Goal: Task Accomplishment & Management: Use online tool/utility

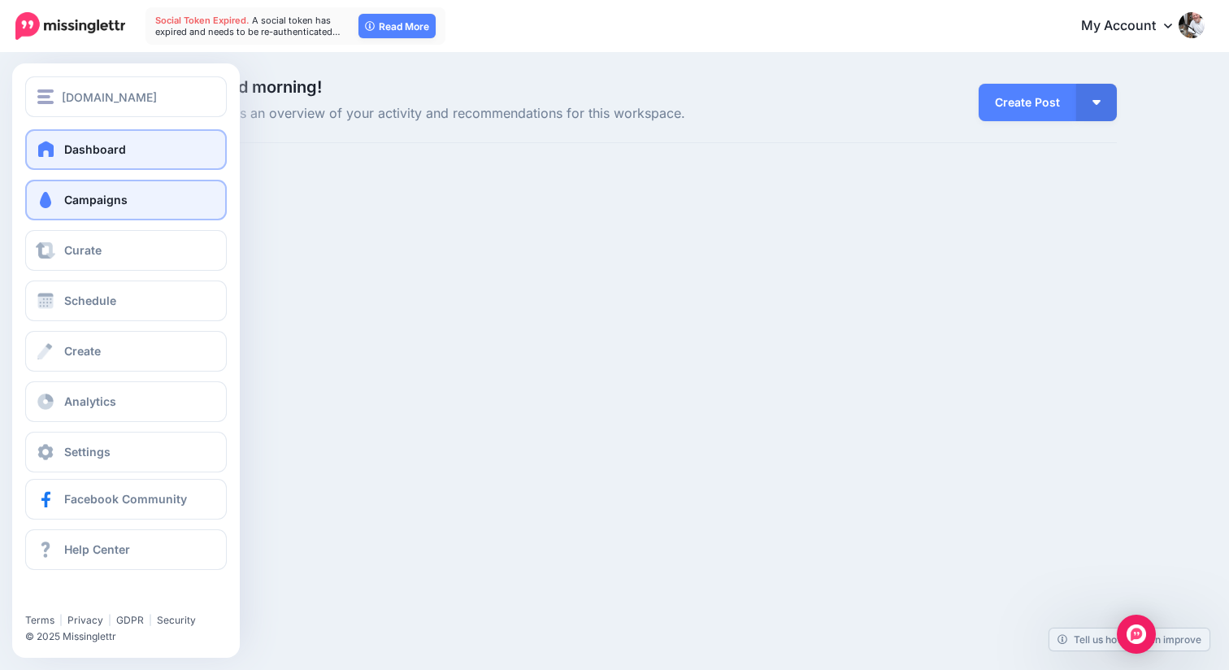
click at [46, 194] on span at bounding box center [45, 200] width 21 height 16
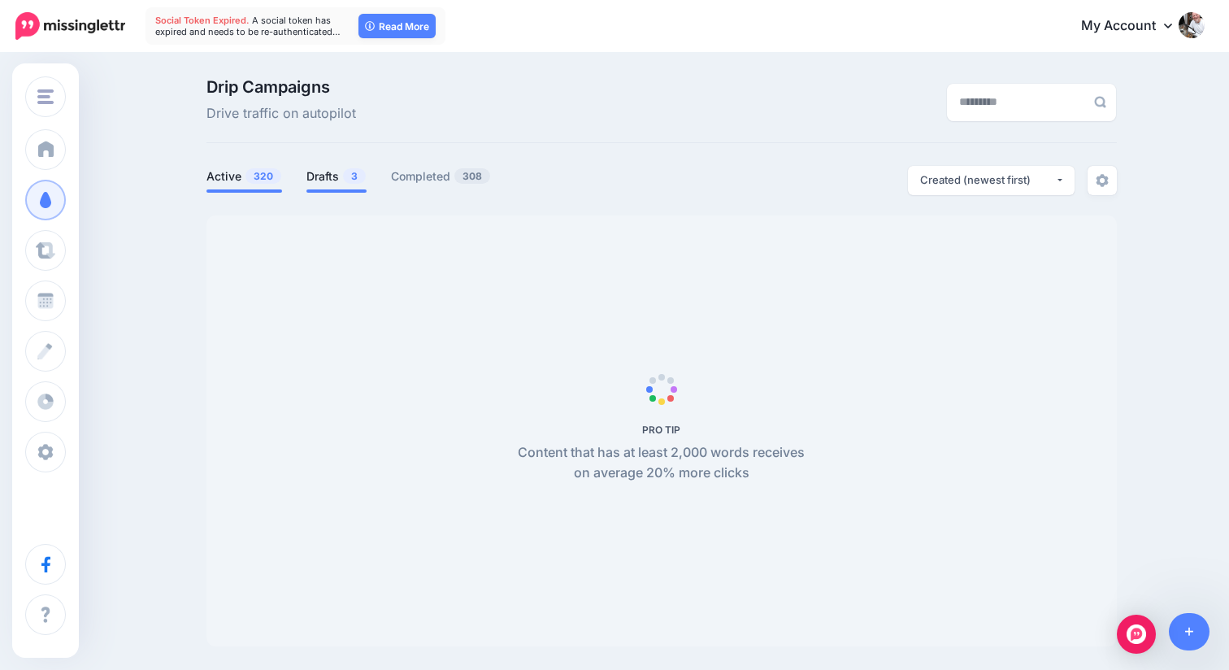
click at [334, 174] on link "Drafts 3" at bounding box center [336, 177] width 60 height 20
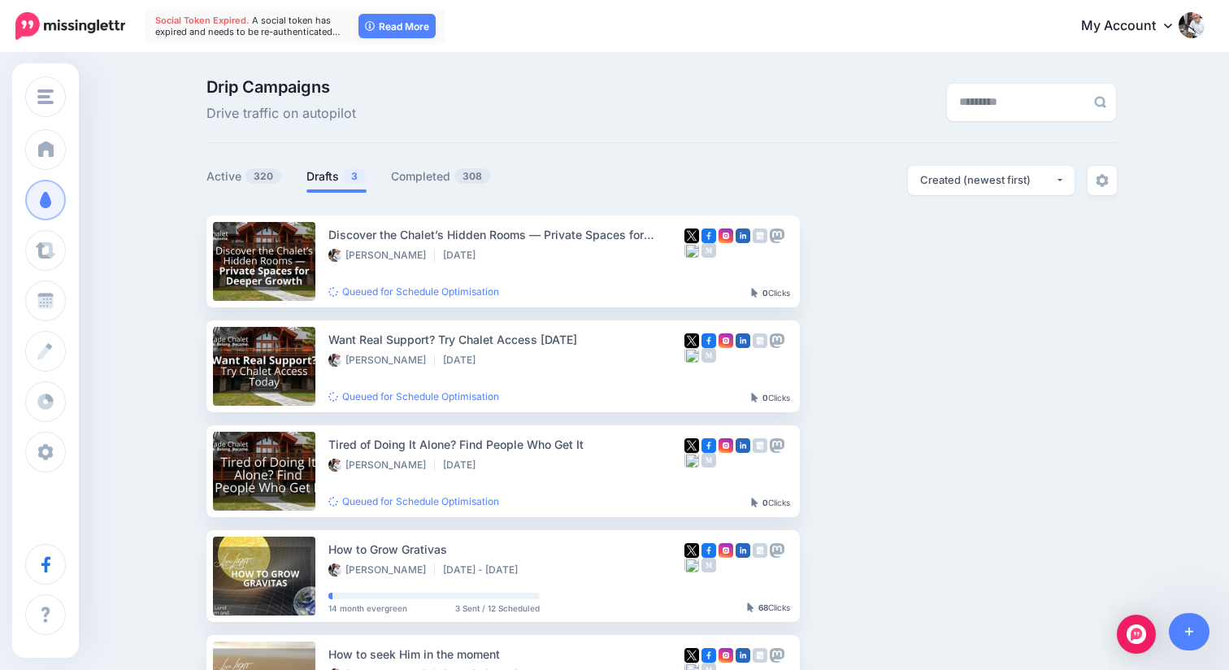
click at [330, 167] on link "Drafts 3" at bounding box center [336, 177] width 60 height 20
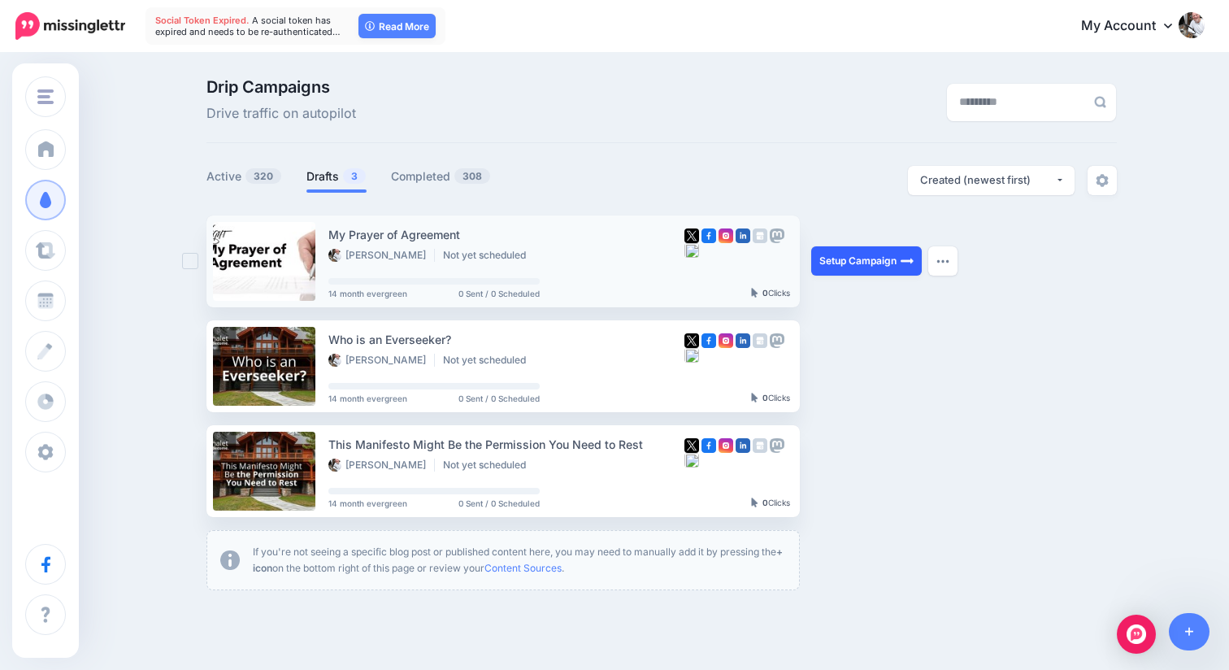
click at [859, 262] on link "Setup Campaign" at bounding box center [866, 260] width 111 height 29
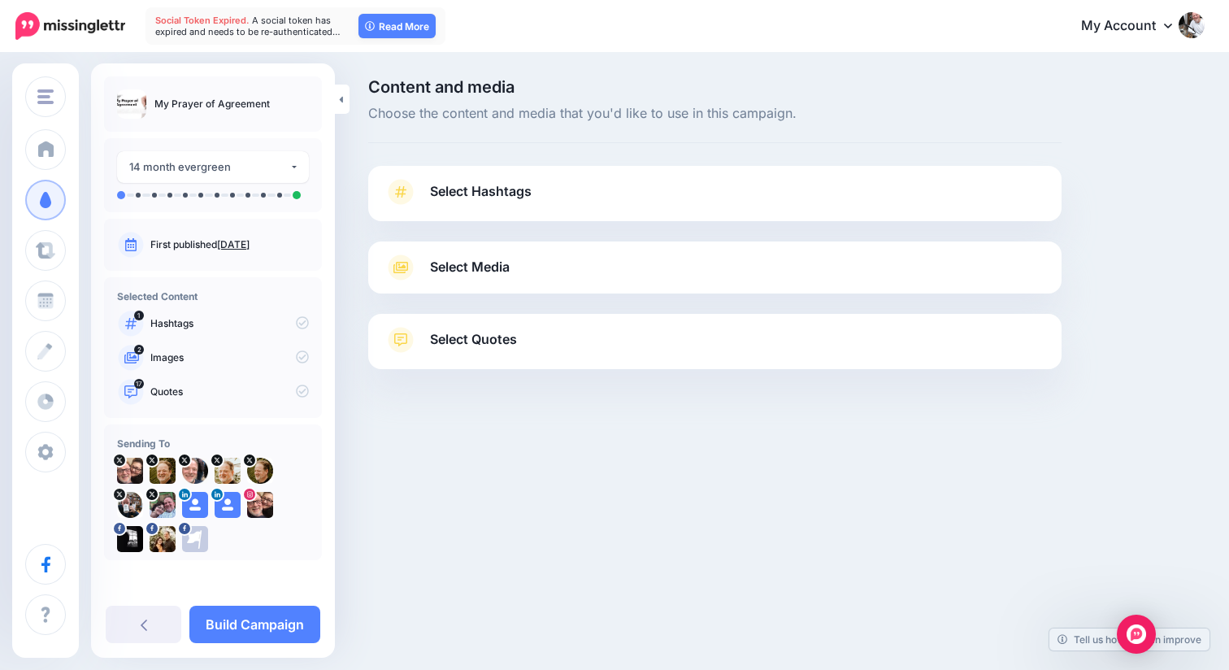
click at [537, 200] on link "Select Hashtags" at bounding box center [714, 200] width 661 height 42
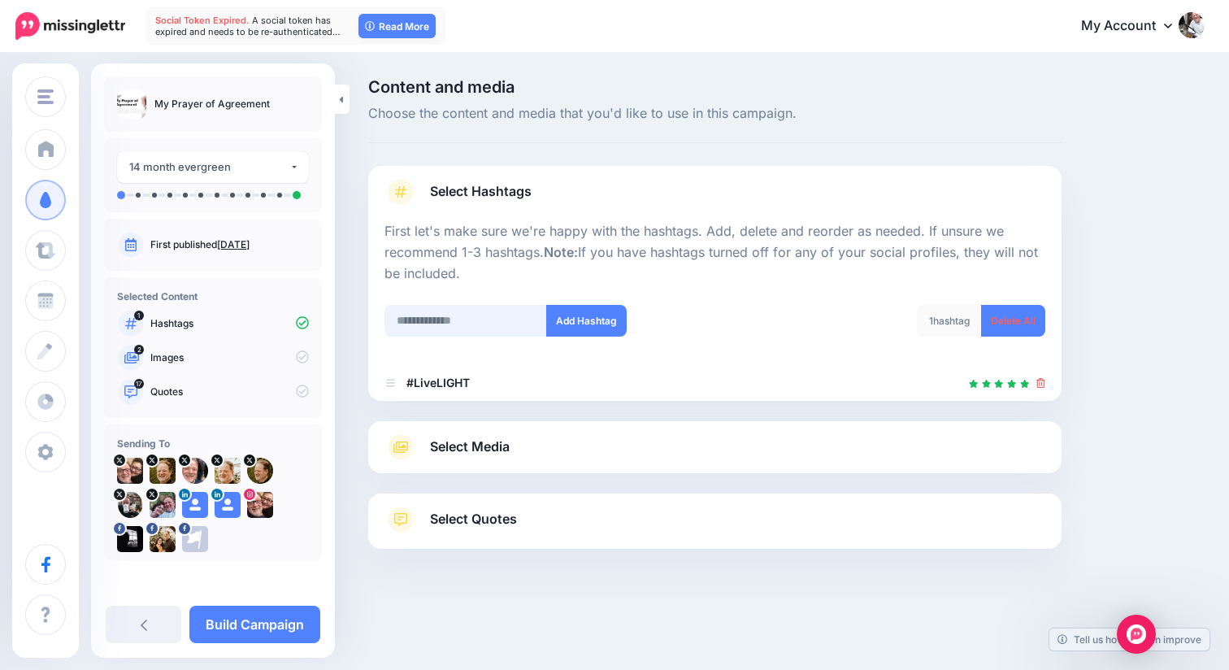
click at [456, 321] on input "text" at bounding box center [465, 321] width 163 height 32
type input "******"
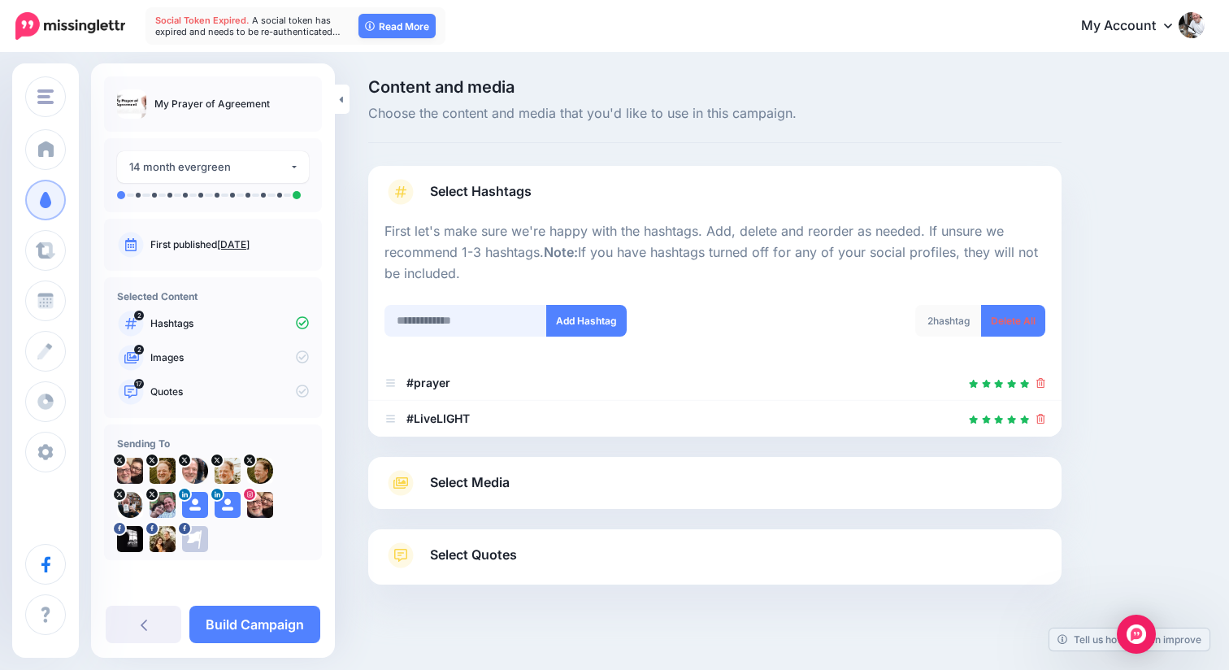
scroll to position [20, 0]
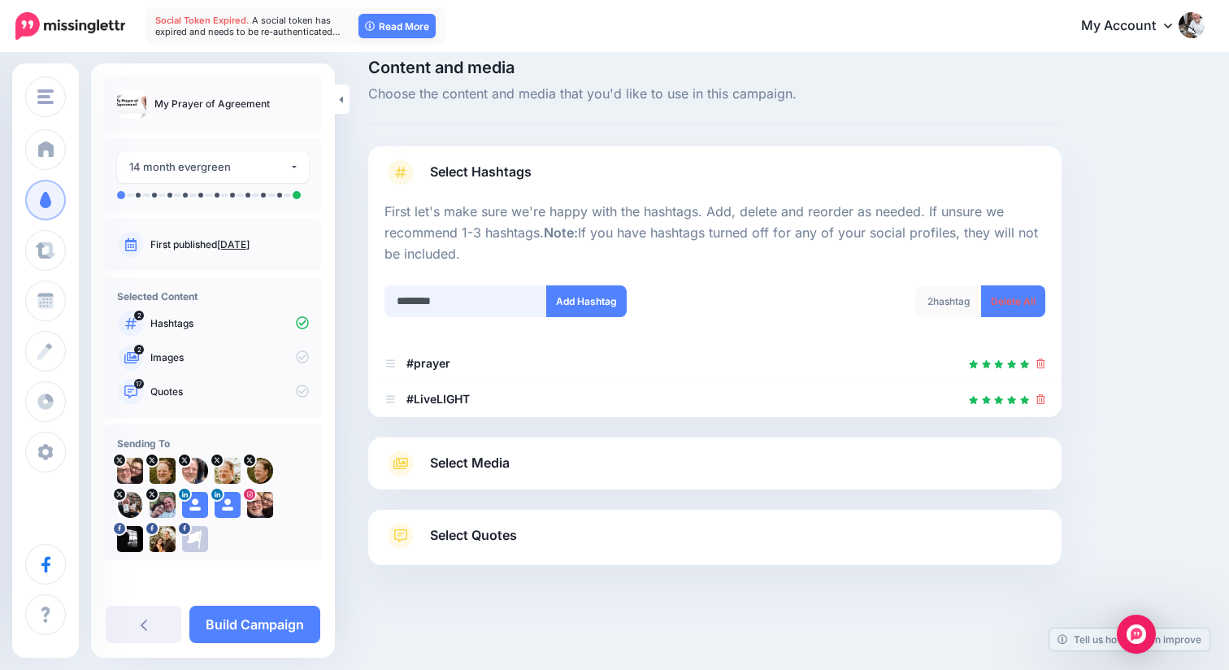
type input "*********"
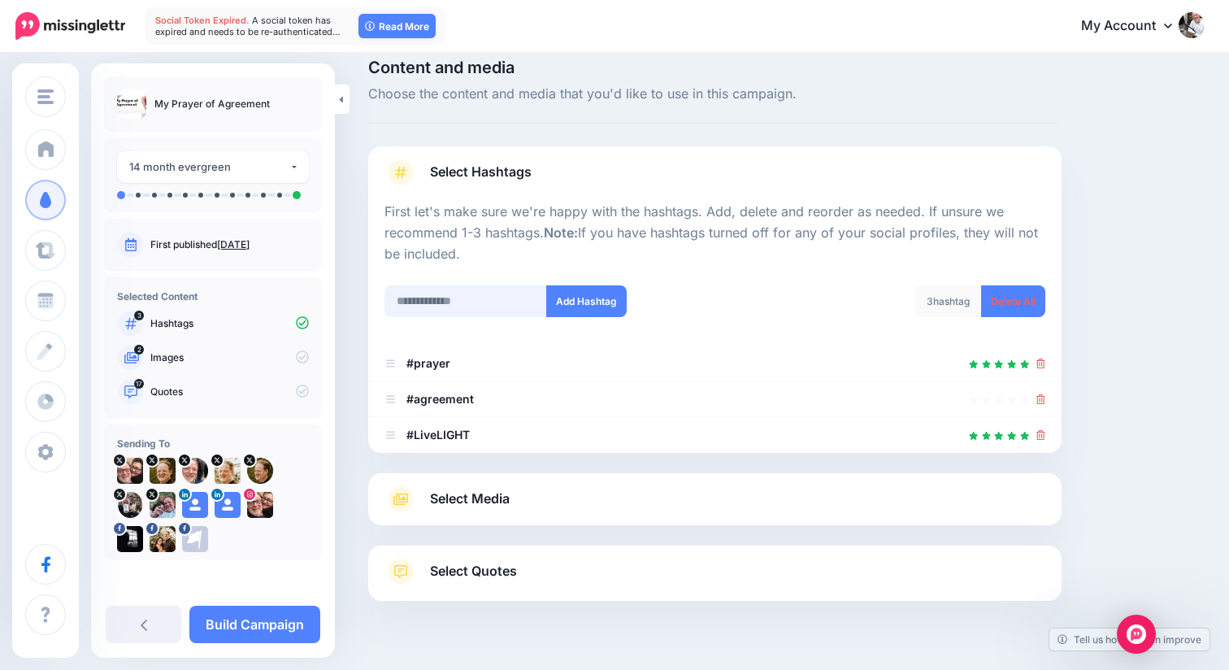
scroll to position [55, 0]
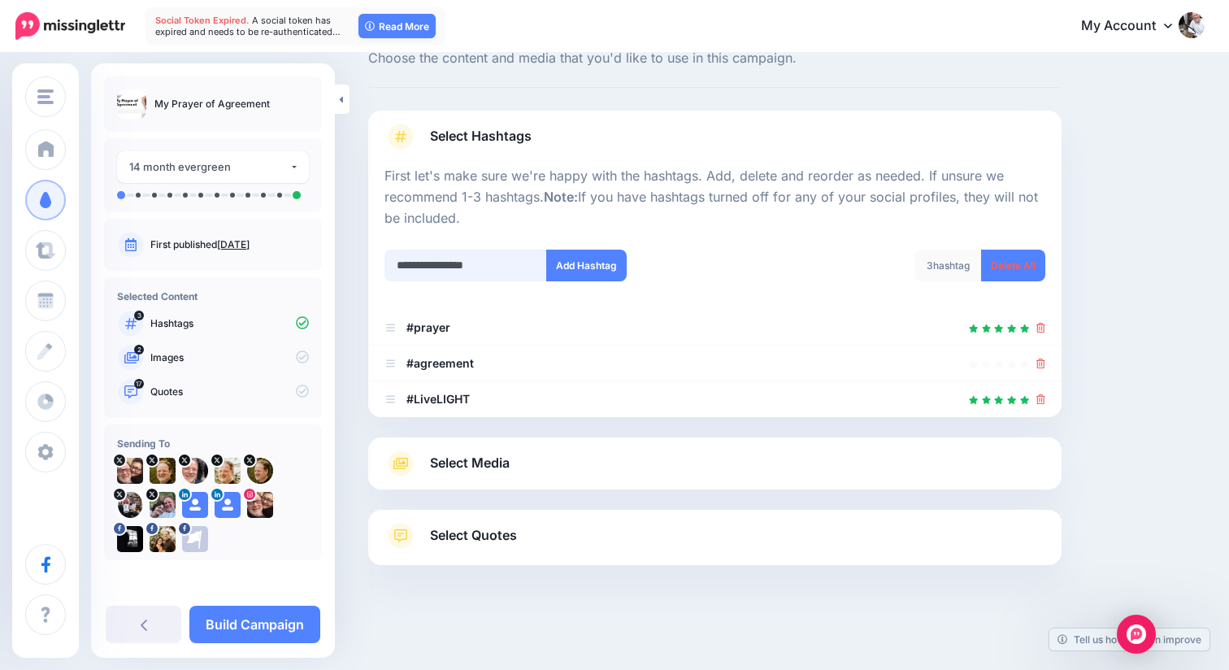
type input "**********"
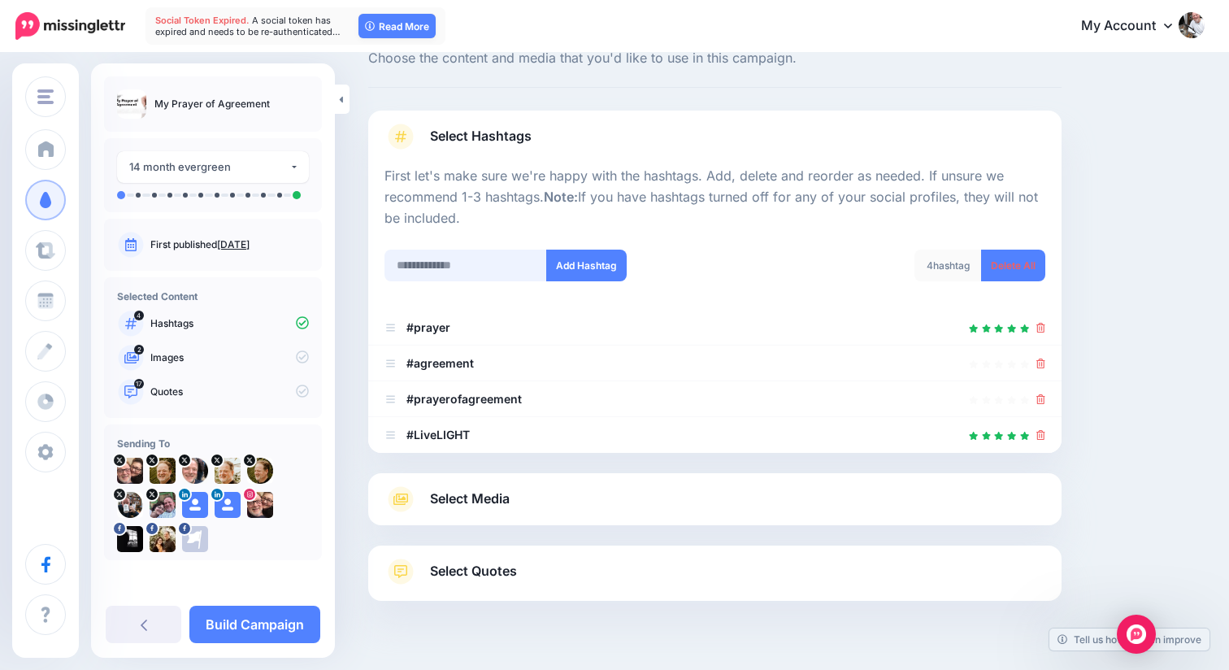
scroll to position [91, 0]
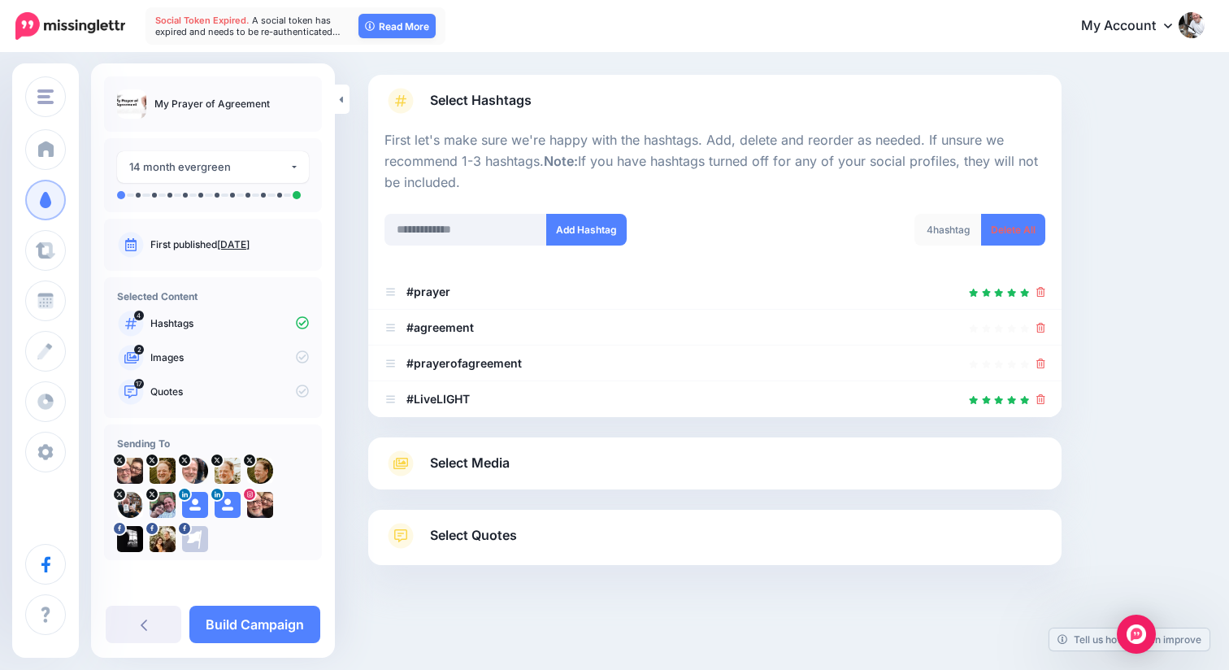
click at [462, 466] on span "Select Media" at bounding box center [470, 463] width 80 height 22
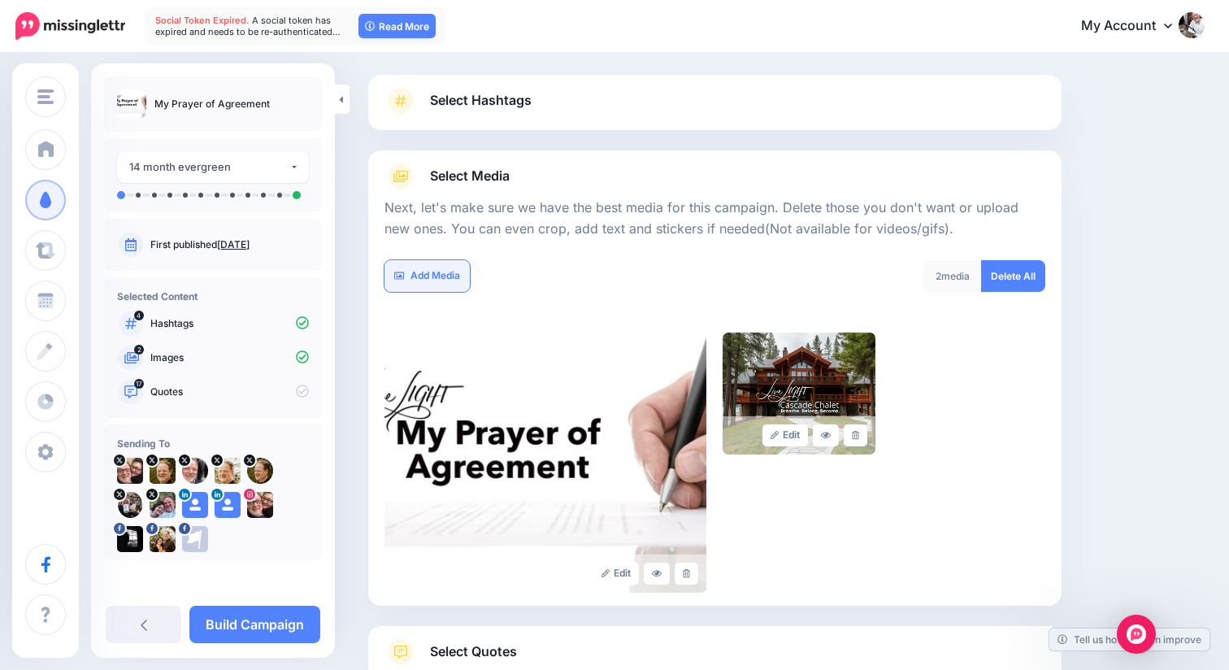
click at [442, 280] on link "Add Media" at bounding box center [426, 276] width 85 height 32
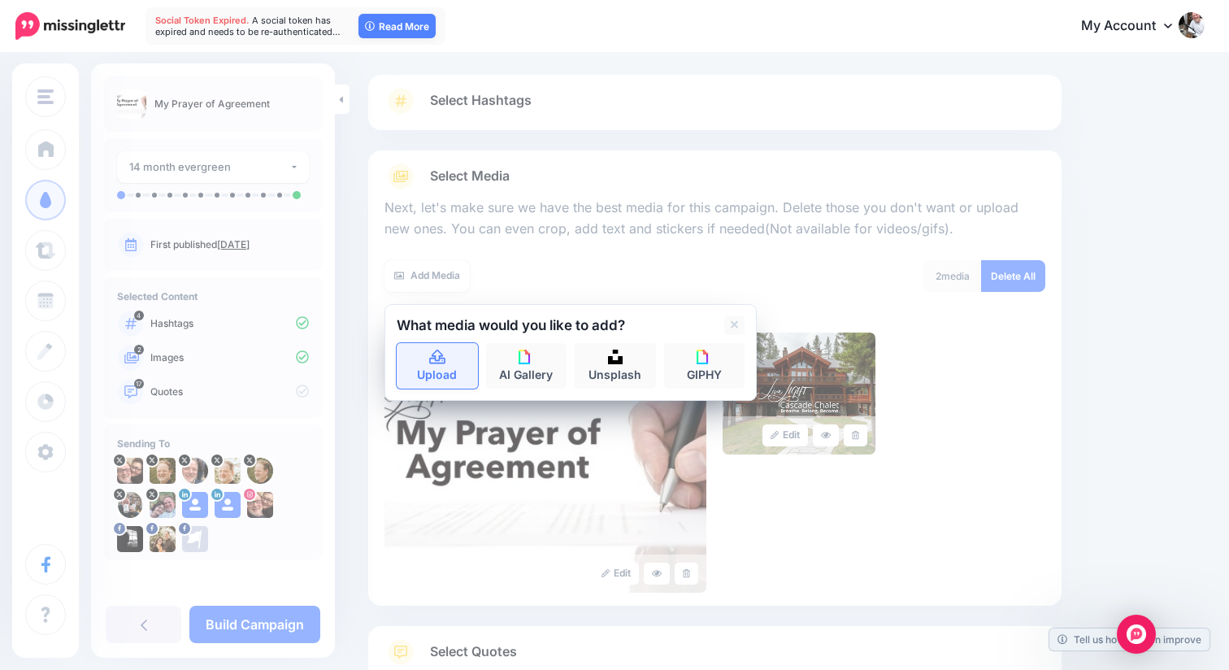
click at [440, 368] on link "Upload" at bounding box center [437, 366] width 81 height 46
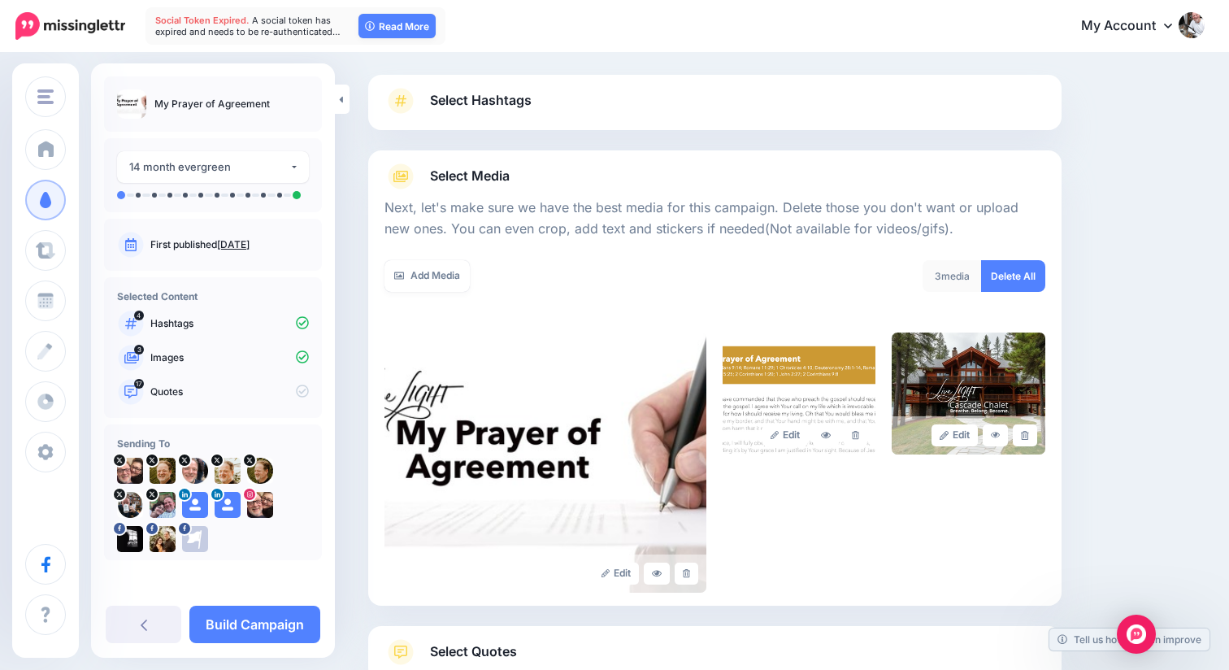
scroll to position [208, 0]
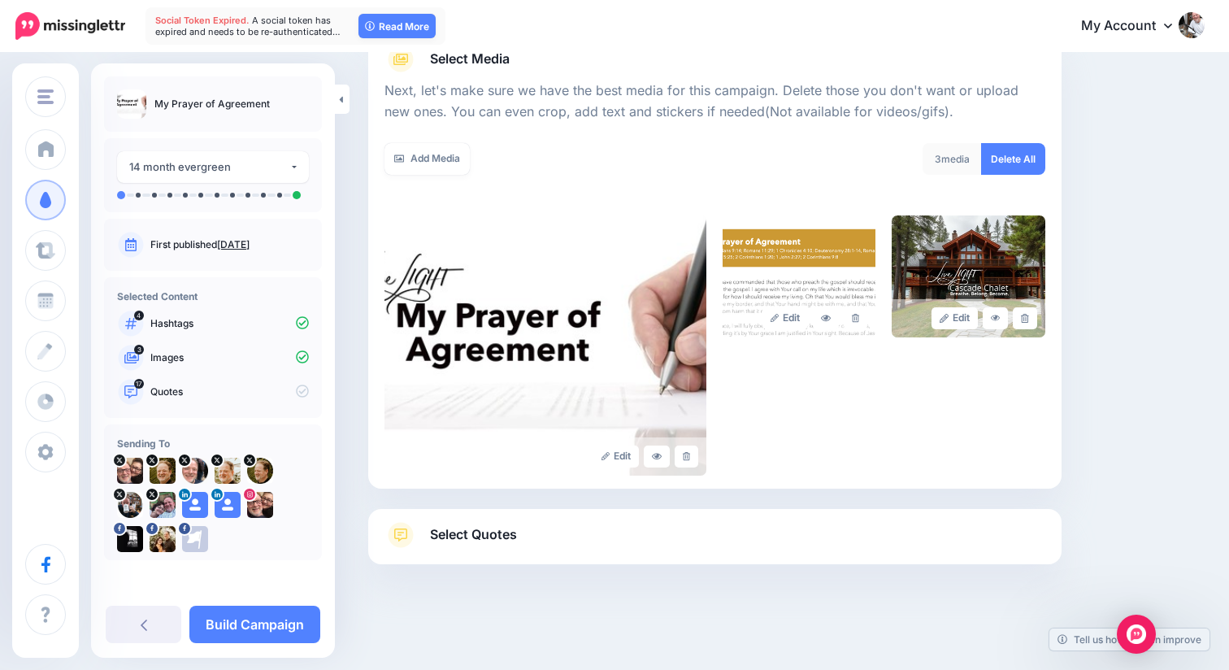
click at [440, 533] on span "Select Quotes" at bounding box center [473, 534] width 87 height 22
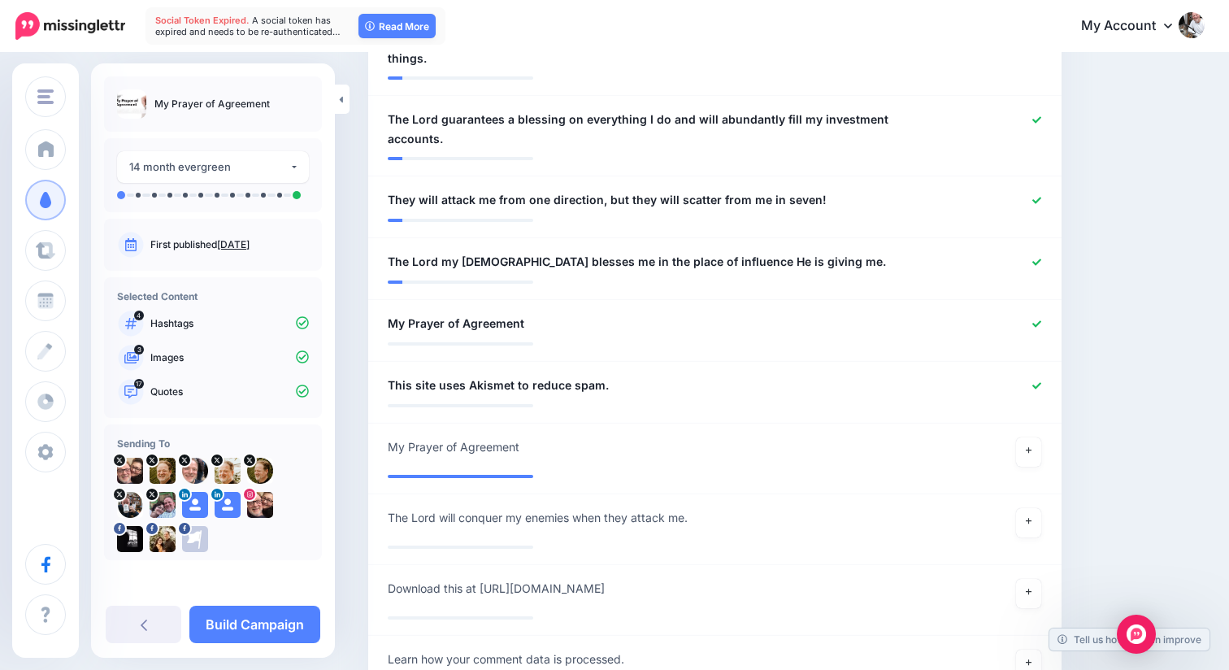
scroll to position [1450, 0]
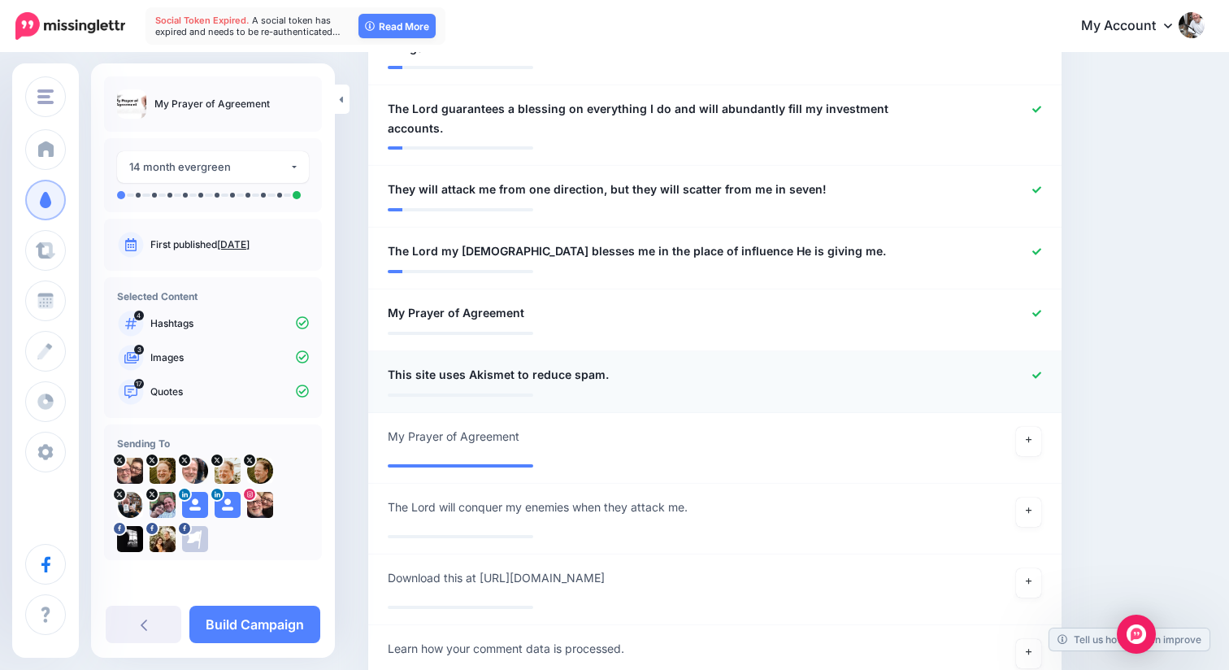
click at [1041, 365] on div at bounding box center [996, 375] width 113 height 20
click at [1032, 427] on link at bounding box center [1029, 441] width 26 height 29
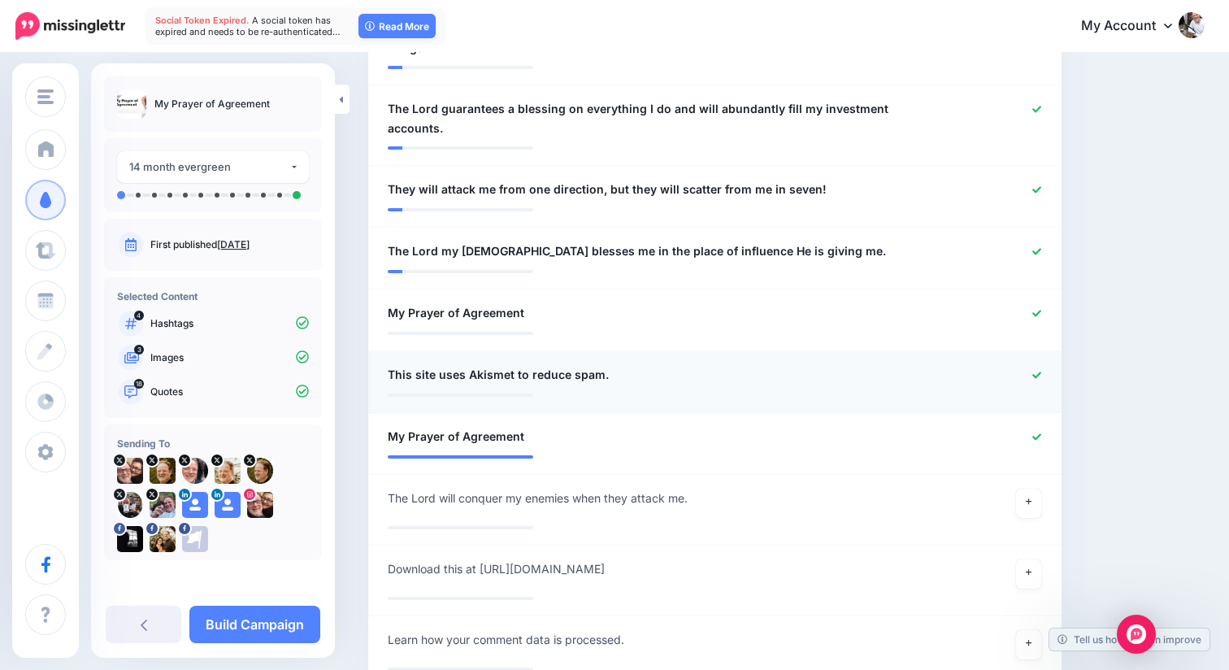
click at [1040, 365] on div at bounding box center [996, 375] width 113 height 20
click at [1039, 371] on icon at bounding box center [1036, 375] width 9 height 9
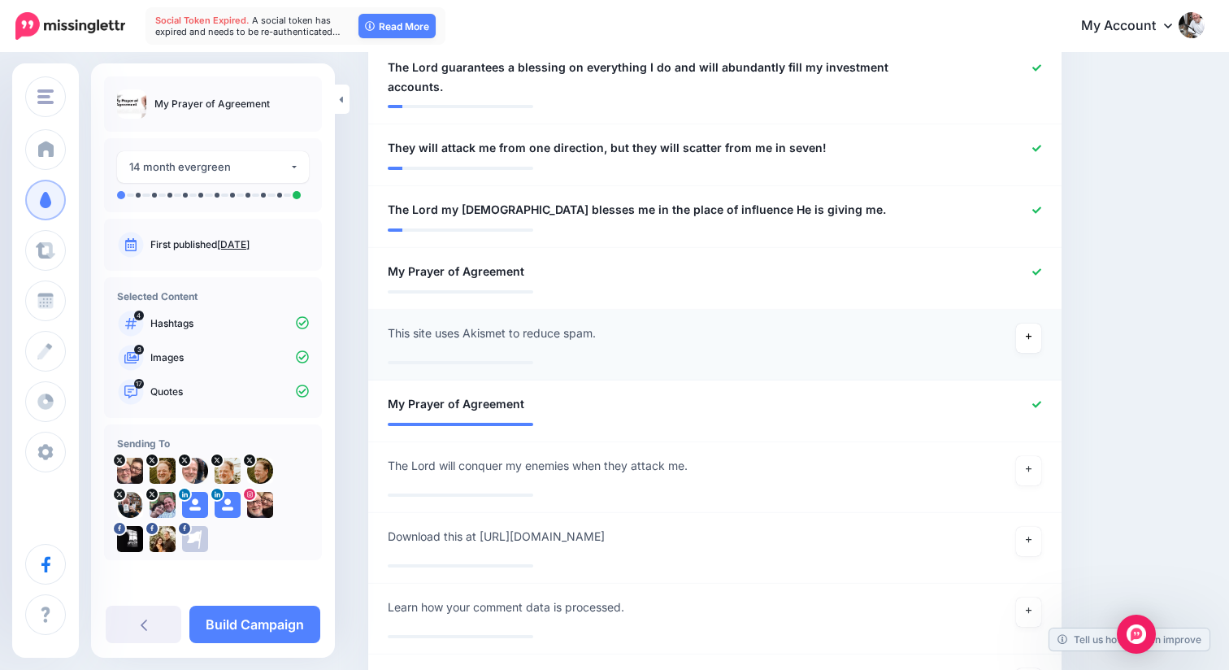
scroll to position [1532, 0]
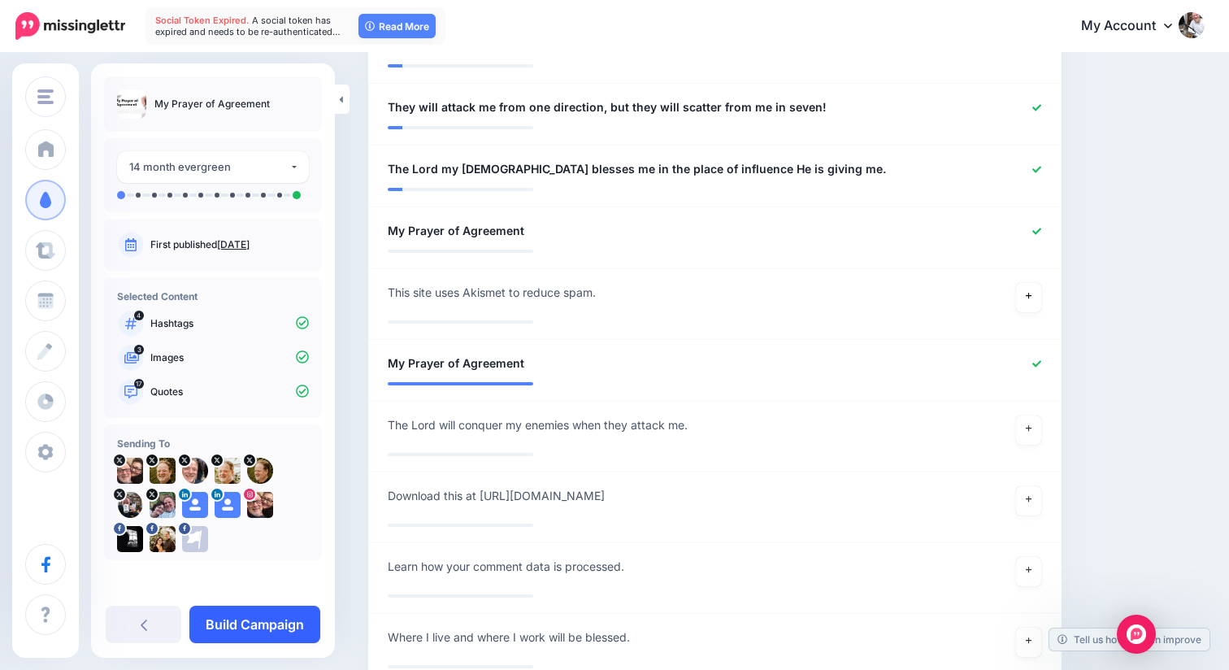
click at [292, 617] on link "Build Campaign" at bounding box center [254, 623] width 131 height 37
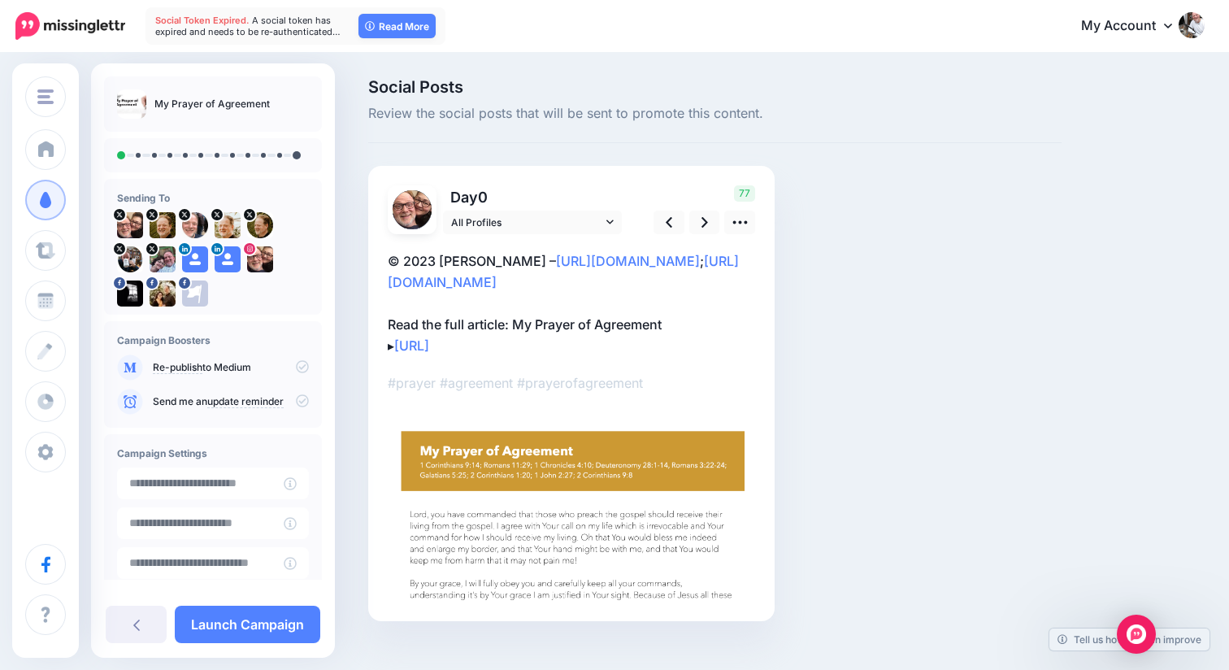
click at [296, 370] on icon at bounding box center [302, 366] width 13 height 13
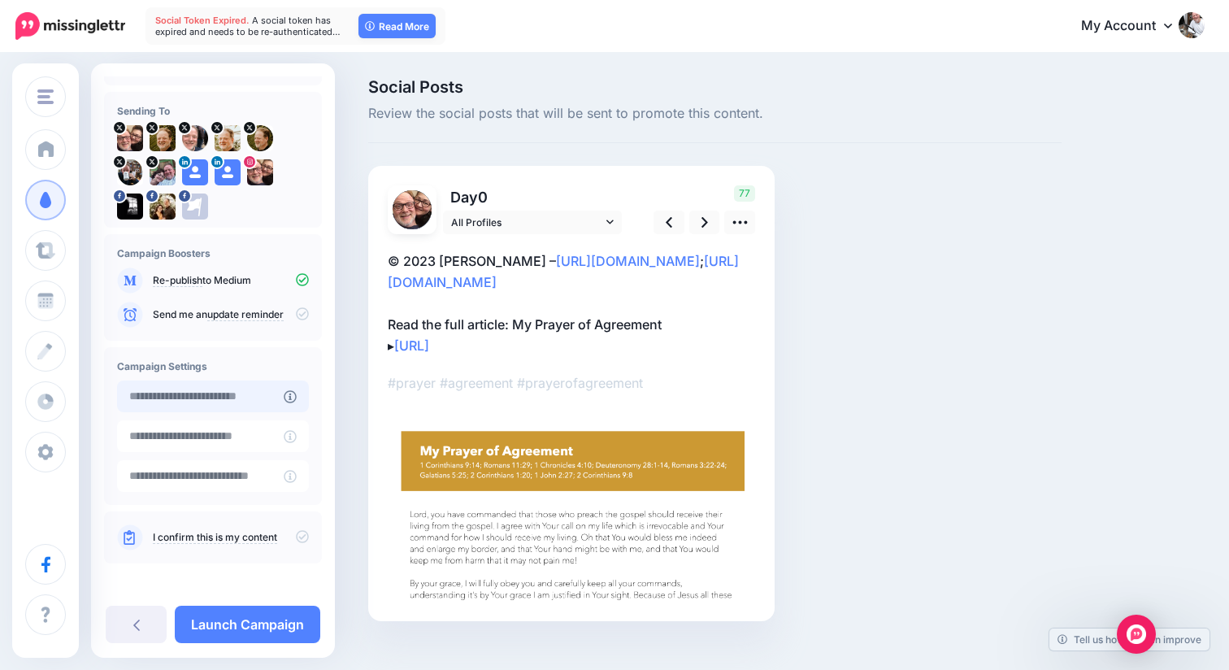
scroll to position [90, 0]
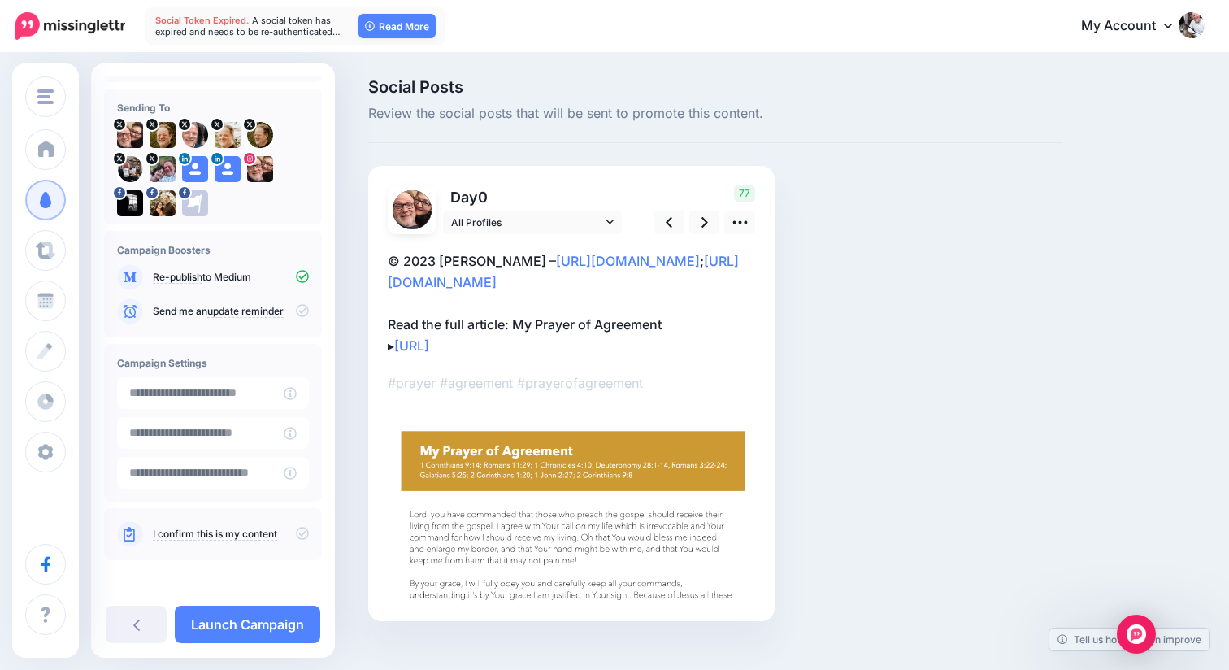
click at [296, 531] on icon at bounding box center [302, 533] width 13 height 13
click at [704, 223] on icon at bounding box center [704, 222] width 7 height 11
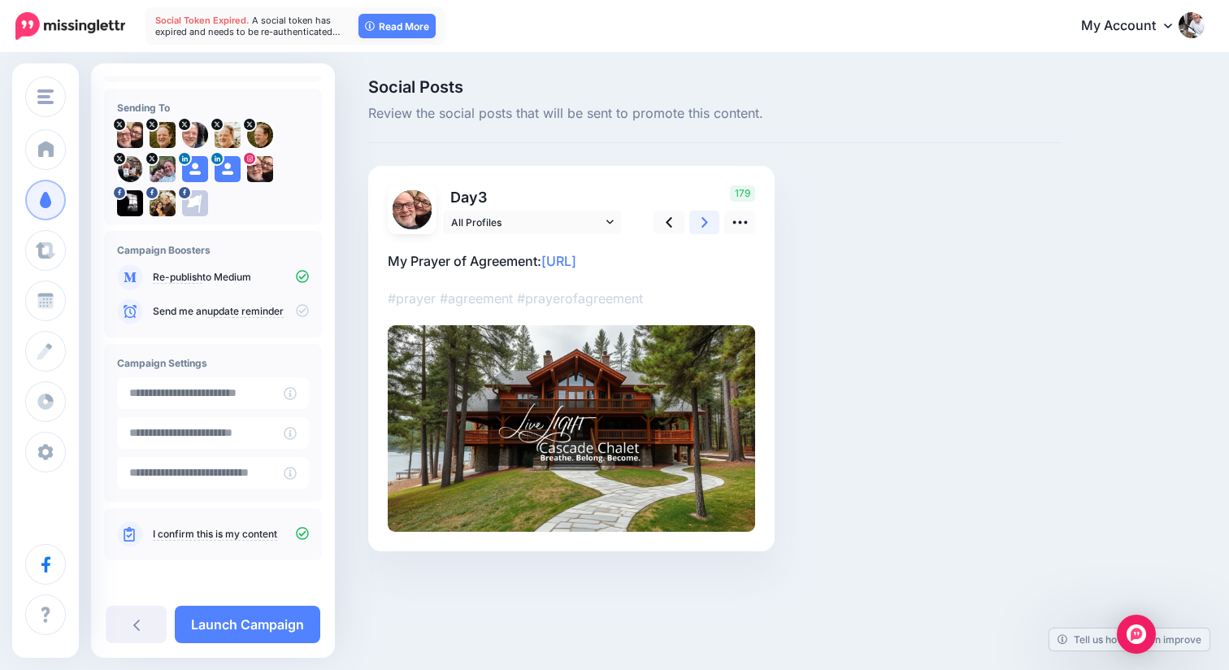
click at [704, 223] on icon at bounding box center [704, 222] width 7 height 11
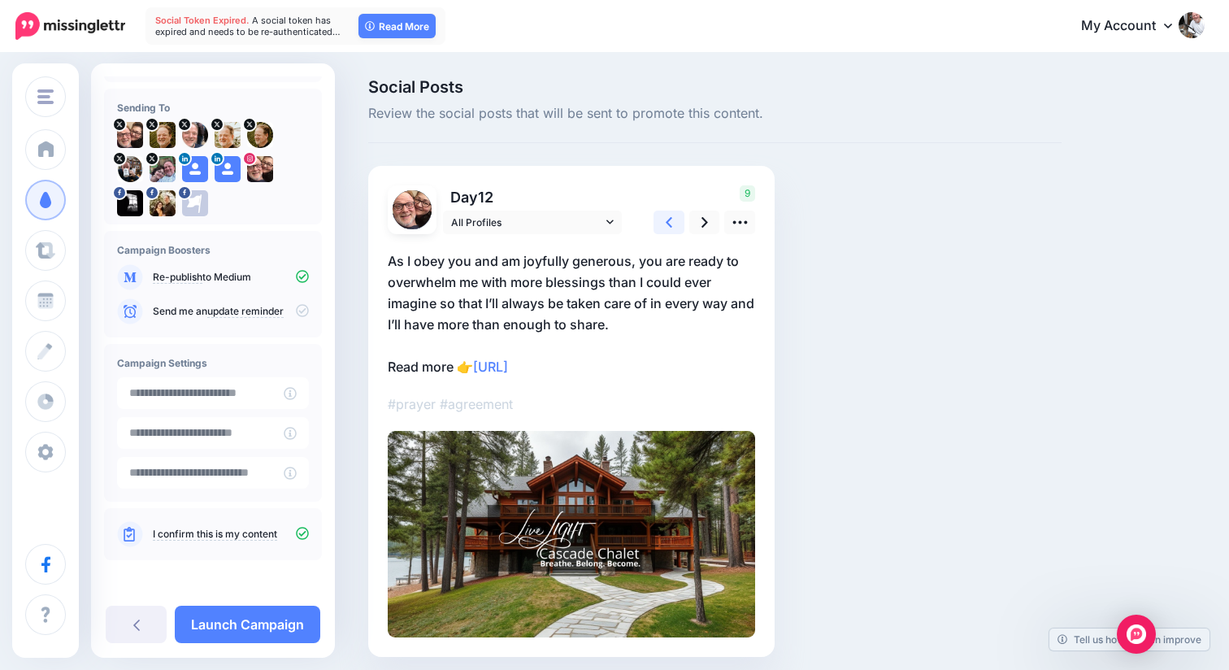
click at [671, 223] on icon at bounding box center [668, 222] width 7 height 17
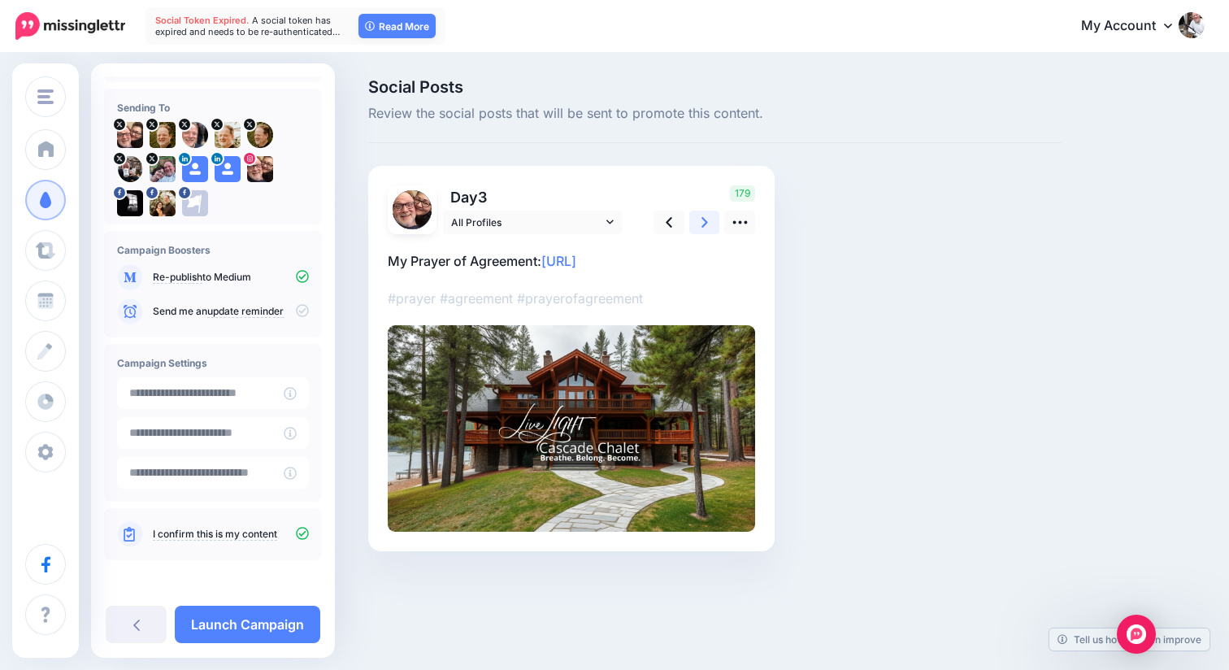
click at [701, 223] on icon at bounding box center [704, 222] width 7 height 17
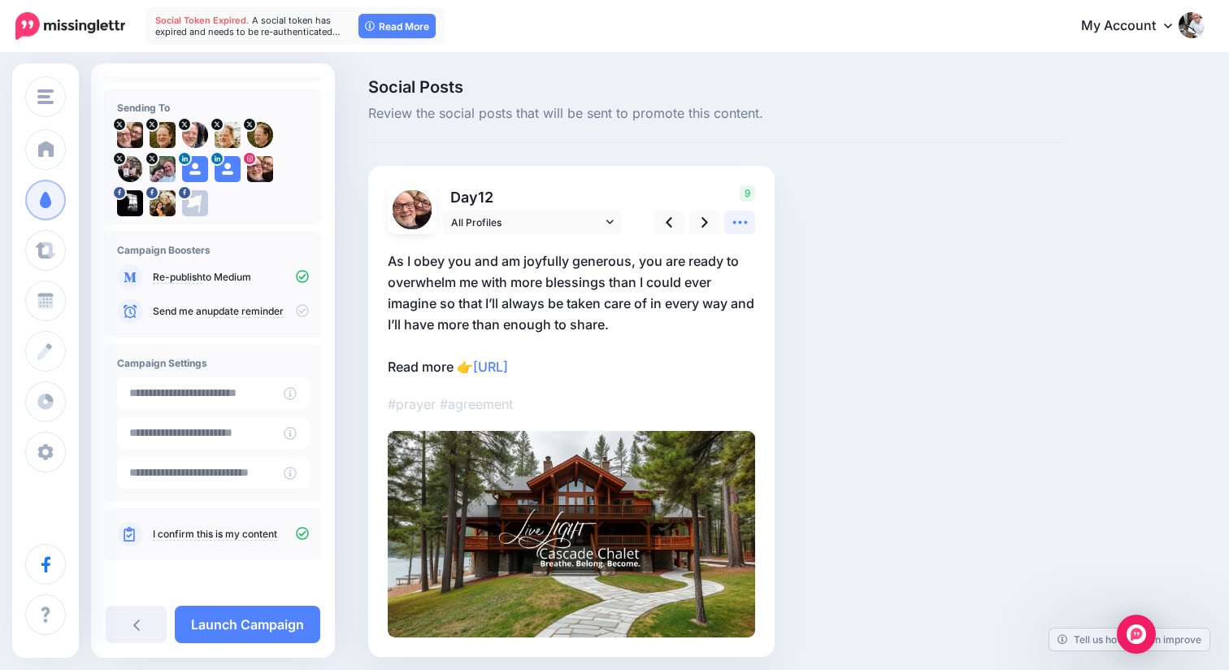
click at [746, 233] on link at bounding box center [739, 222] width 31 height 24
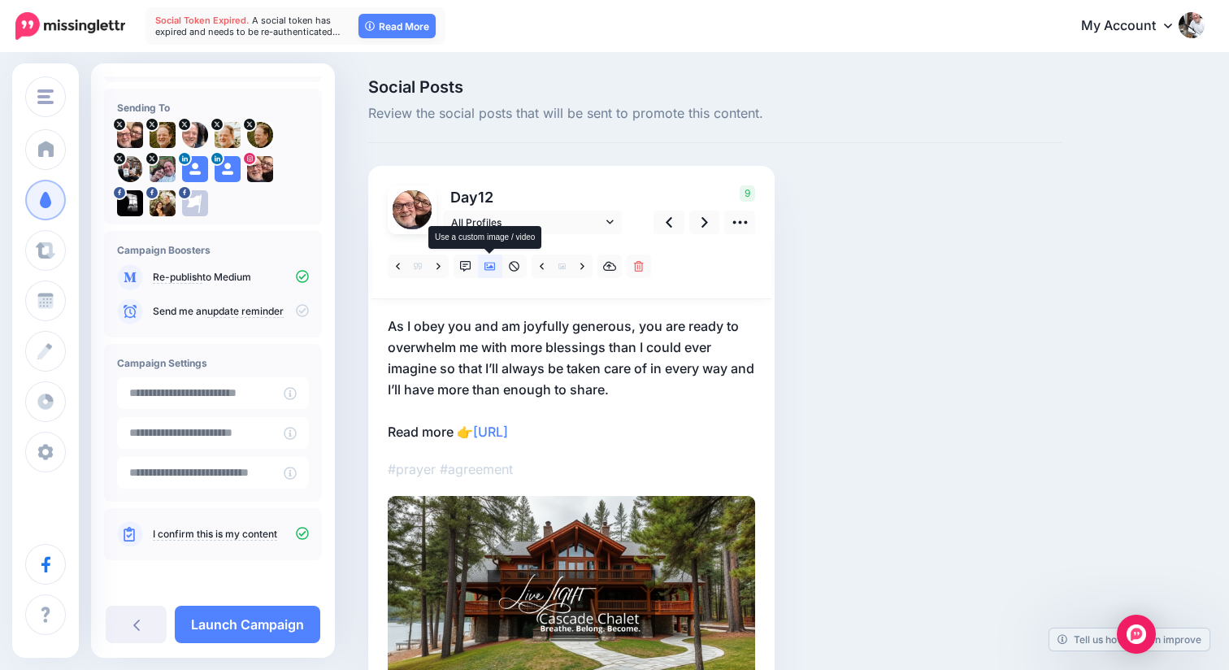
click at [490, 267] on icon at bounding box center [489, 266] width 11 height 8
click at [585, 265] on link at bounding box center [582, 266] width 20 height 24
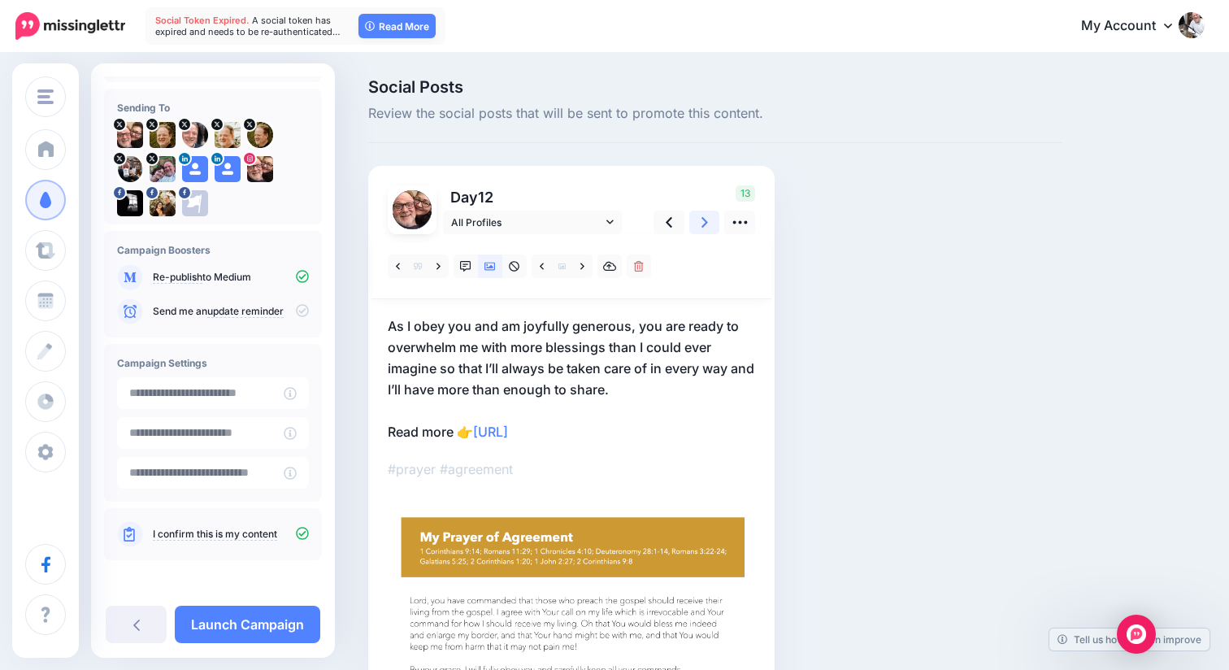
click at [706, 222] on icon at bounding box center [704, 222] width 7 height 11
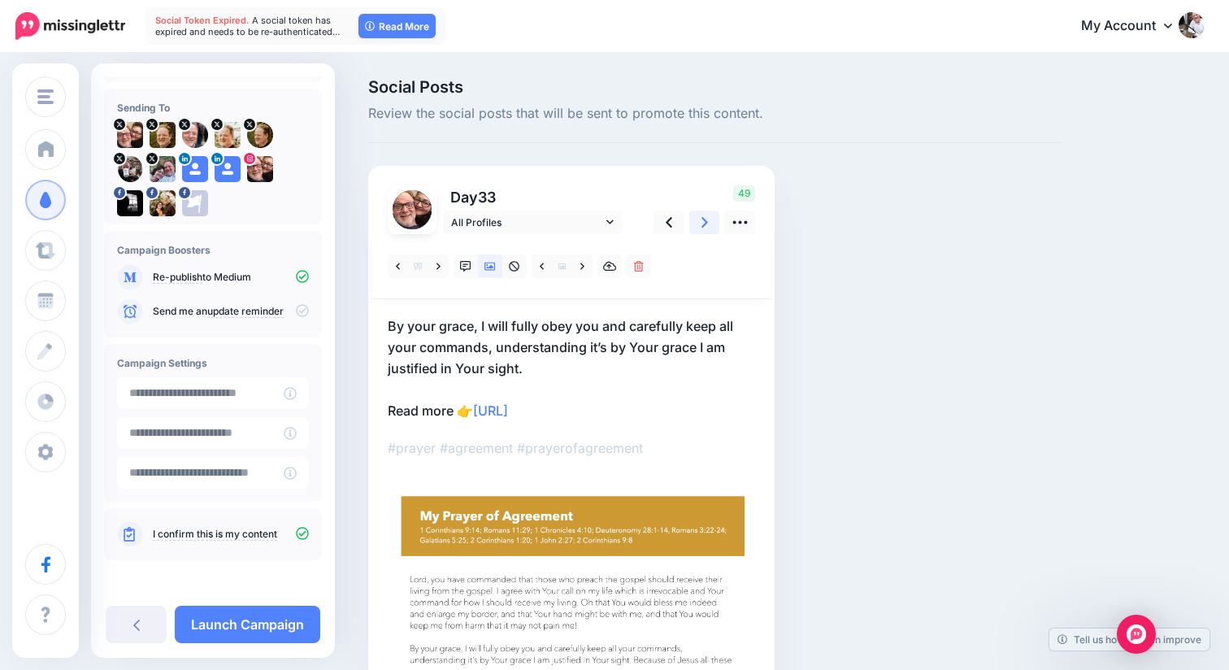
click at [706, 222] on icon at bounding box center [704, 222] width 7 height 11
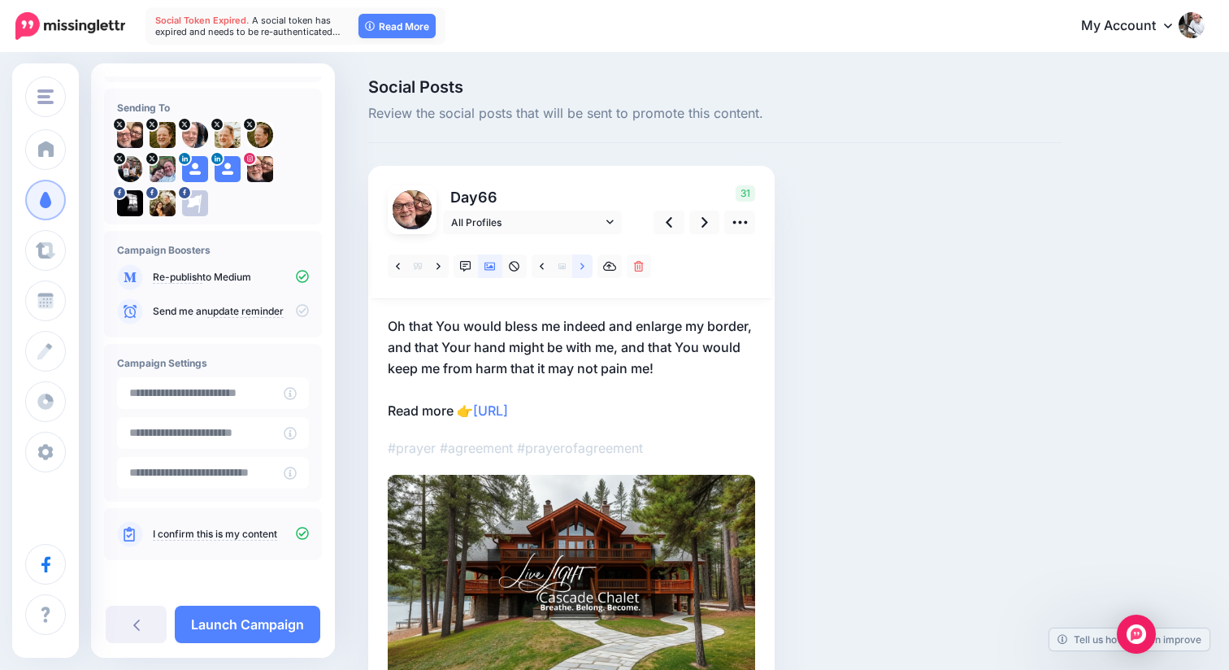
click at [583, 267] on icon at bounding box center [582, 266] width 4 height 11
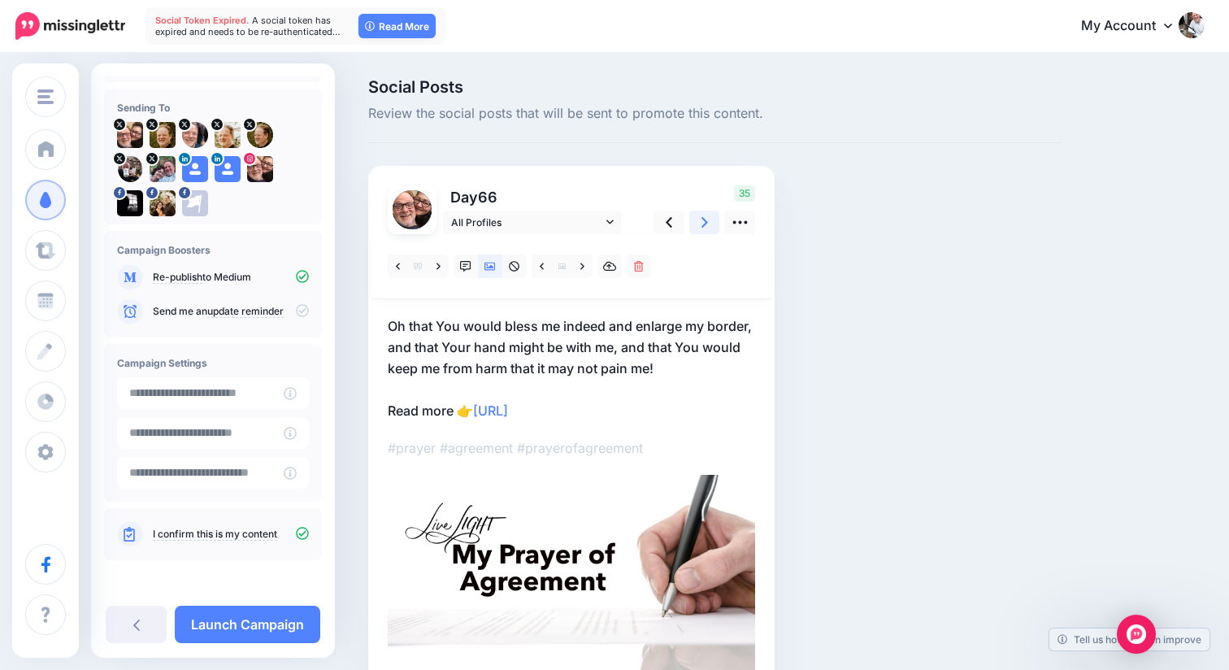
click at [706, 223] on icon at bounding box center [704, 222] width 7 height 17
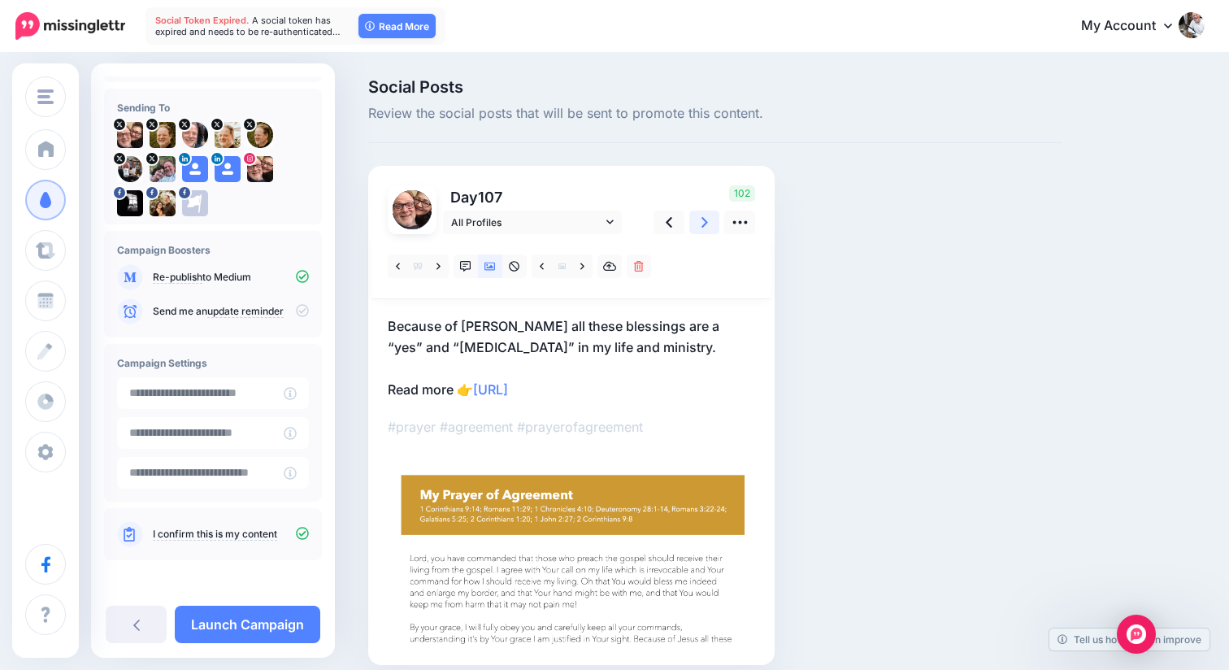
click at [705, 224] on icon at bounding box center [704, 222] width 7 height 17
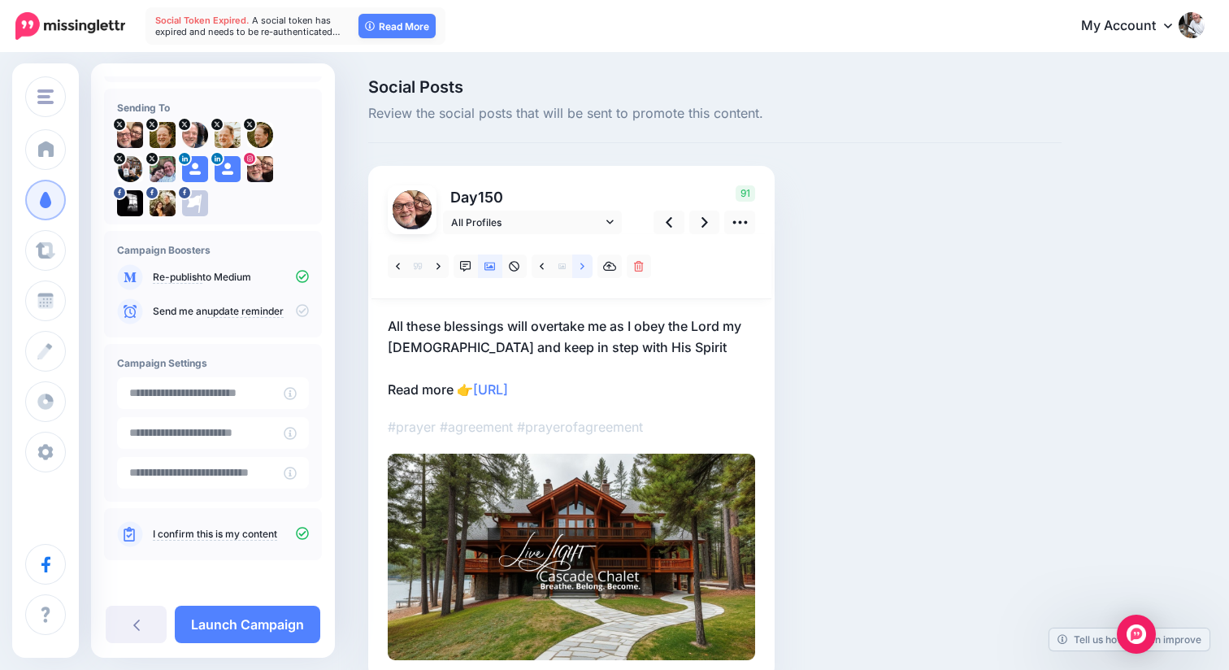
click at [585, 262] on link at bounding box center [582, 266] width 20 height 24
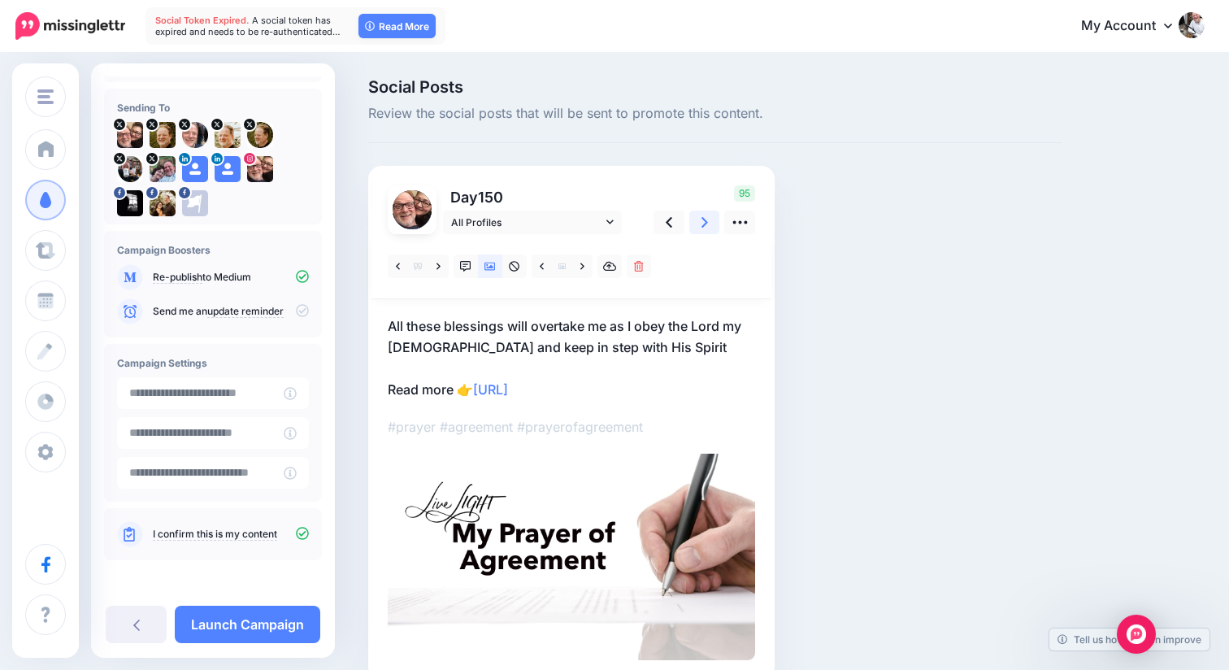
click at [704, 223] on icon at bounding box center [704, 222] width 7 height 11
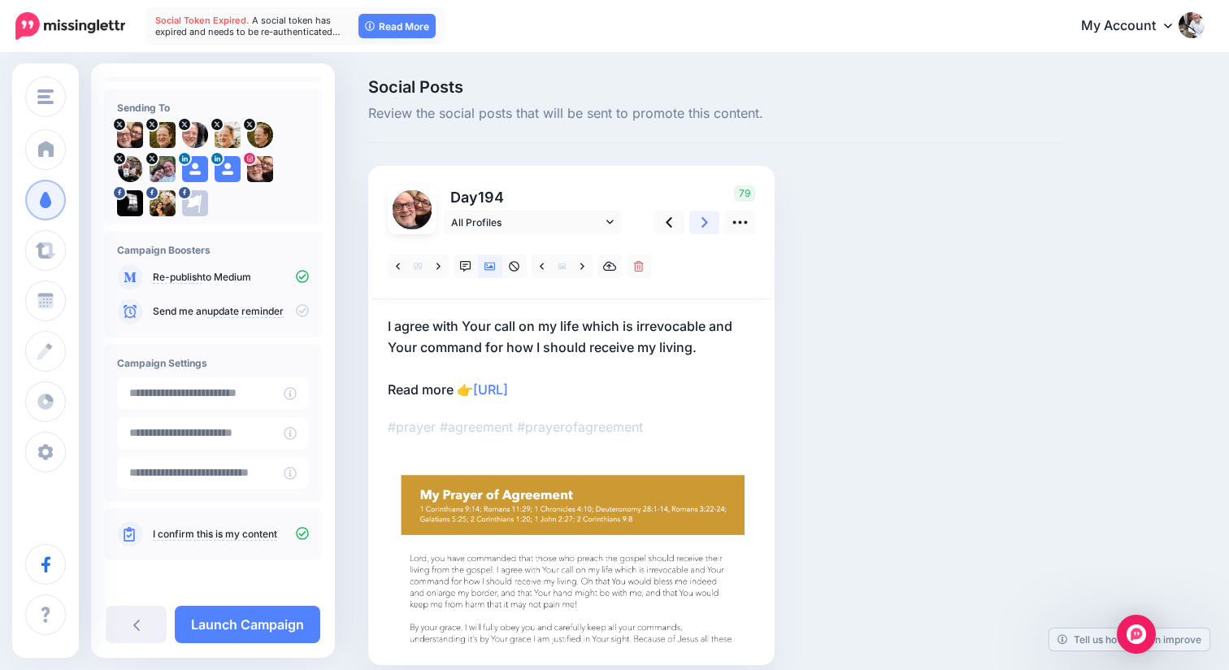
click at [704, 223] on icon at bounding box center [704, 222] width 7 height 11
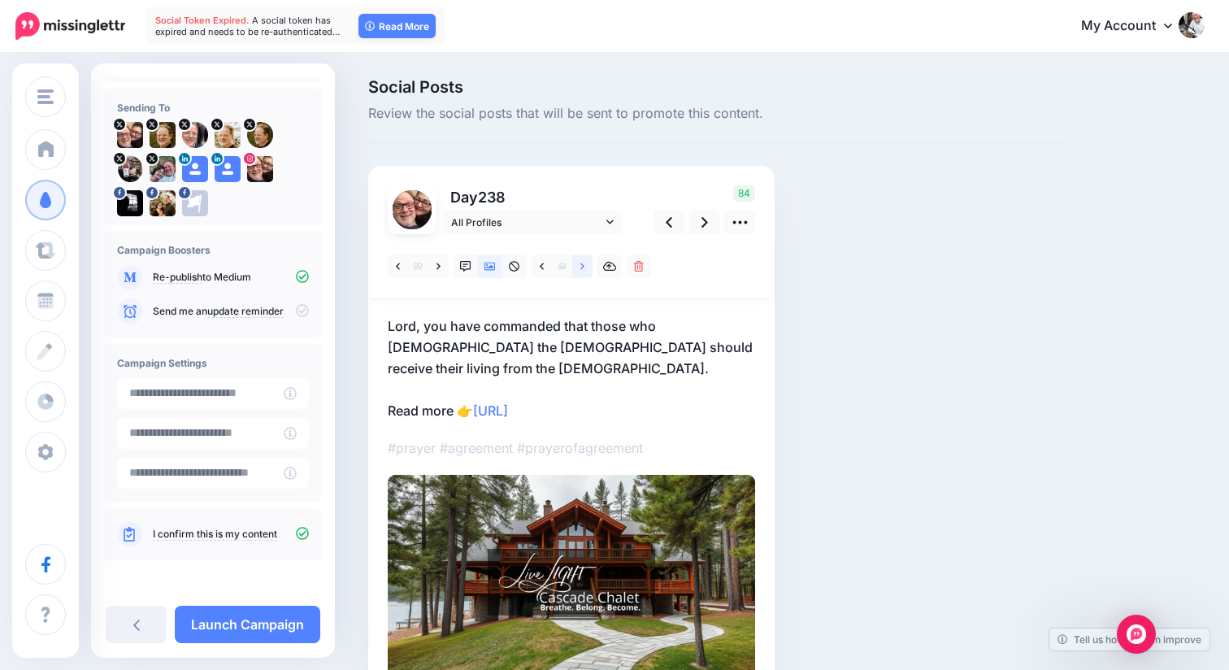
click at [583, 267] on icon at bounding box center [582, 265] width 4 height 7
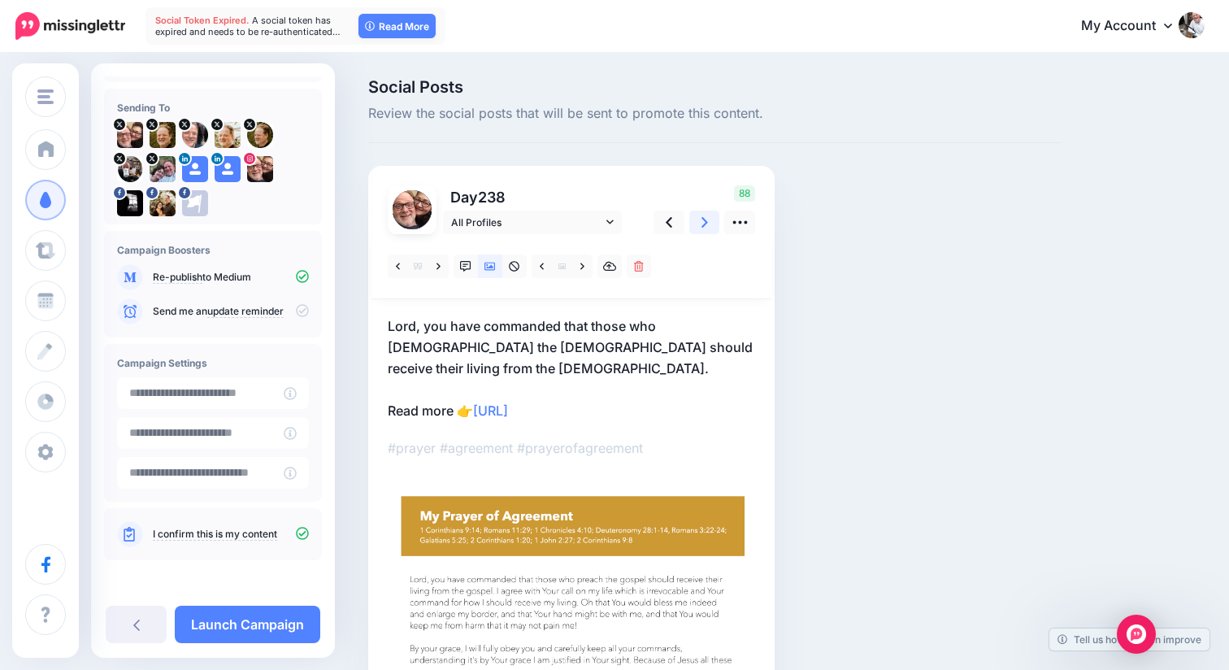
click at [709, 225] on link at bounding box center [704, 222] width 31 height 24
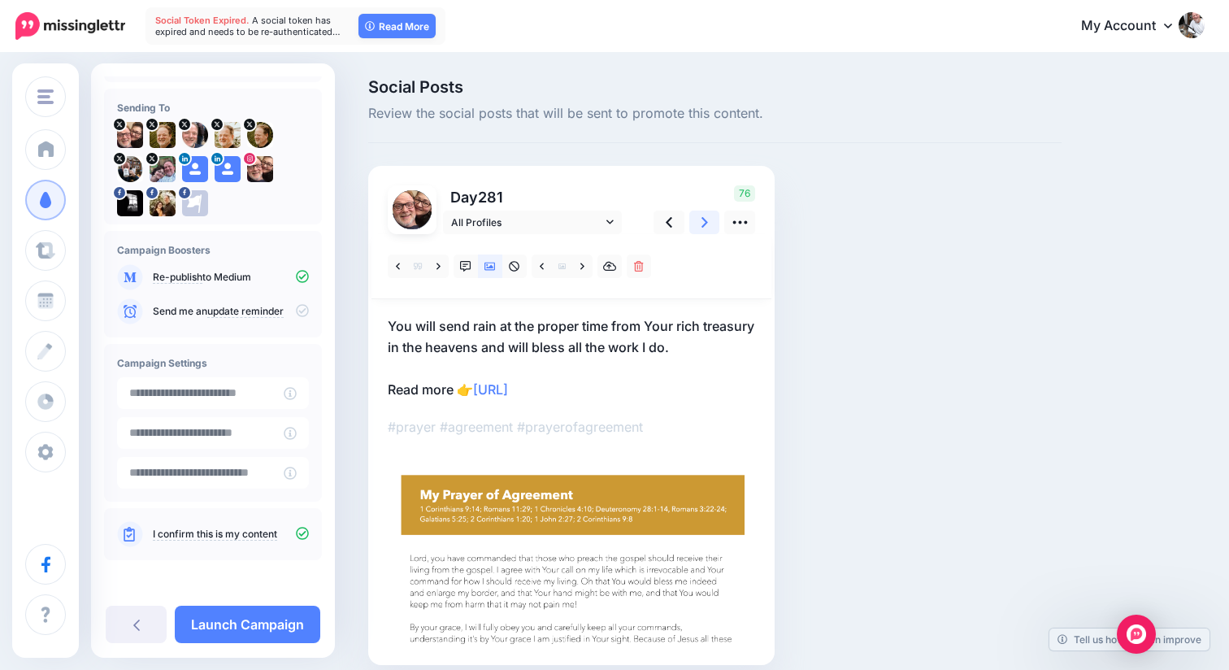
click at [704, 221] on icon at bounding box center [704, 222] width 7 height 17
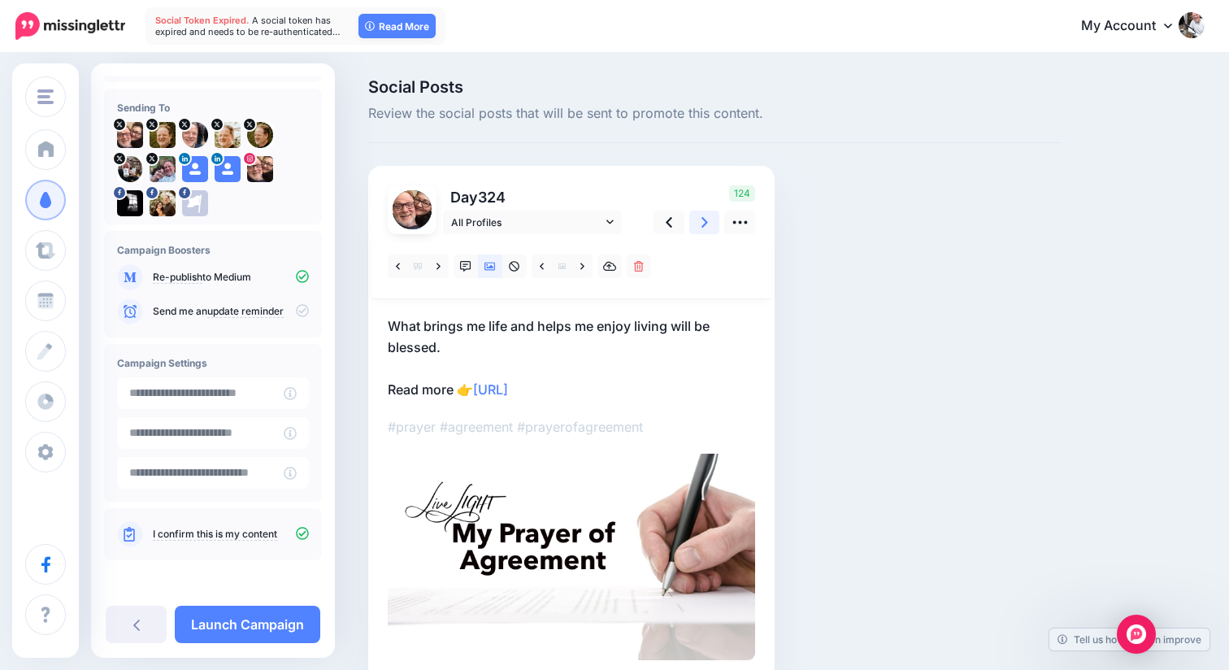
click at [704, 221] on icon at bounding box center [704, 222] width 7 height 17
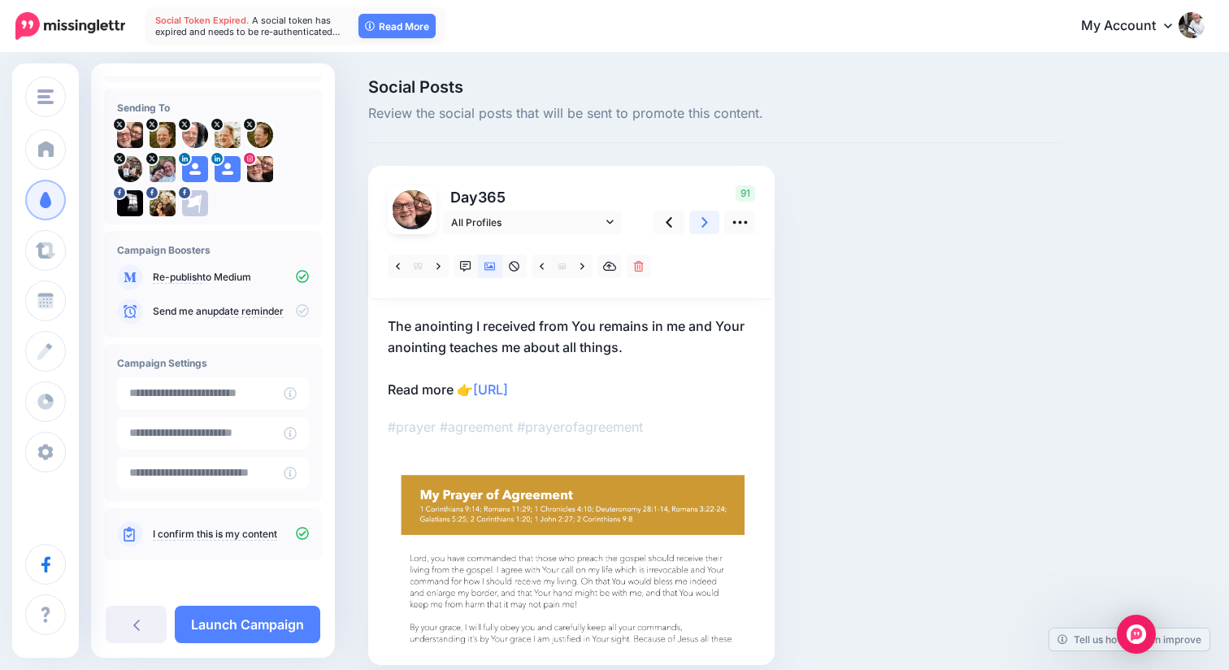
click at [704, 221] on icon at bounding box center [704, 222] width 7 height 17
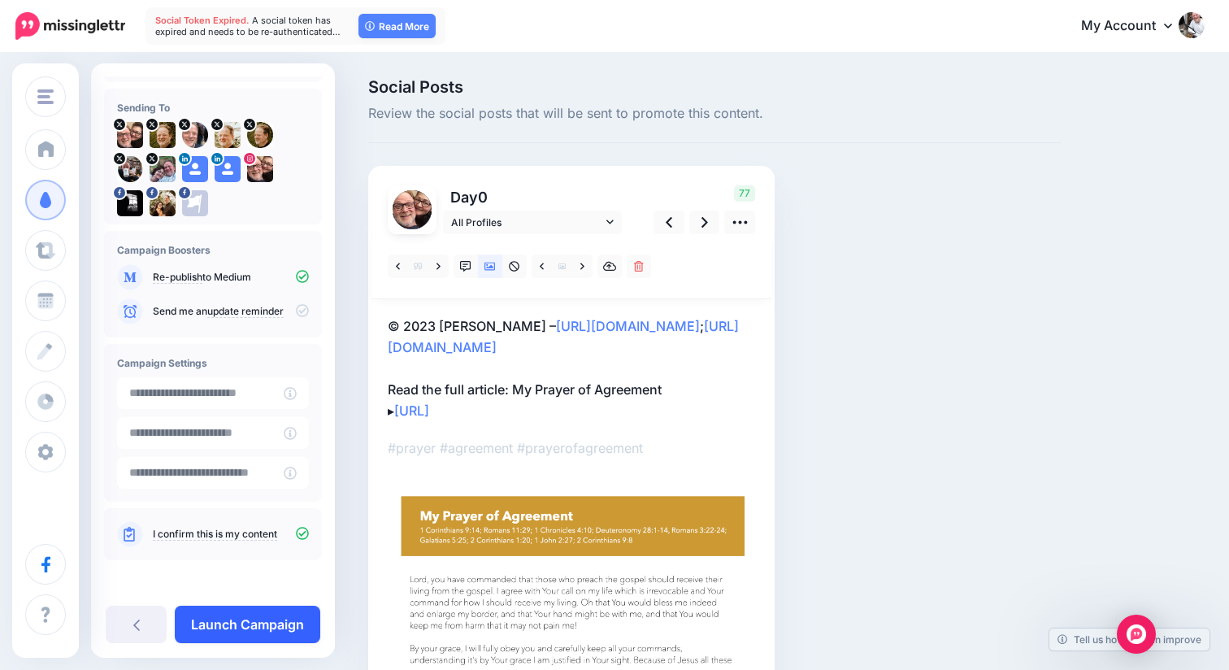
click at [234, 614] on link "Launch Campaign" at bounding box center [247, 623] width 145 height 37
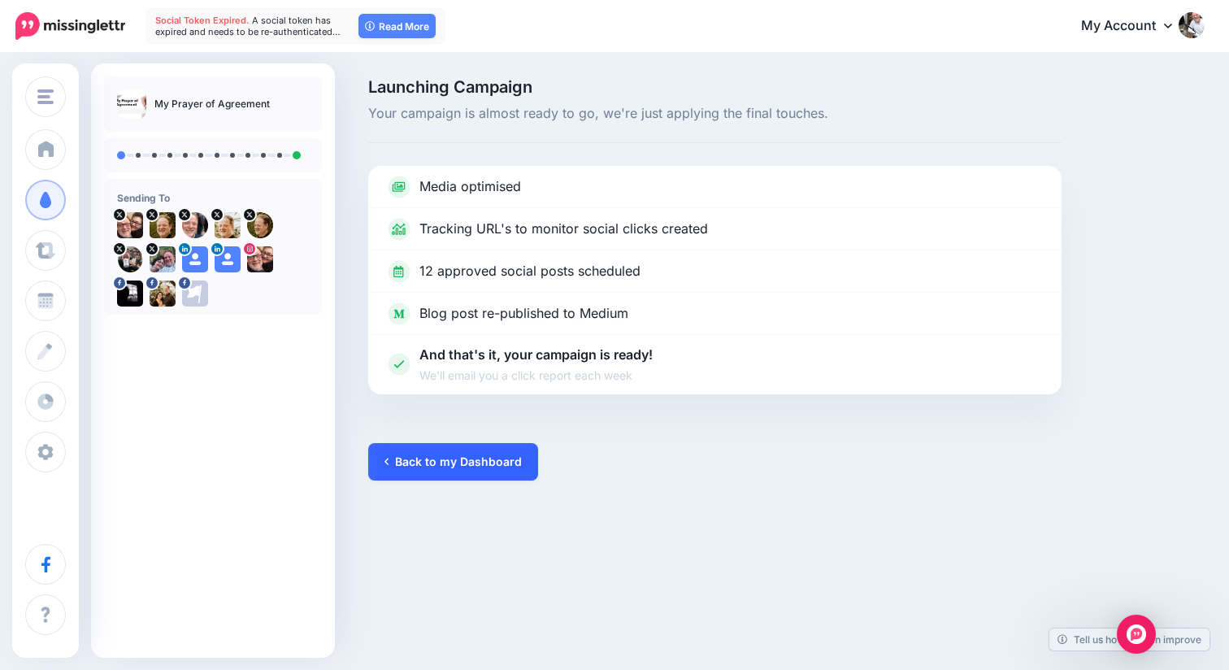
click at [477, 469] on link "Back to my Dashboard" at bounding box center [453, 461] width 170 height 37
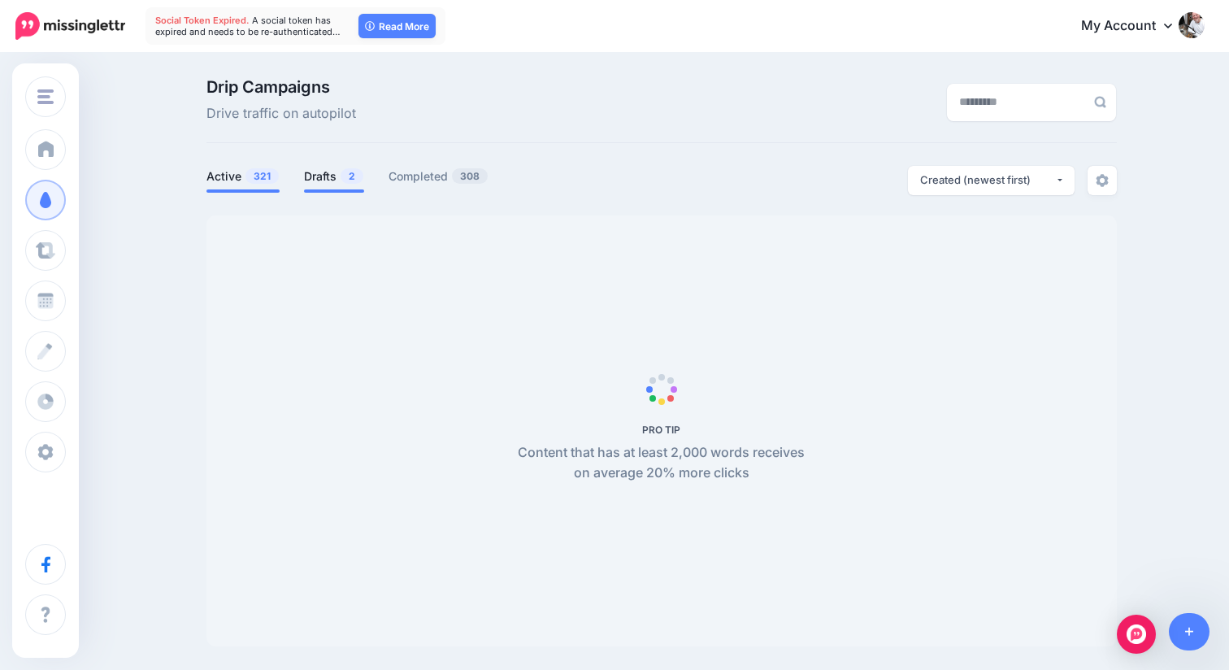
click at [327, 174] on link "Drafts 2" at bounding box center [334, 177] width 60 height 20
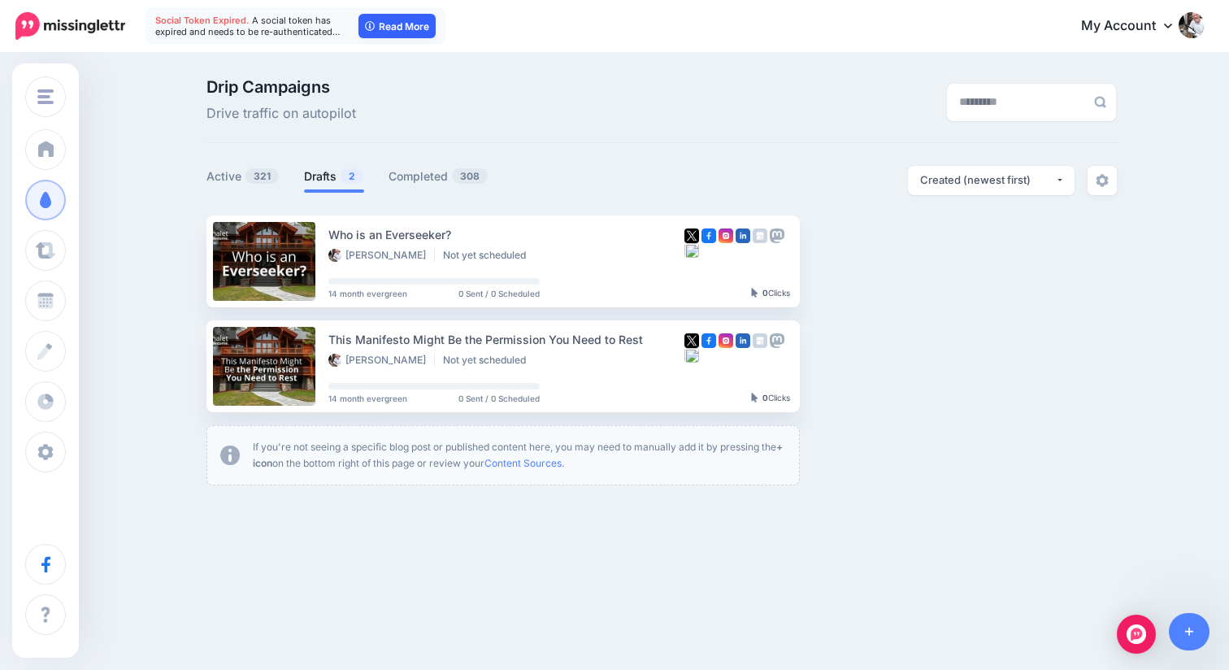
click at [392, 24] on link "Read More" at bounding box center [396, 26] width 77 height 24
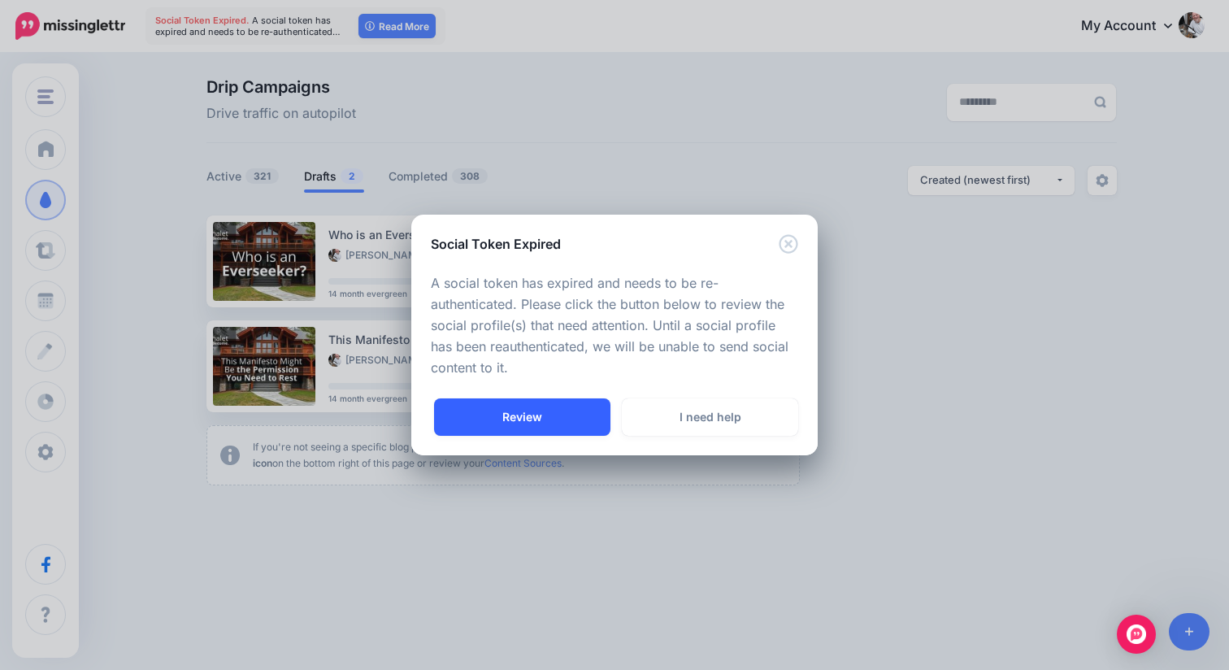
click at [532, 408] on link "Review" at bounding box center [522, 416] width 176 height 37
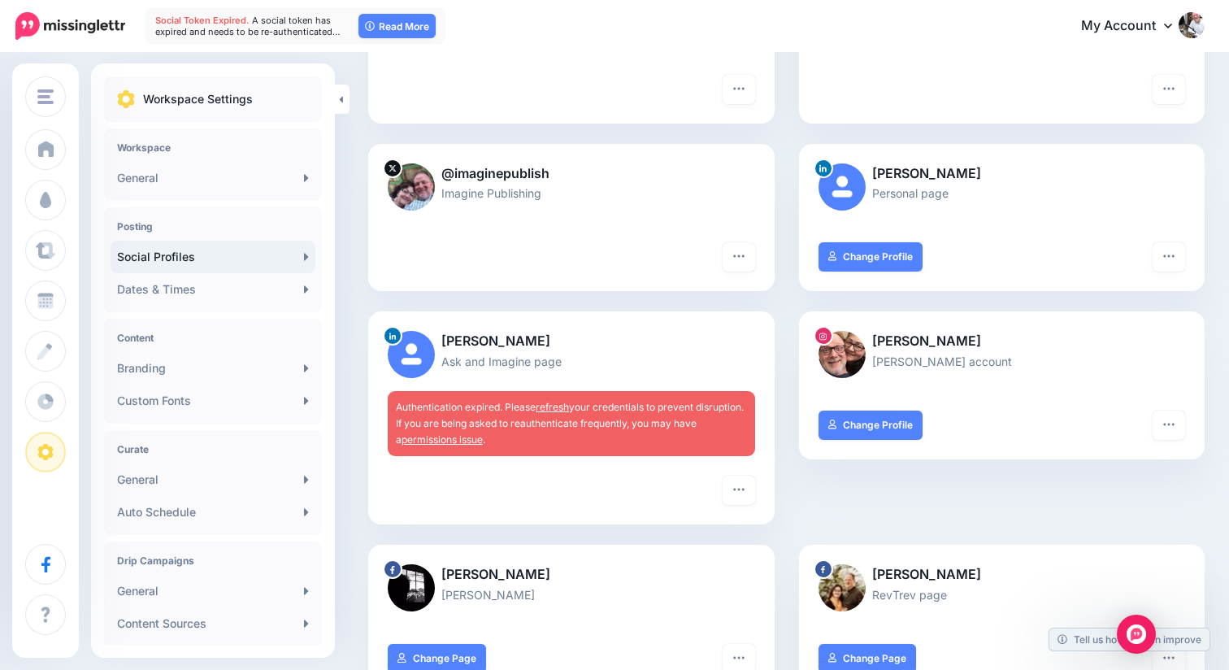
scroll to position [590, 0]
click at [554, 409] on link "refresh" at bounding box center [551, 406] width 33 height 12
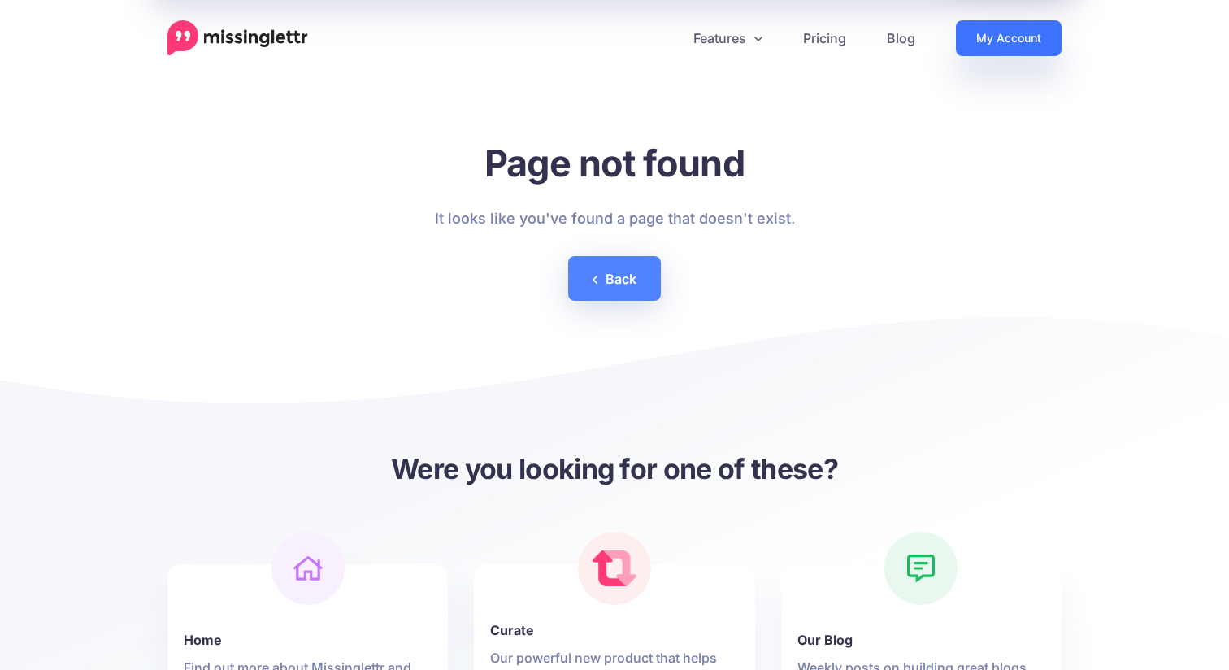
click at [995, 44] on link "My Account" at bounding box center [1009, 38] width 106 height 36
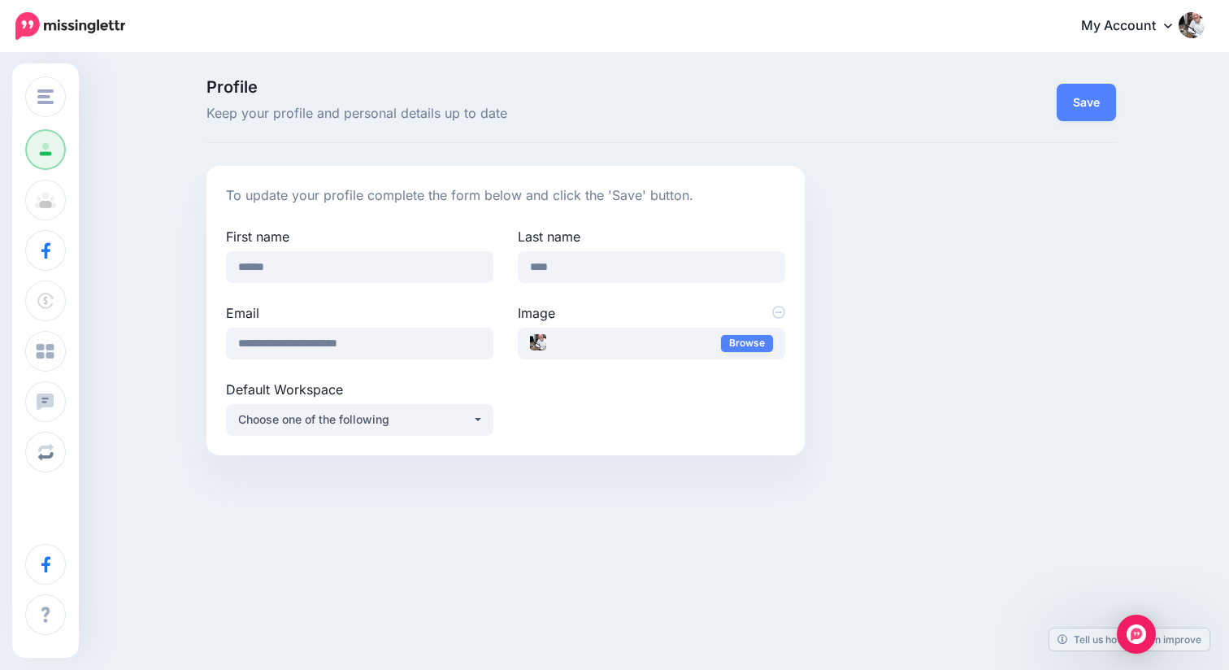
click at [1194, 33] on img at bounding box center [1191, 25] width 26 height 26
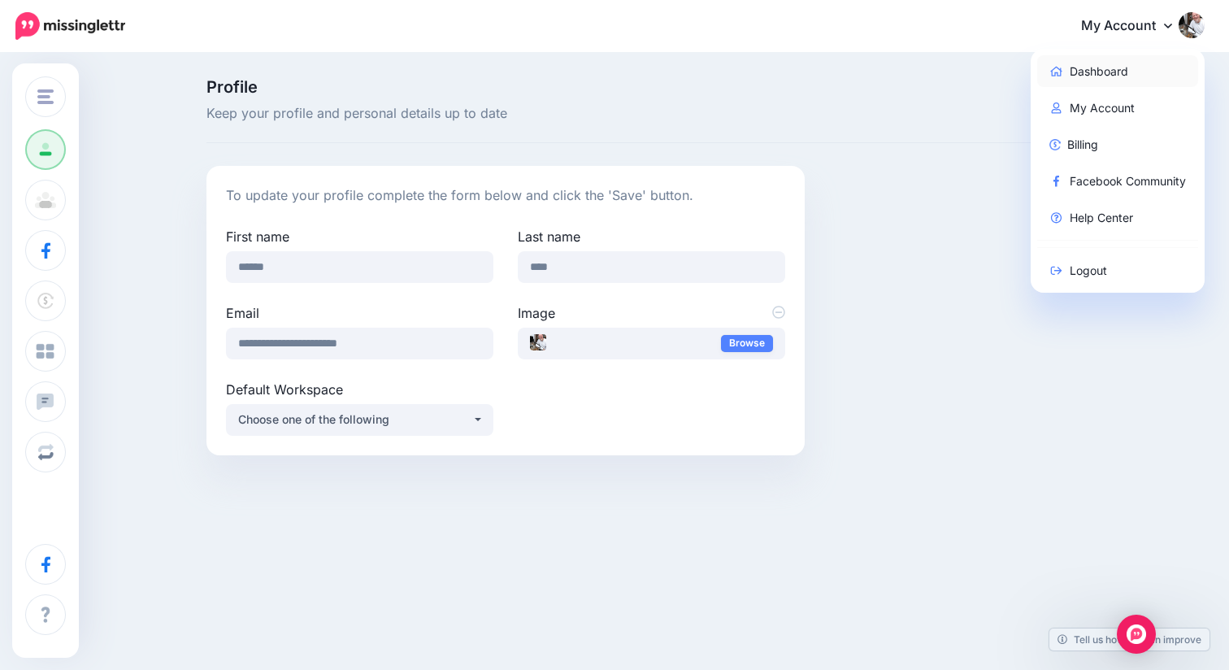
click at [1115, 72] on link "Dashboard" at bounding box center [1118, 71] width 162 height 32
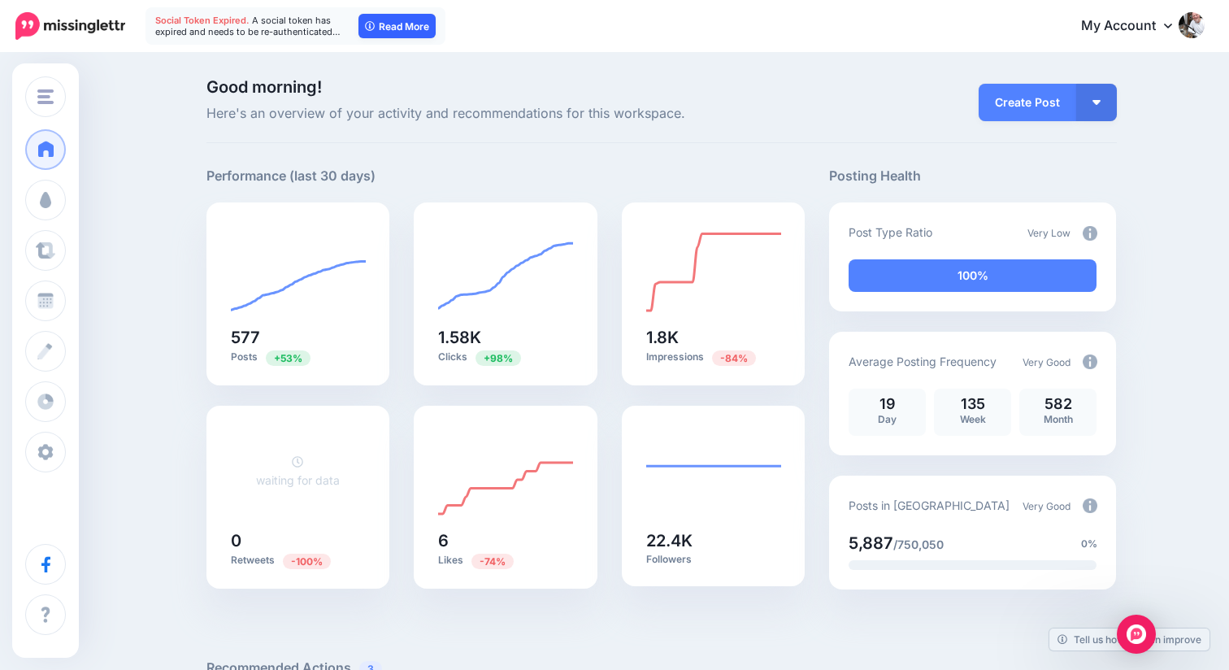
click at [383, 28] on link "Read More" at bounding box center [396, 26] width 77 height 24
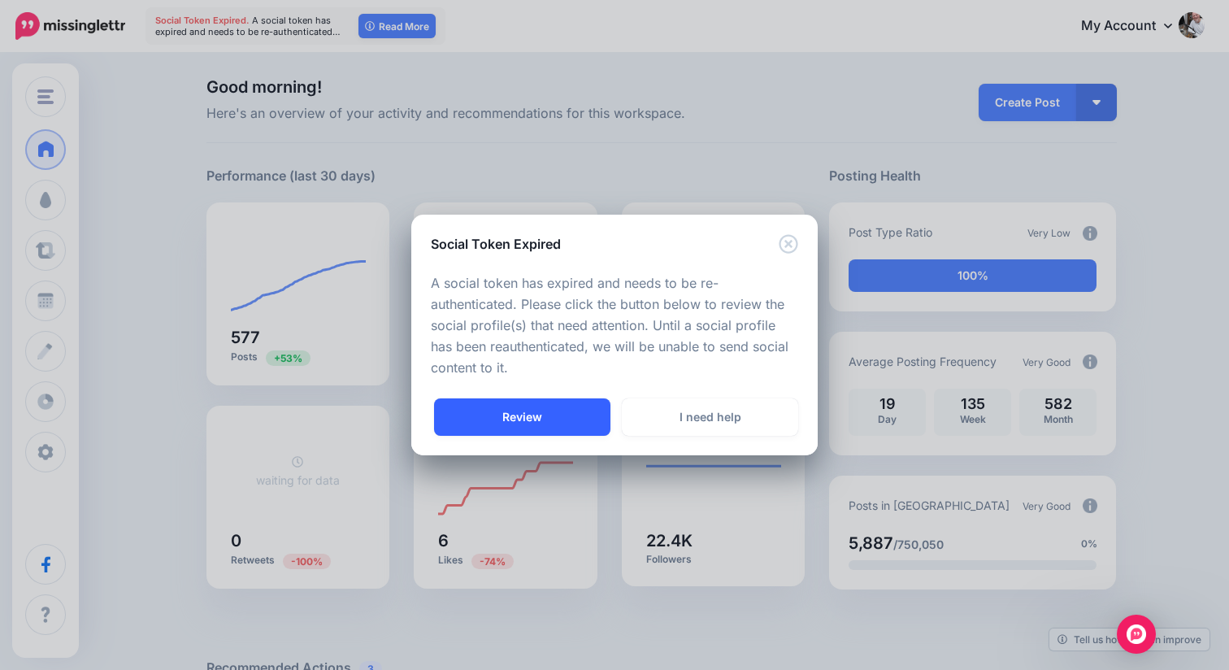
click at [501, 401] on link "Review" at bounding box center [522, 416] width 176 height 37
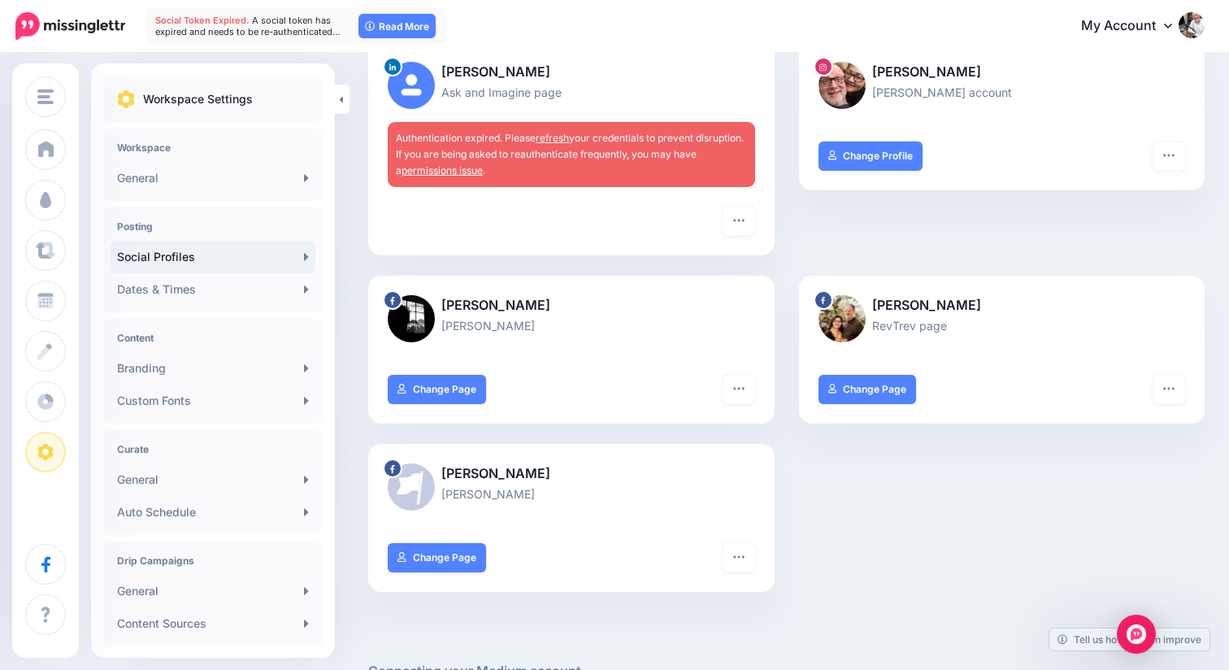
scroll to position [834, 0]
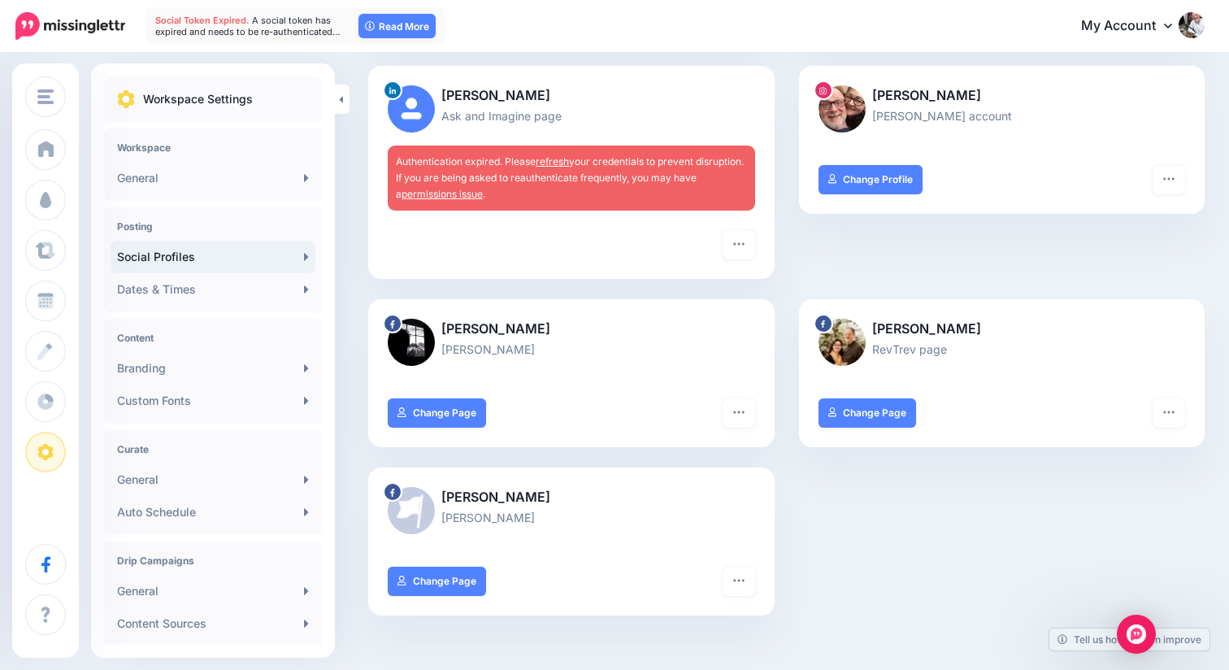
click at [564, 163] on link "refresh" at bounding box center [551, 161] width 33 height 12
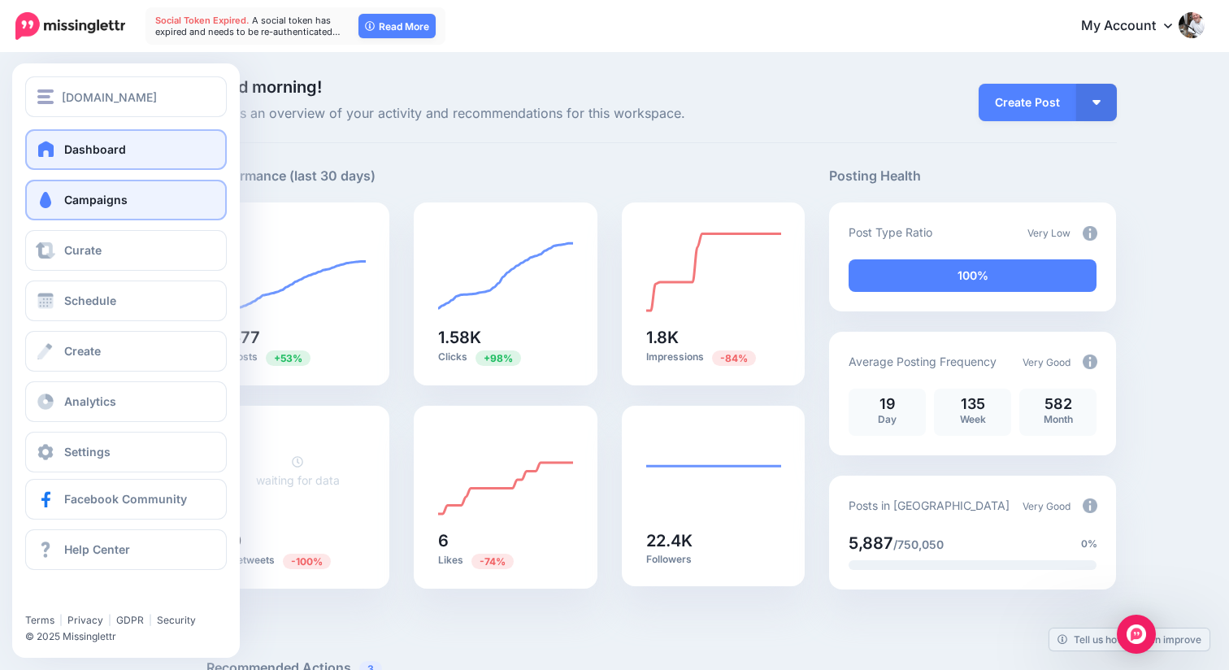
click at [90, 206] on span "Campaigns" at bounding box center [95, 200] width 63 height 14
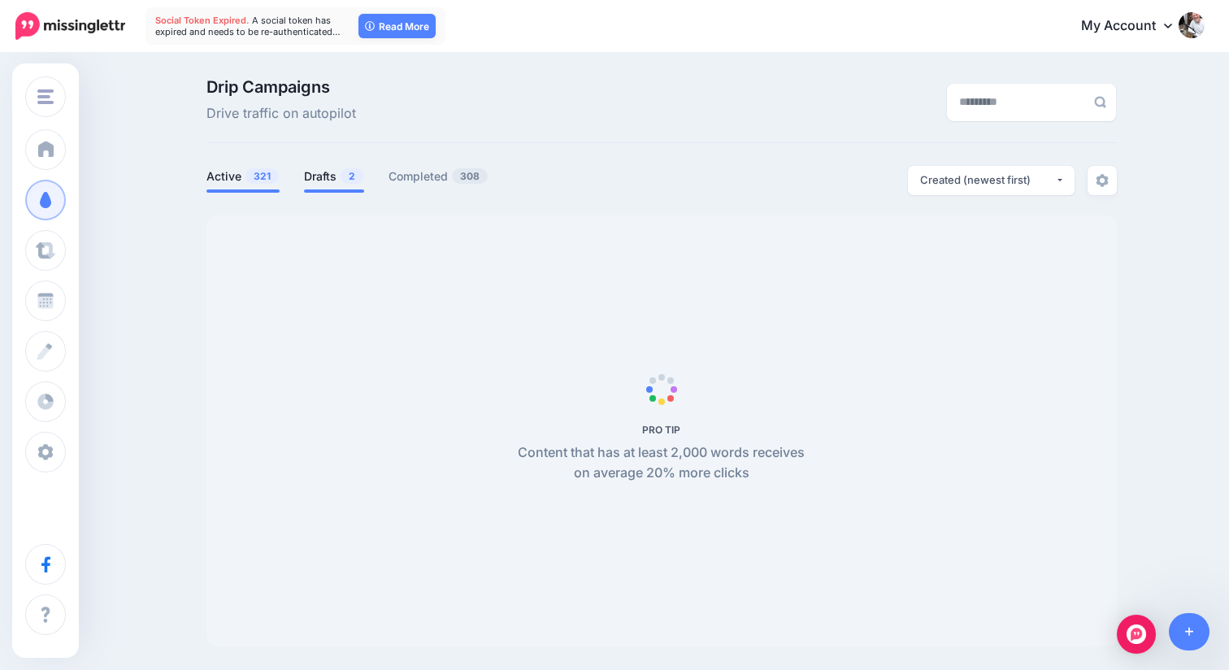
click at [328, 183] on link "Drafts 2" at bounding box center [334, 177] width 60 height 20
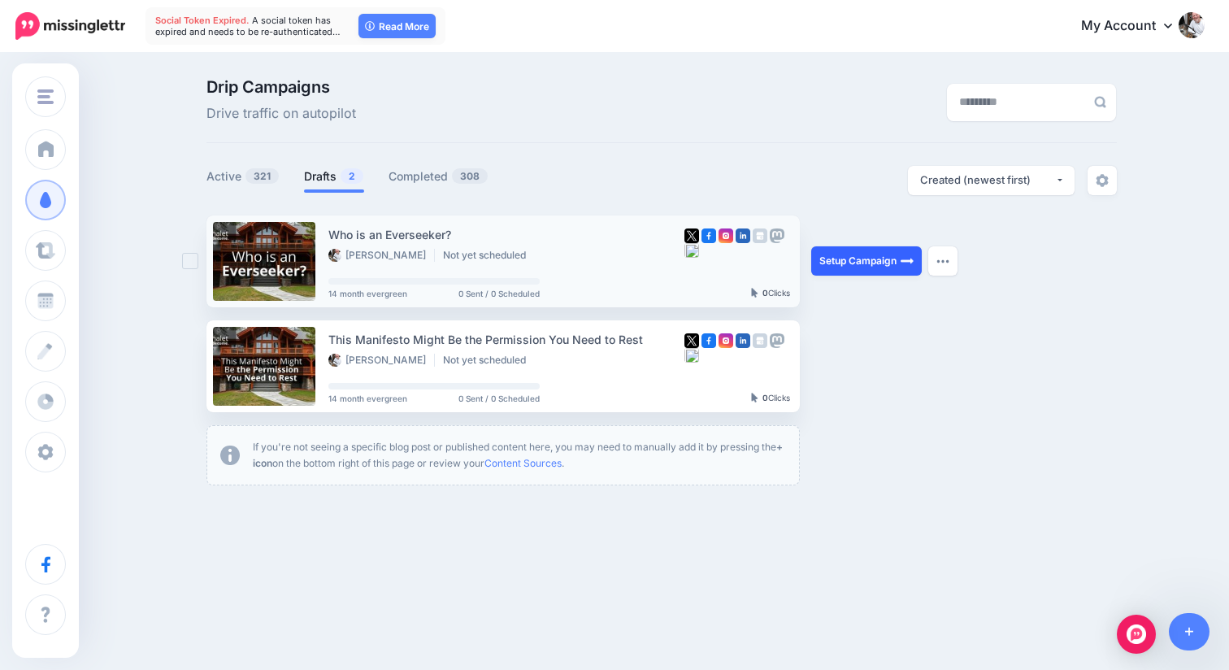
click at [869, 256] on link "Setup Campaign" at bounding box center [866, 260] width 111 height 29
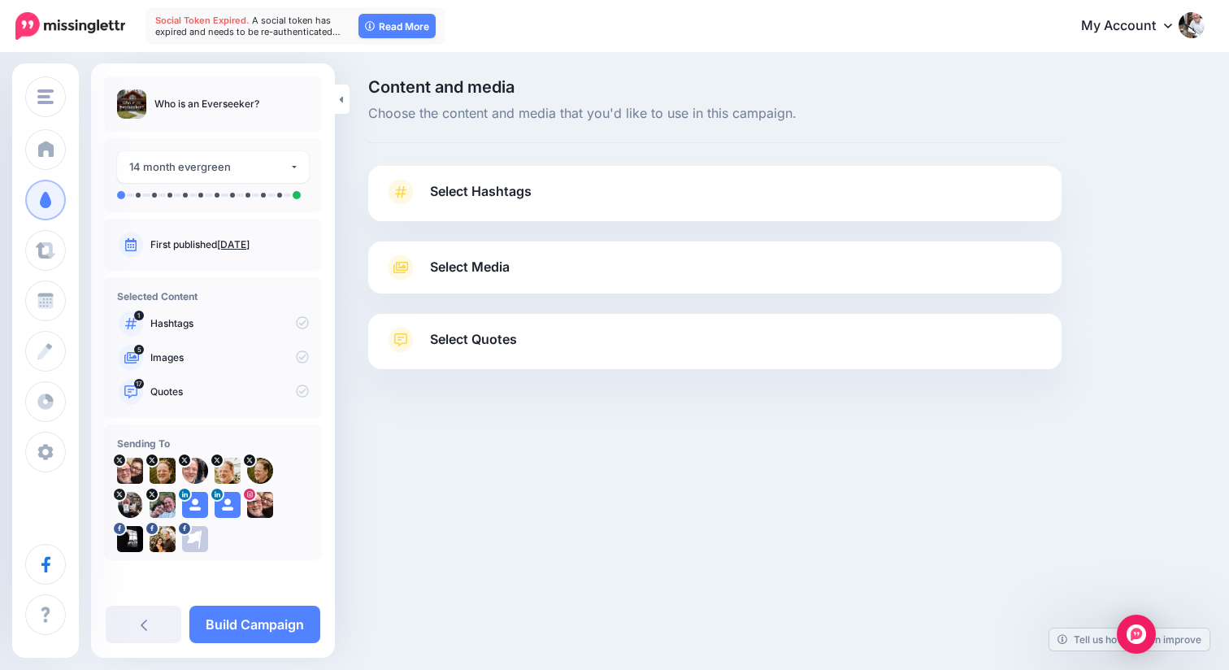
click at [526, 189] on span "Select Hashtags" at bounding box center [481, 191] width 102 height 22
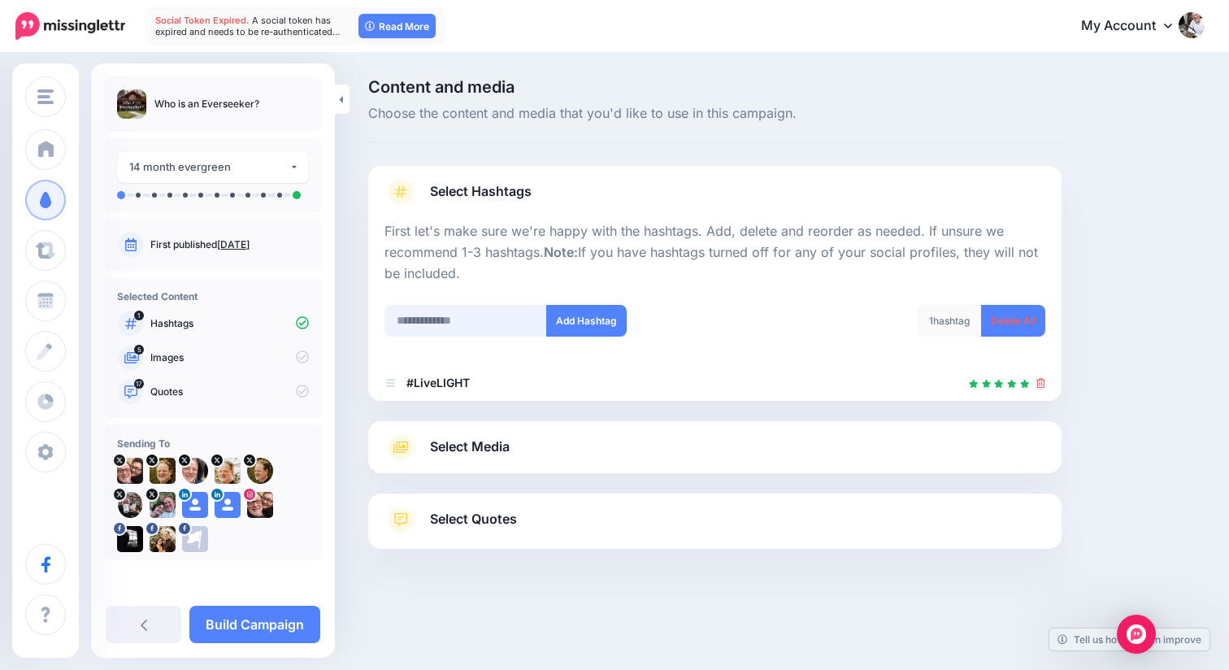
click at [475, 319] on input "text" at bounding box center [465, 321] width 163 height 32
type input "**********"
click at [612, 316] on button "Add Hashtag" at bounding box center [586, 321] width 80 height 32
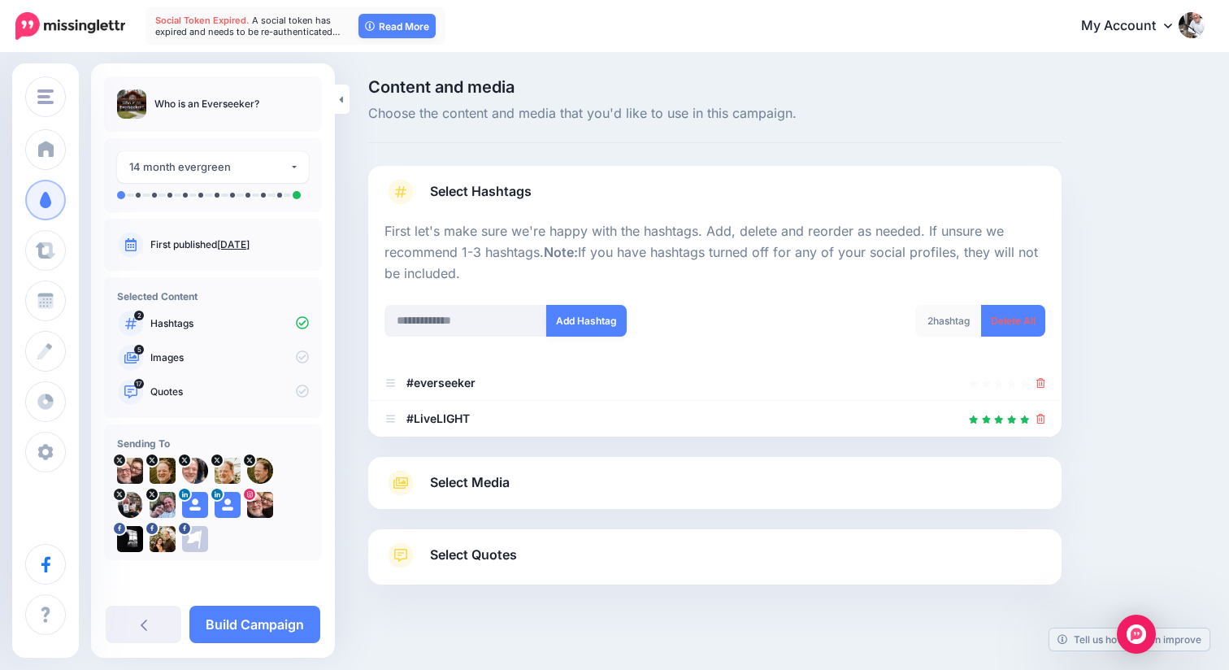
scroll to position [20, 0]
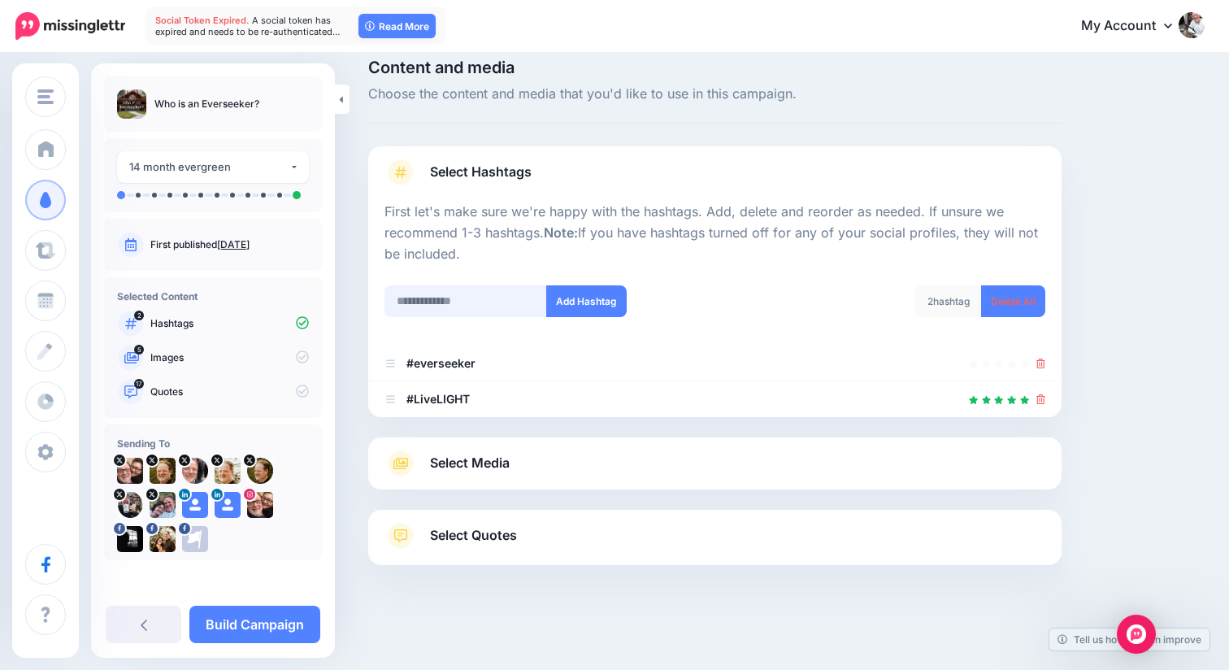
click at [479, 306] on input "text" at bounding box center [465, 301] width 163 height 32
type input "**********"
click at [580, 301] on button "Add Hashtag" at bounding box center [586, 301] width 80 height 32
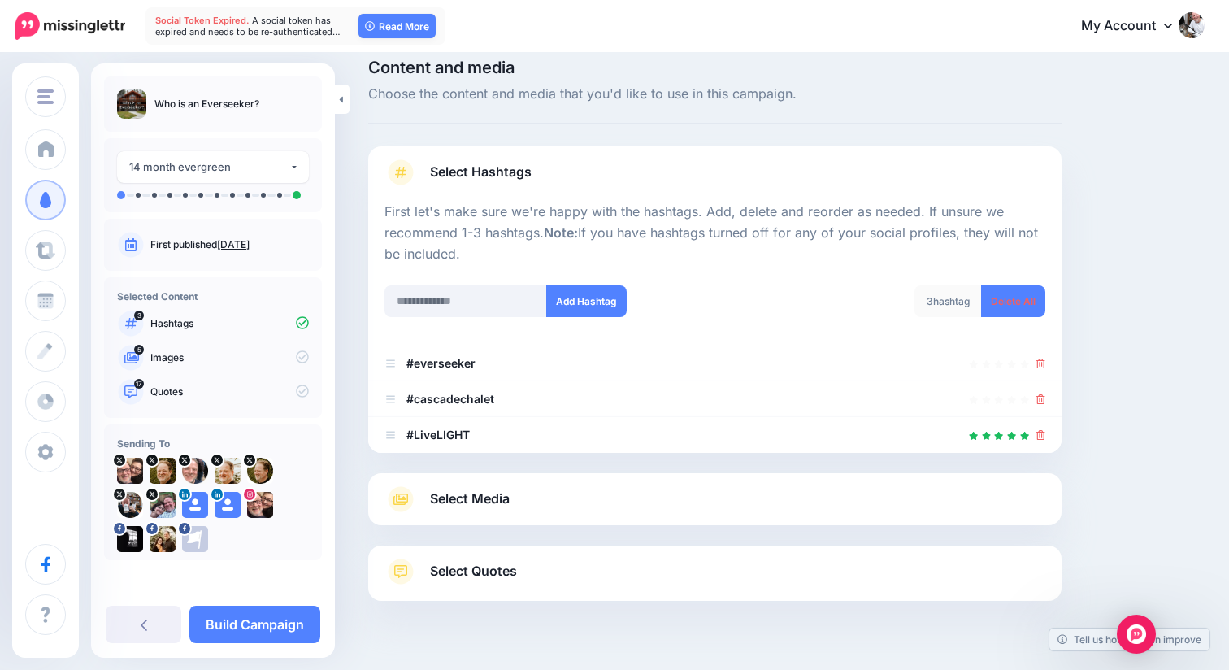
scroll to position [55, 0]
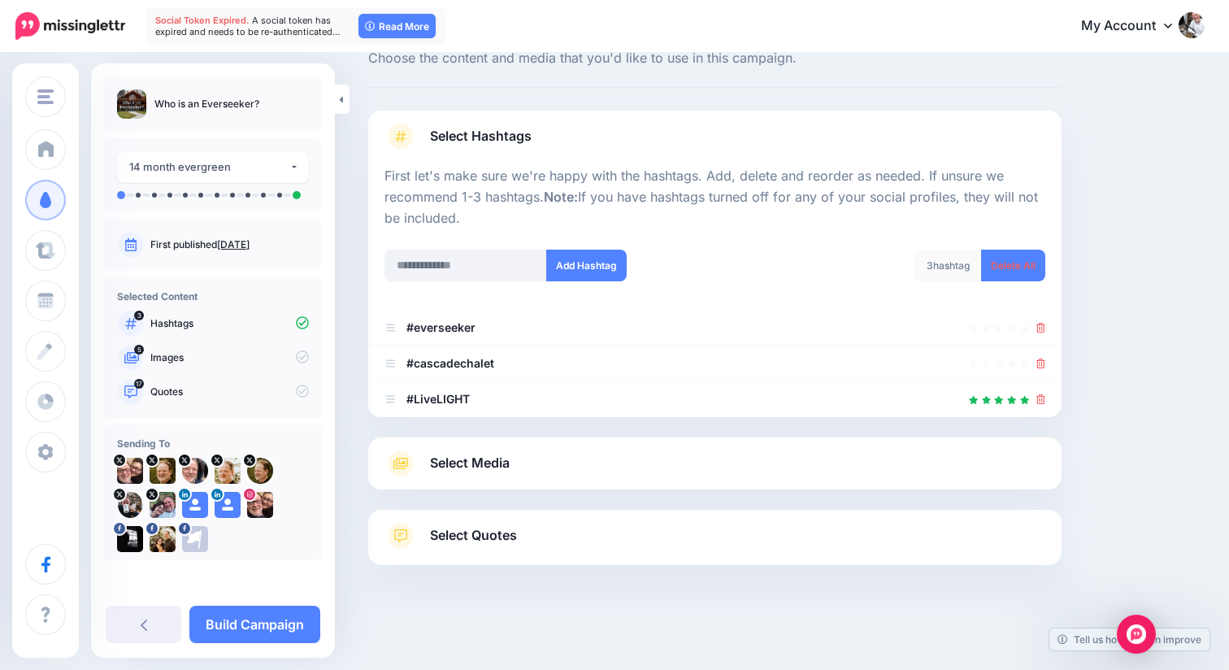
click at [488, 297] on div "Add Hashtag" at bounding box center [543, 275] width 342 height 52
click at [499, 268] on input "text" at bounding box center [465, 265] width 163 height 32
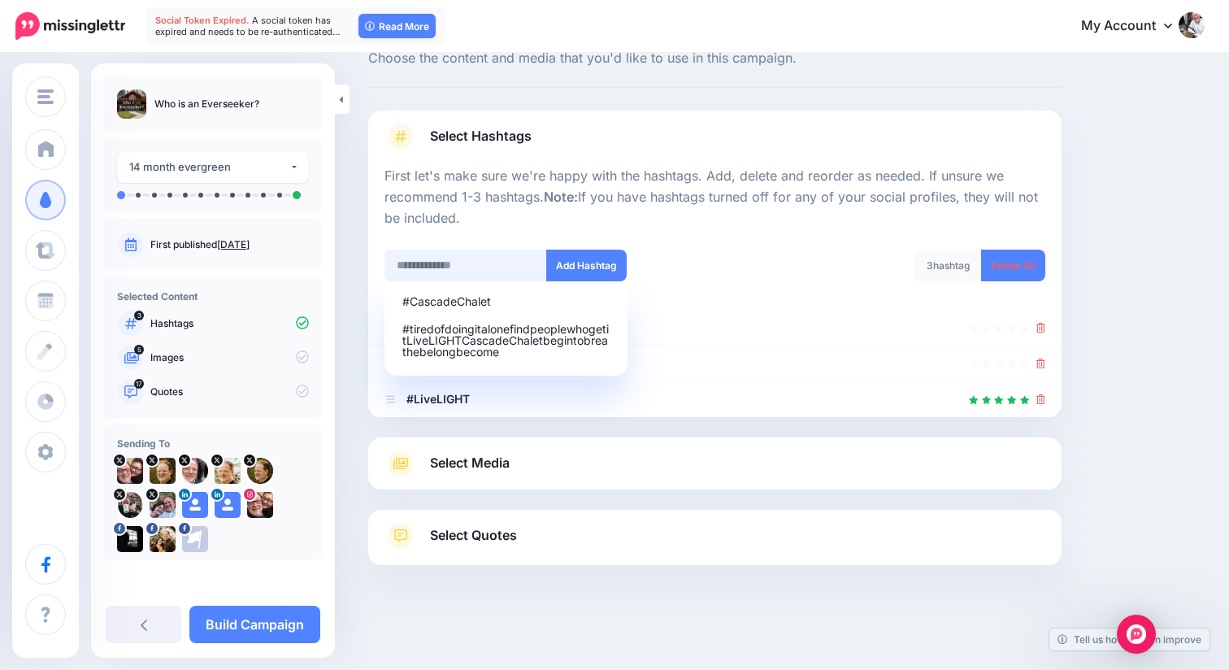
click at [442, 271] on input "text" at bounding box center [465, 265] width 163 height 32
paste input "**********"
type input "**********"
click at [573, 258] on button "Add Hashtag" at bounding box center [586, 265] width 80 height 32
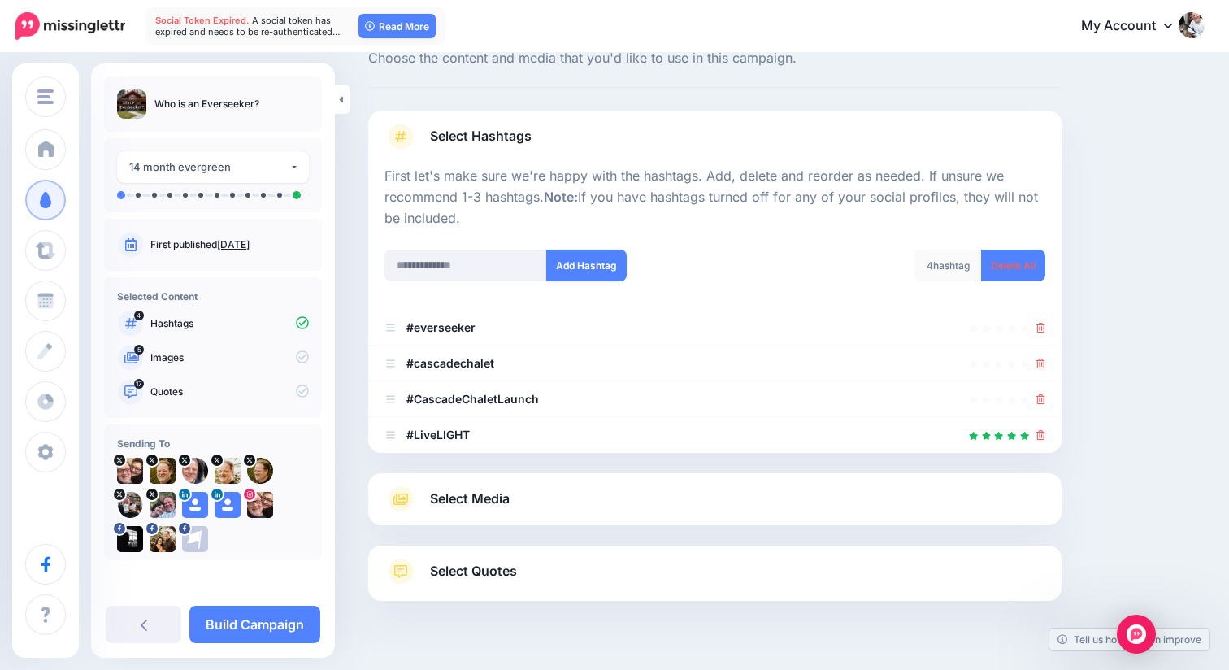
scroll to position [91, 0]
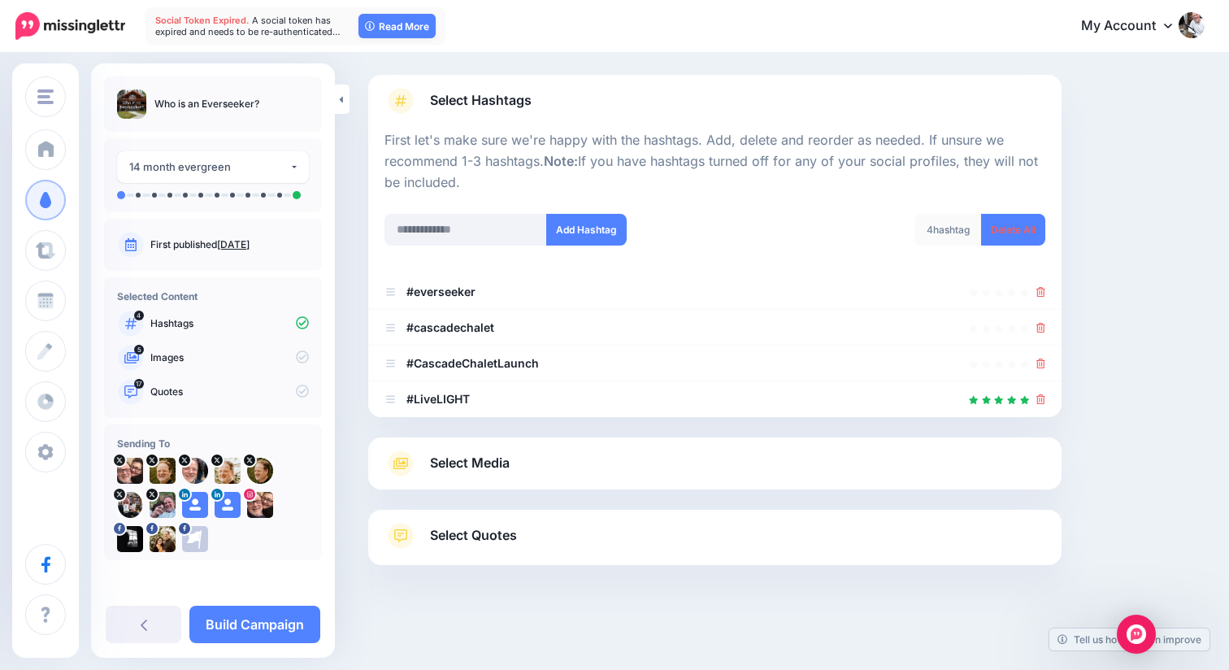
click at [488, 457] on span "Select Media" at bounding box center [470, 463] width 80 height 22
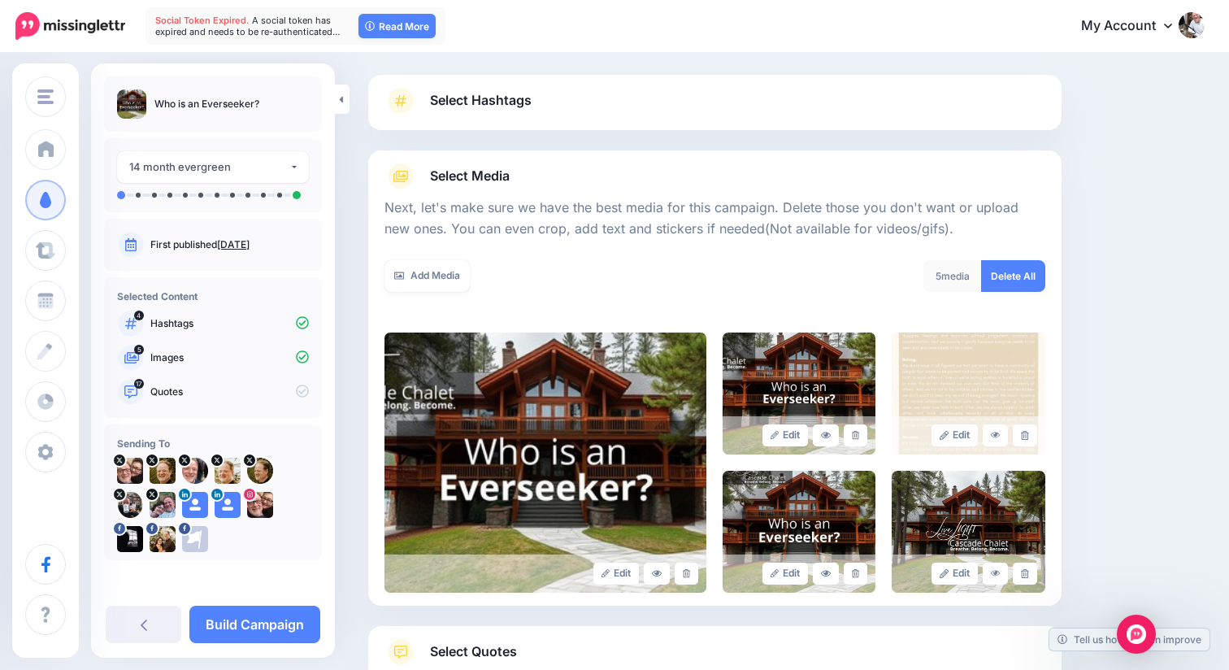
scroll to position [208, 0]
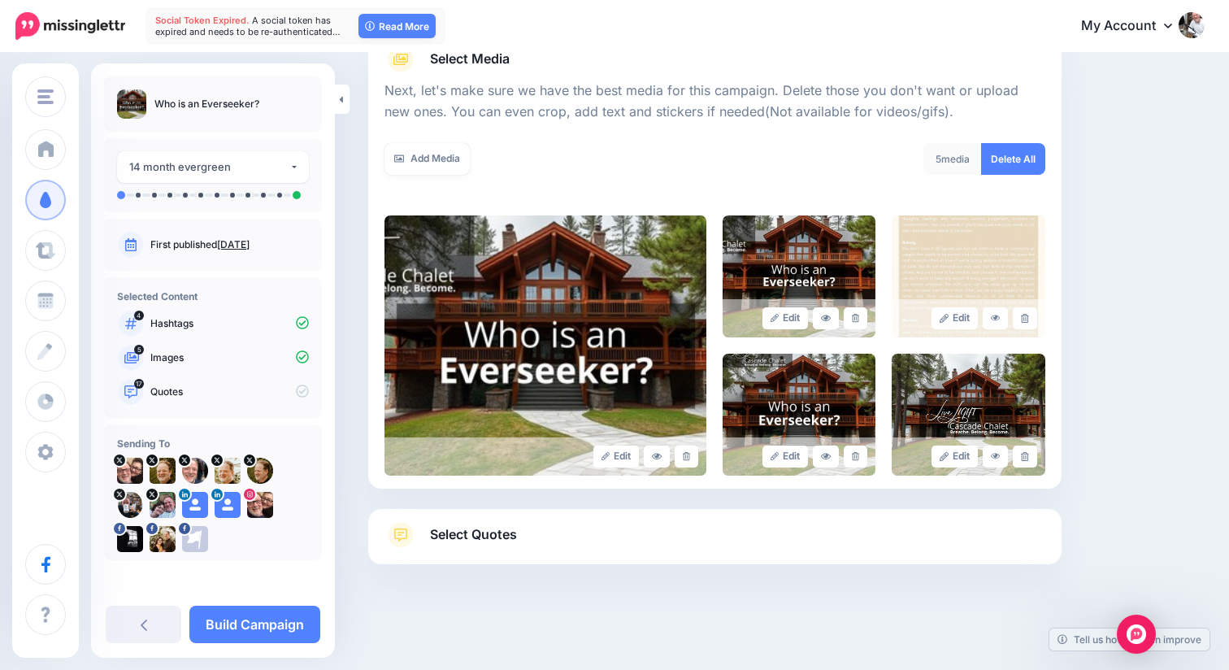
click at [471, 535] on span "Select Quotes" at bounding box center [473, 534] width 87 height 22
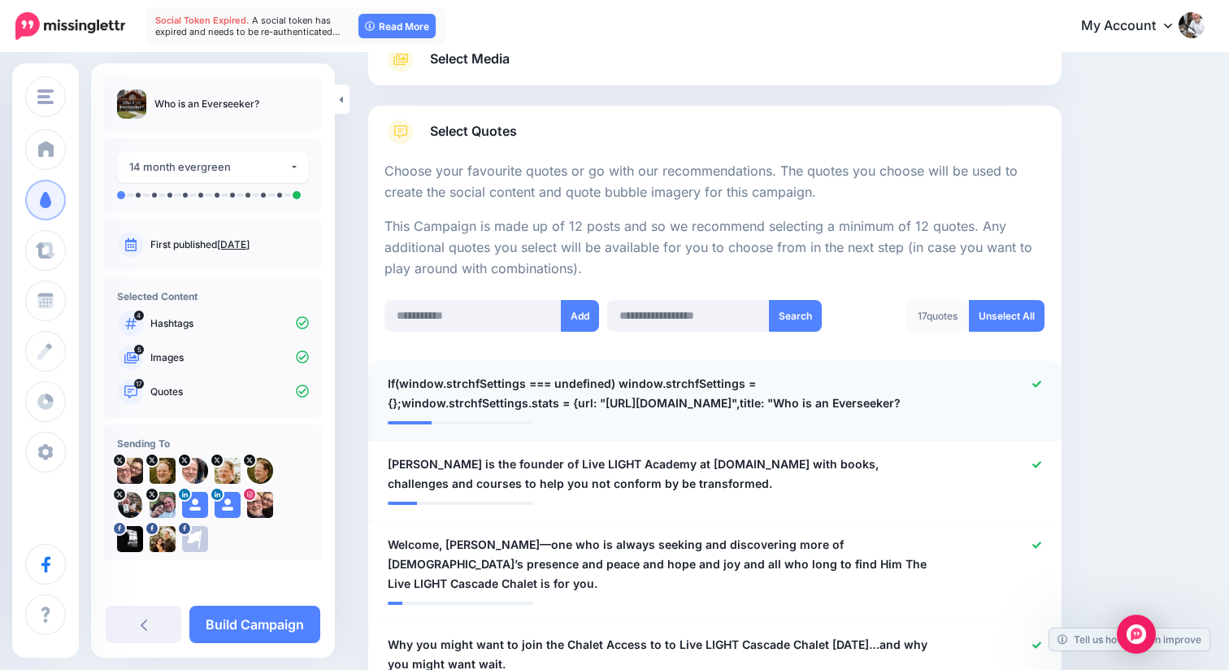
click at [1038, 376] on div at bounding box center [996, 393] width 113 height 39
click at [1038, 385] on icon at bounding box center [1036, 383] width 9 height 9
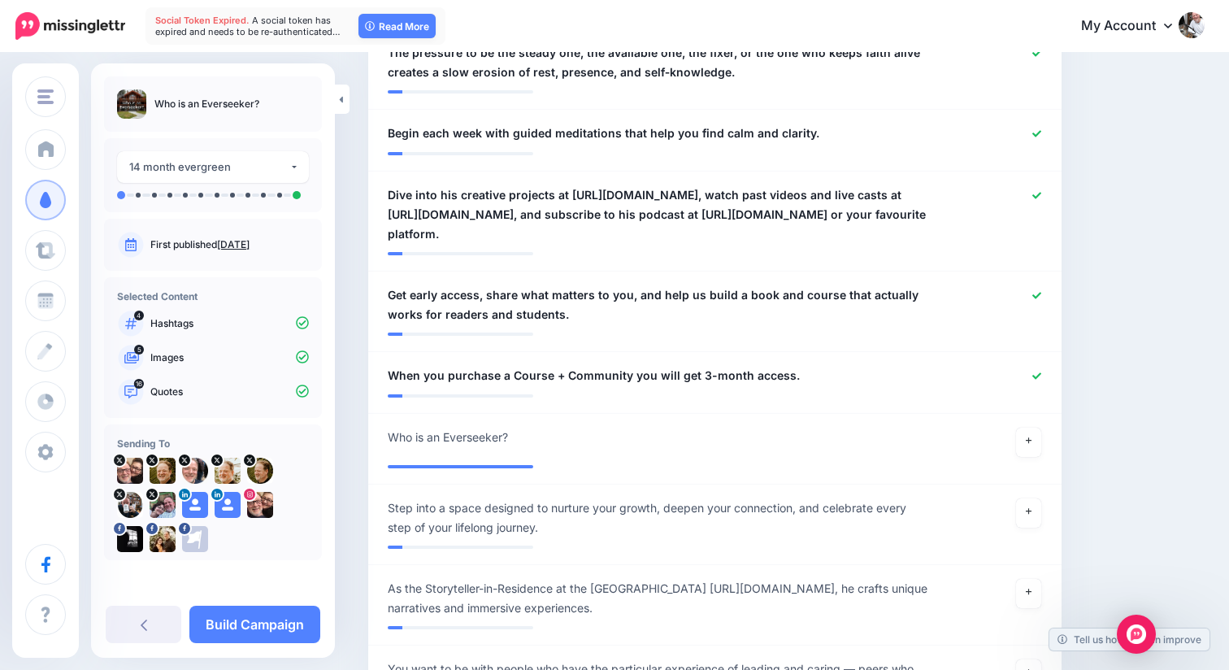
scroll to position [1508, 0]
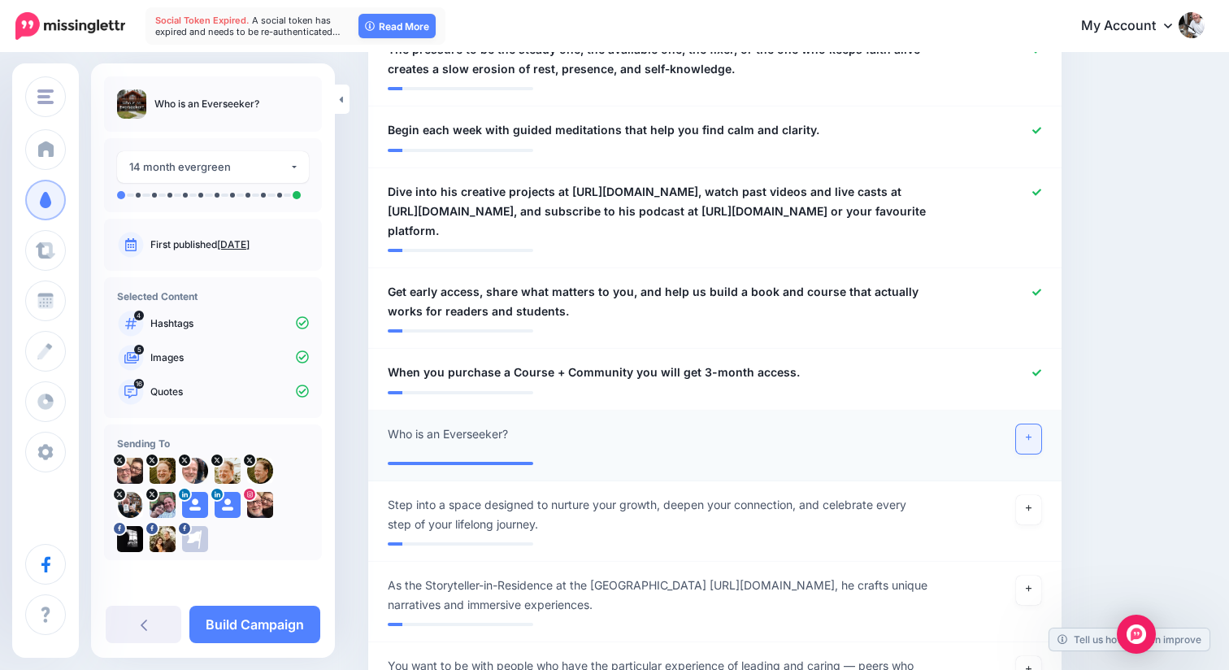
click at [1029, 445] on link at bounding box center [1029, 438] width 26 height 29
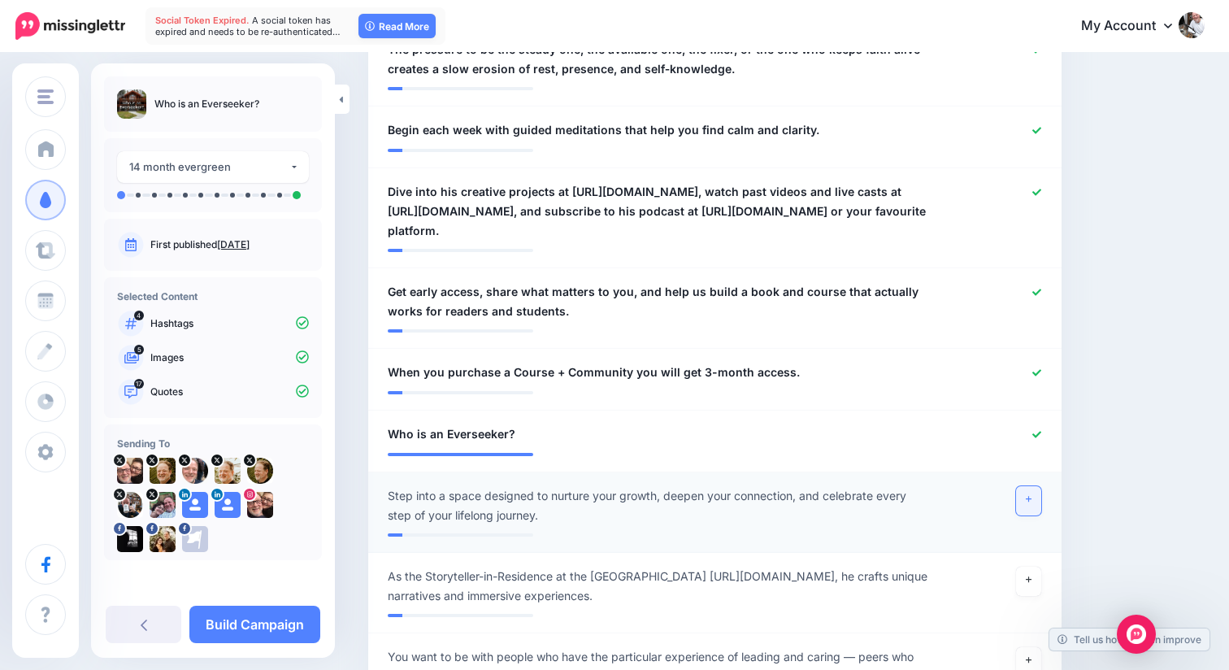
click at [1033, 499] on link at bounding box center [1029, 500] width 26 height 29
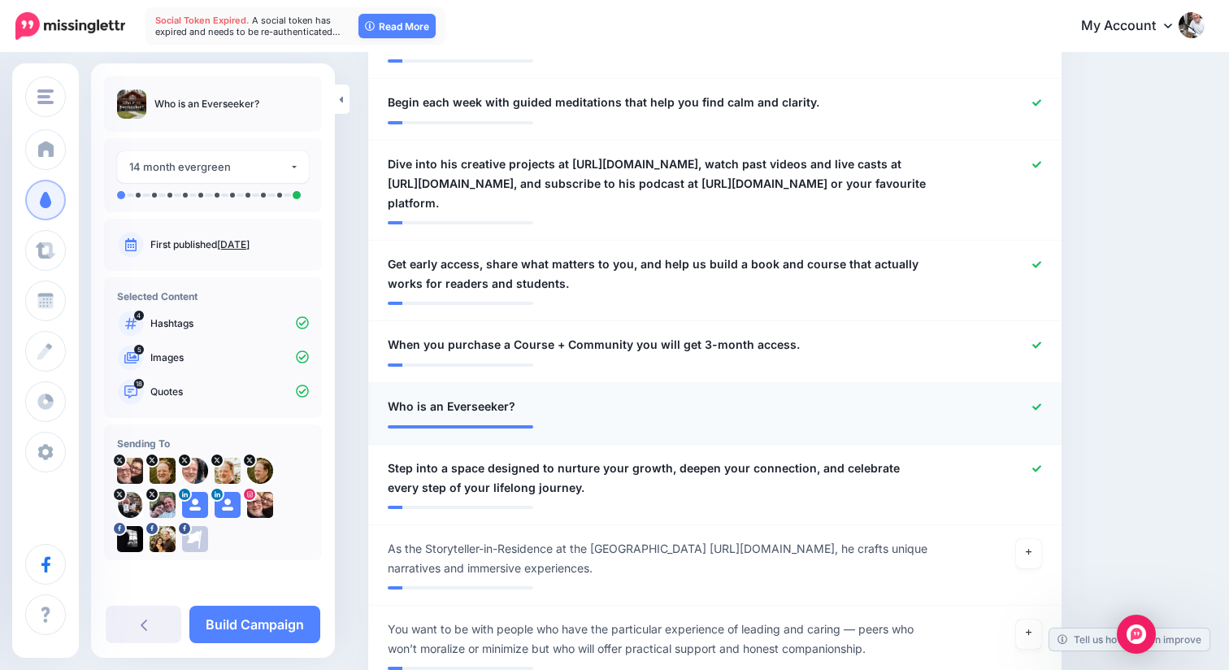
scroll to position [1538, 0]
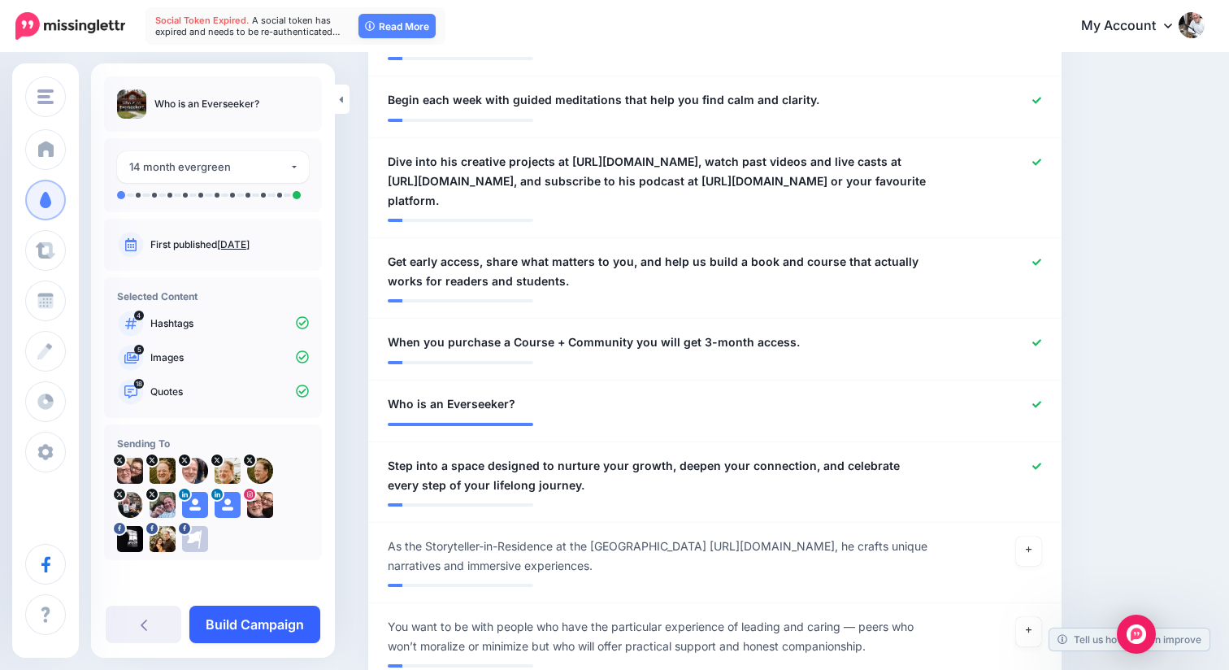
click at [285, 625] on link "Build Campaign" at bounding box center [254, 623] width 131 height 37
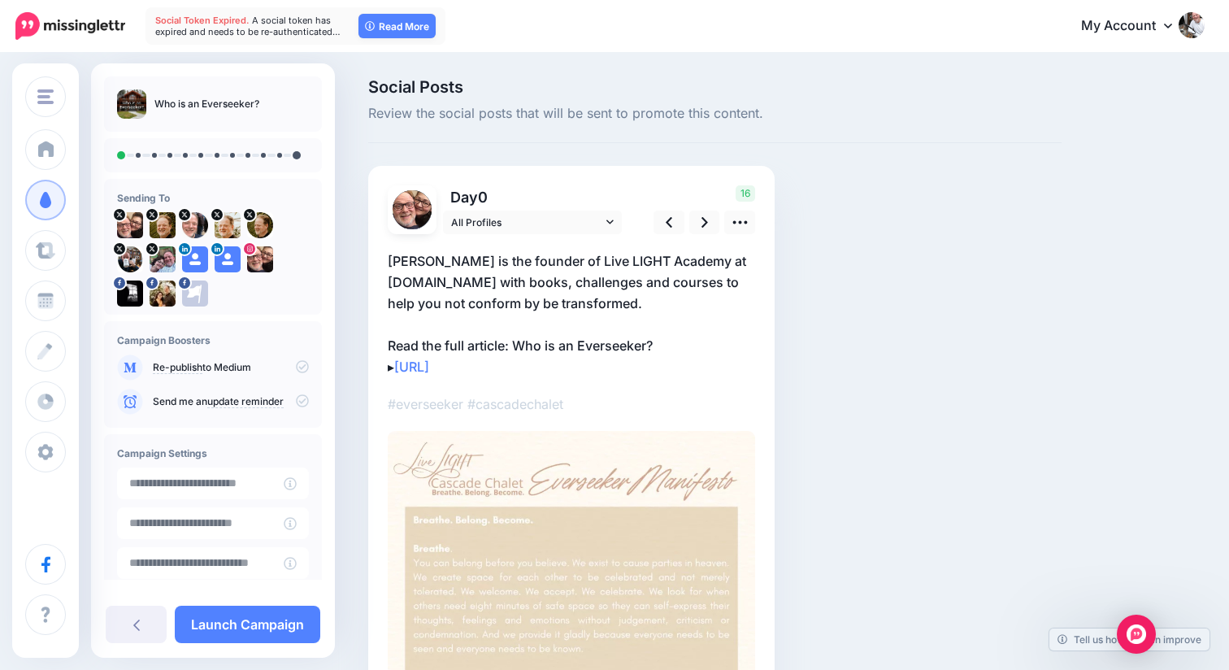
click at [296, 364] on icon at bounding box center [302, 366] width 13 height 13
click at [296, 368] on icon at bounding box center [302, 366] width 13 height 13
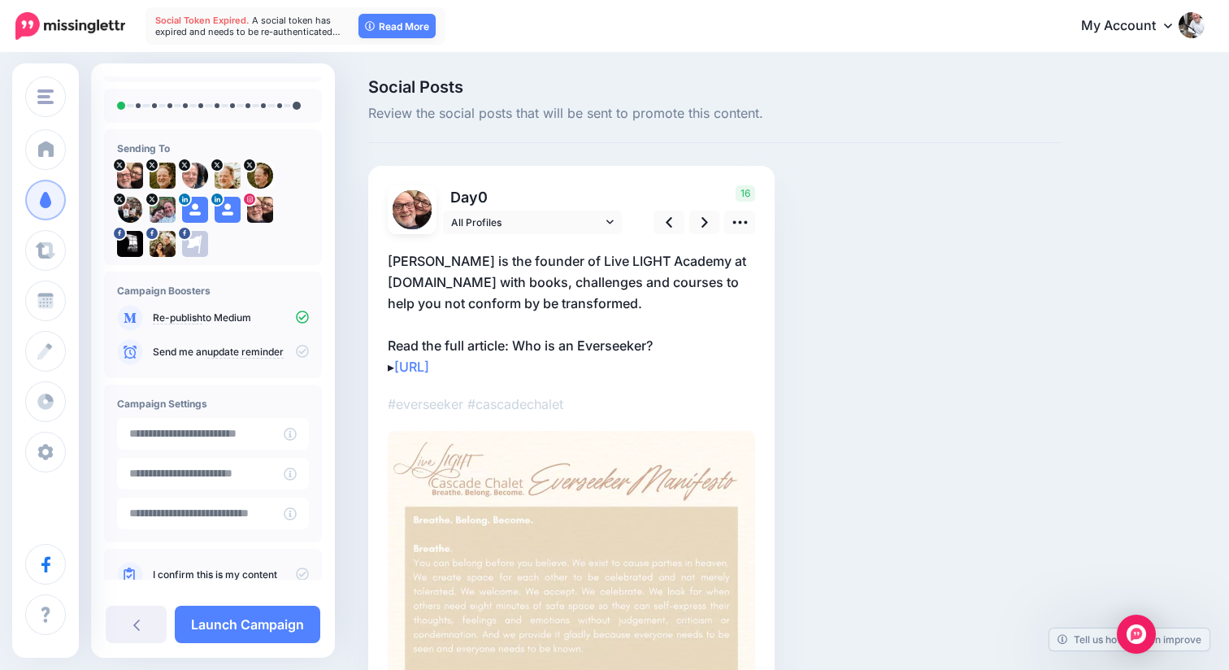
scroll to position [90, 0]
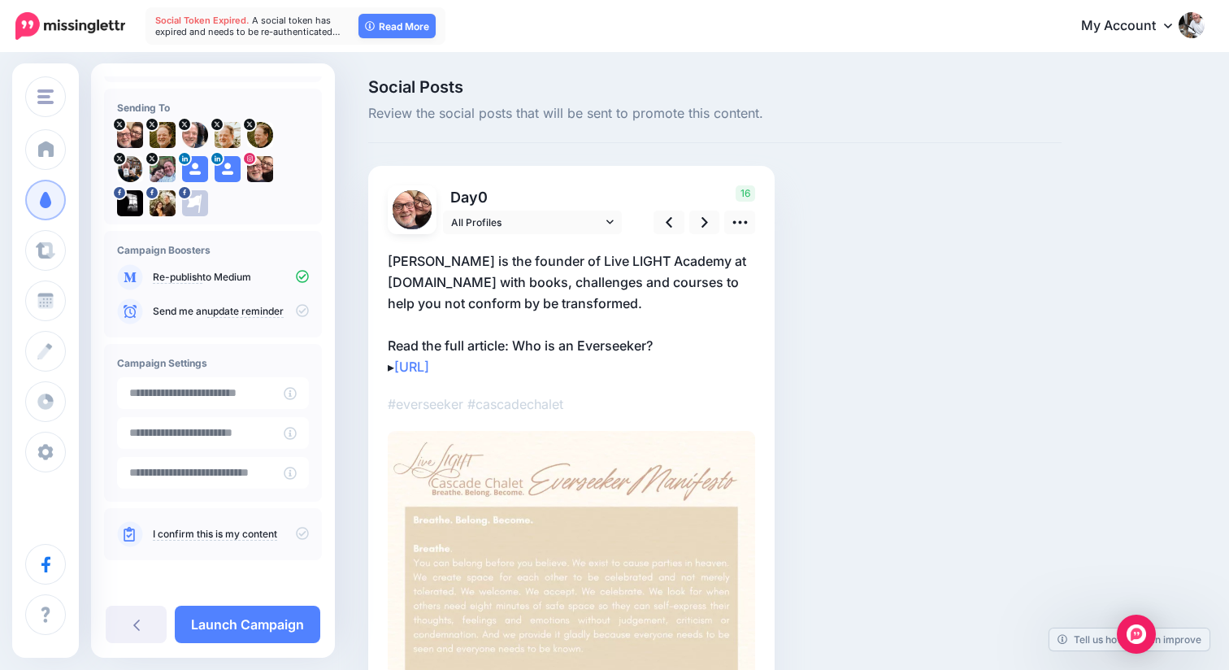
click at [296, 533] on icon at bounding box center [302, 533] width 13 height 13
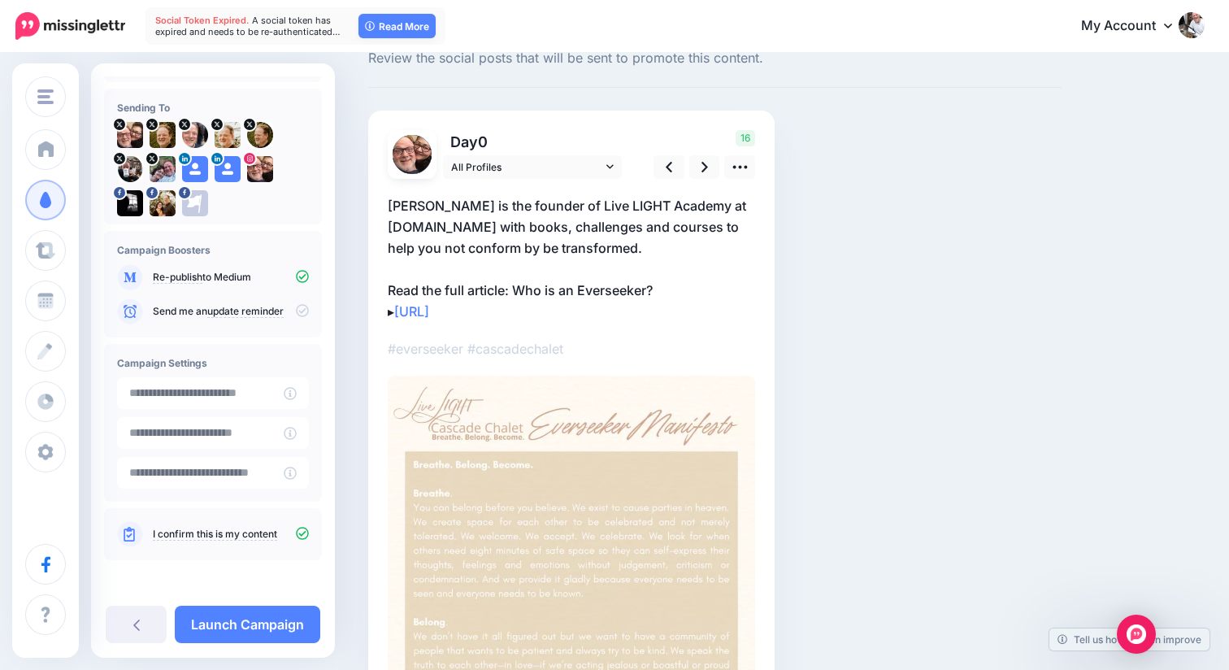
scroll to position [0, 0]
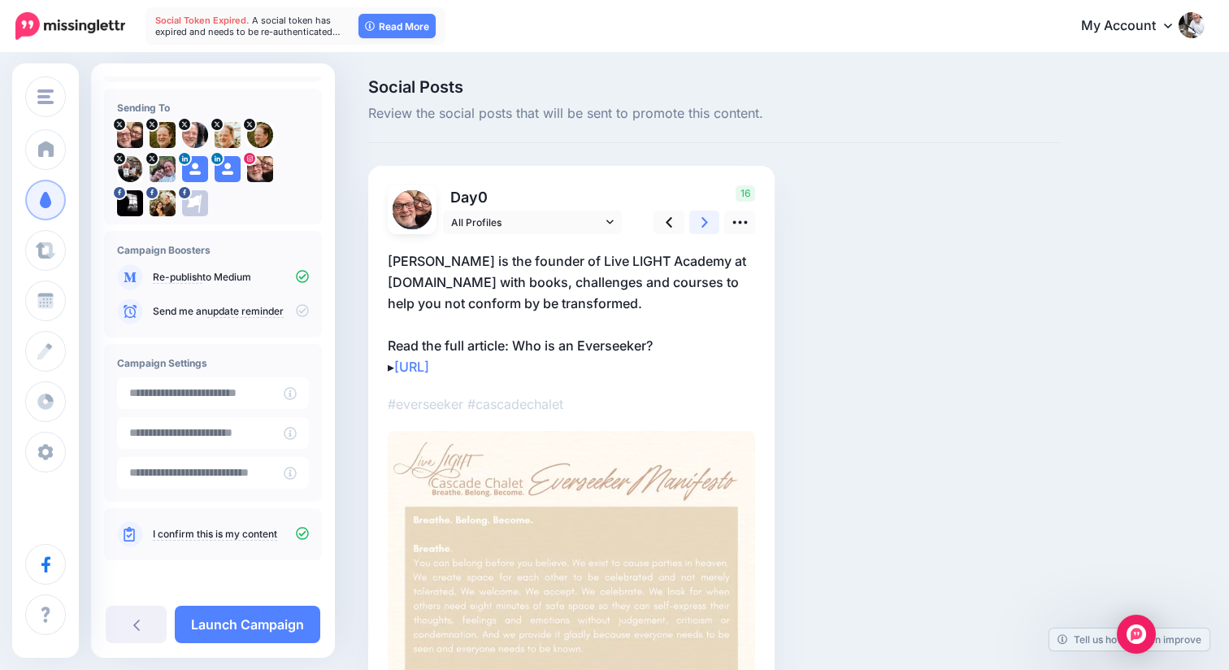
click at [702, 219] on icon at bounding box center [704, 222] width 7 height 11
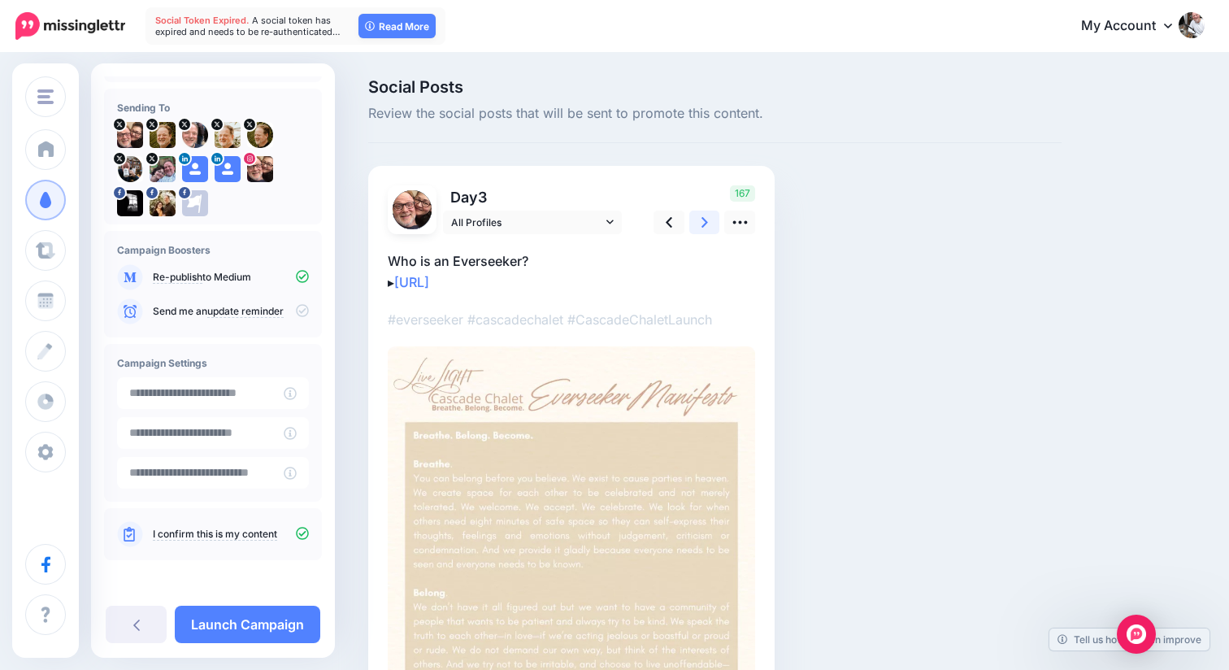
click at [702, 219] on icon at bounding box center [704, 222] width 7 height 11
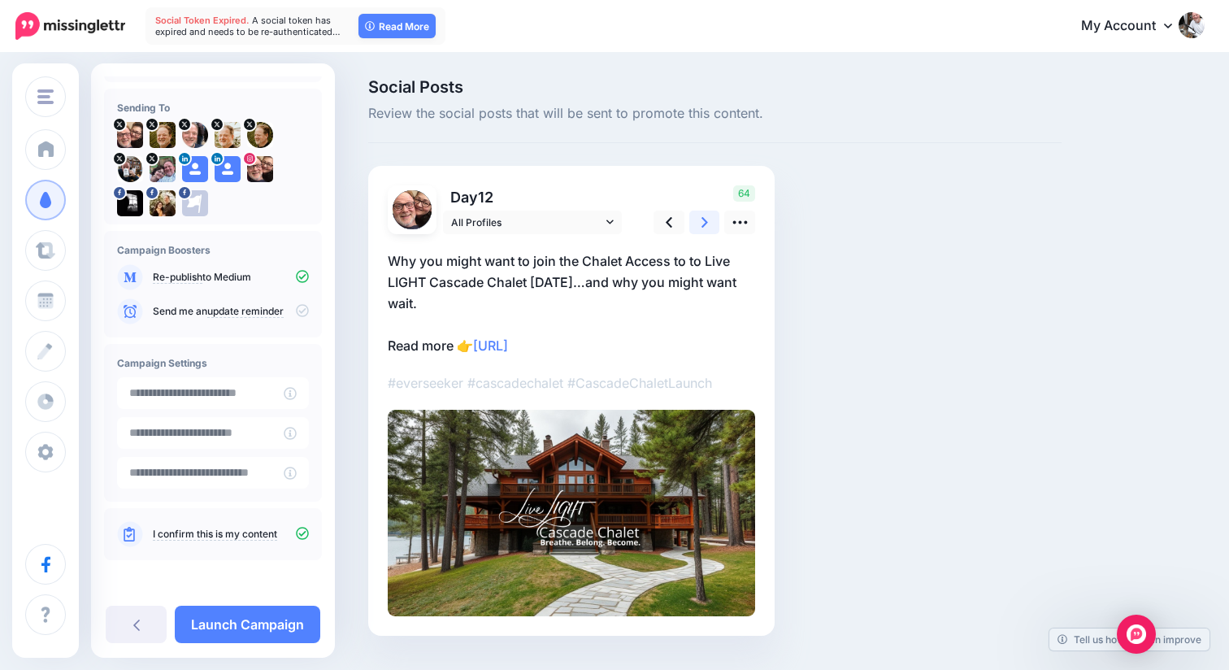
click at [702, 219] on icon at bounding box center [704, 222] width 7 height 11
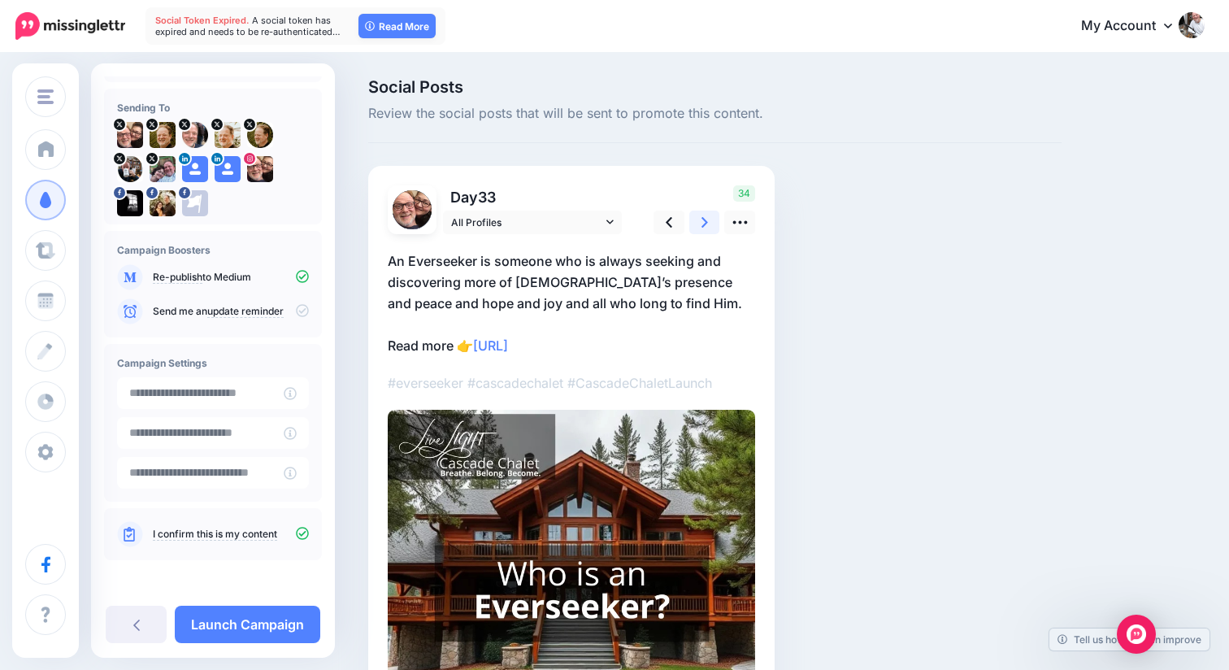
click at [702, 219] on icon at bounding box center [704, 222] width 7 height 11
click at [703, 219] on icon at bounding box center [704, 222] width 7 height 11
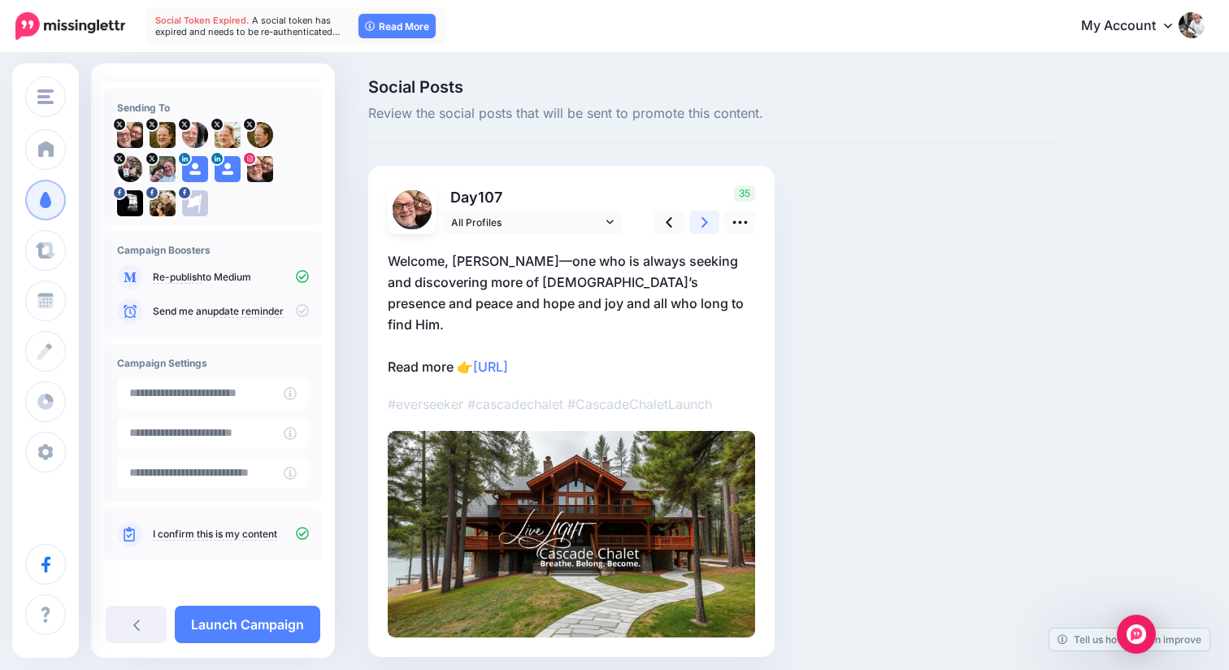
click at [703, 219] on icon at bounding box center [704, 222] width 7 height 11
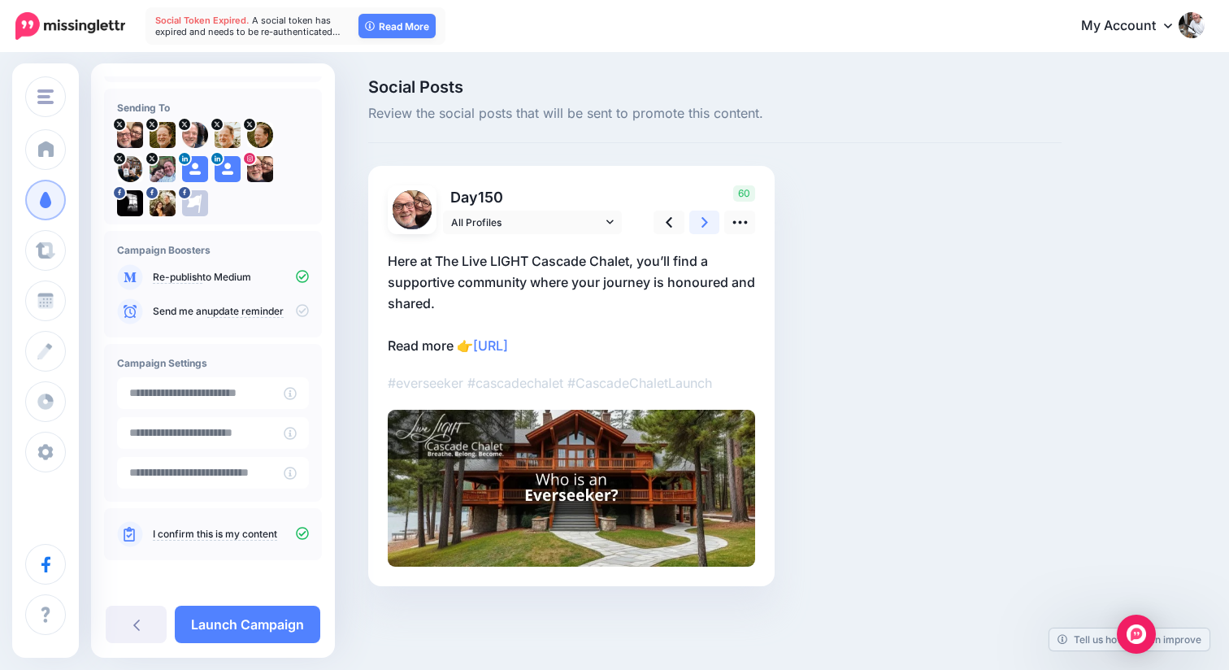
click at [703, 219] on icon at bounding box center [704, 222] width 7 height 11
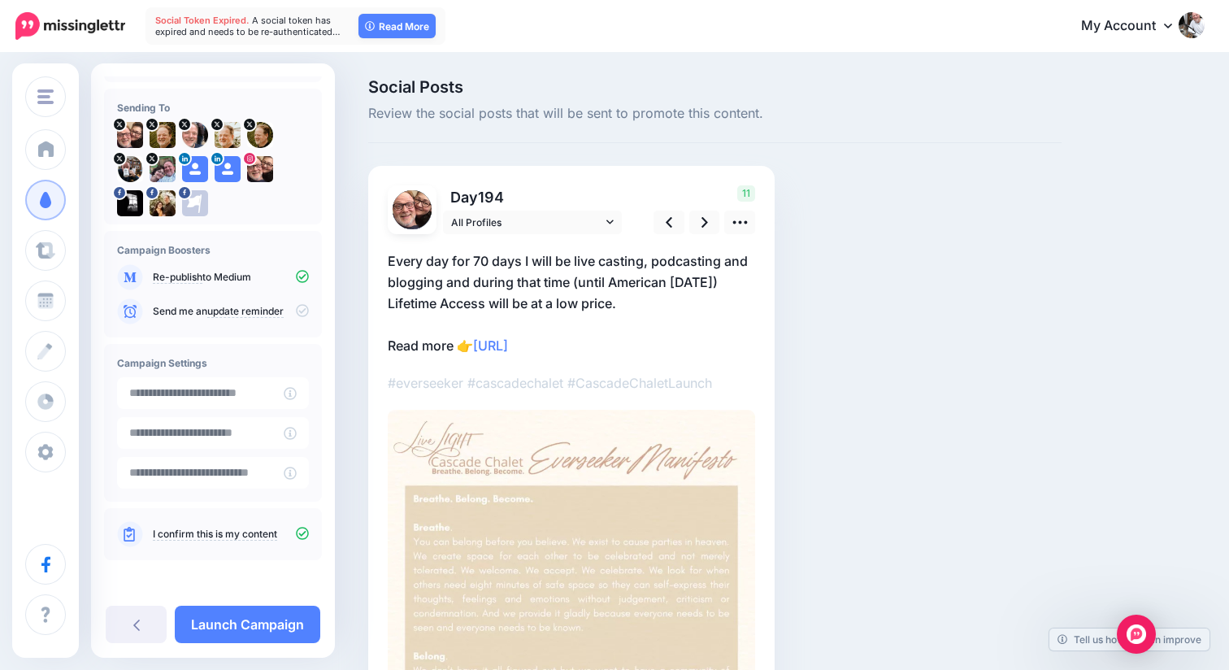
click at [681, 299] on p "Every day for 70 days I will be live casting, podcasting and blogging and durin…" at bounding box center [571, 303] width 367 height 106
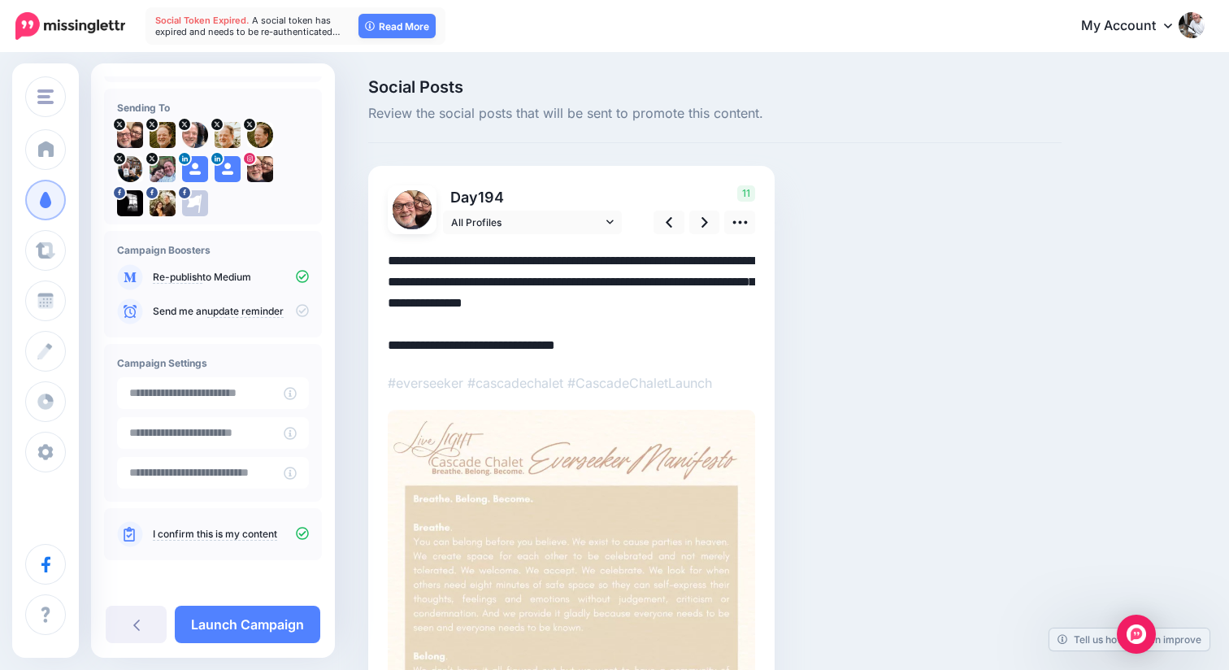
click at [681, 298] on textarea "**********" at bounding box center [571, 303] width 367 height 106
click at [744, 222] on icon at bounding box center [739, 222] width 15 height 3
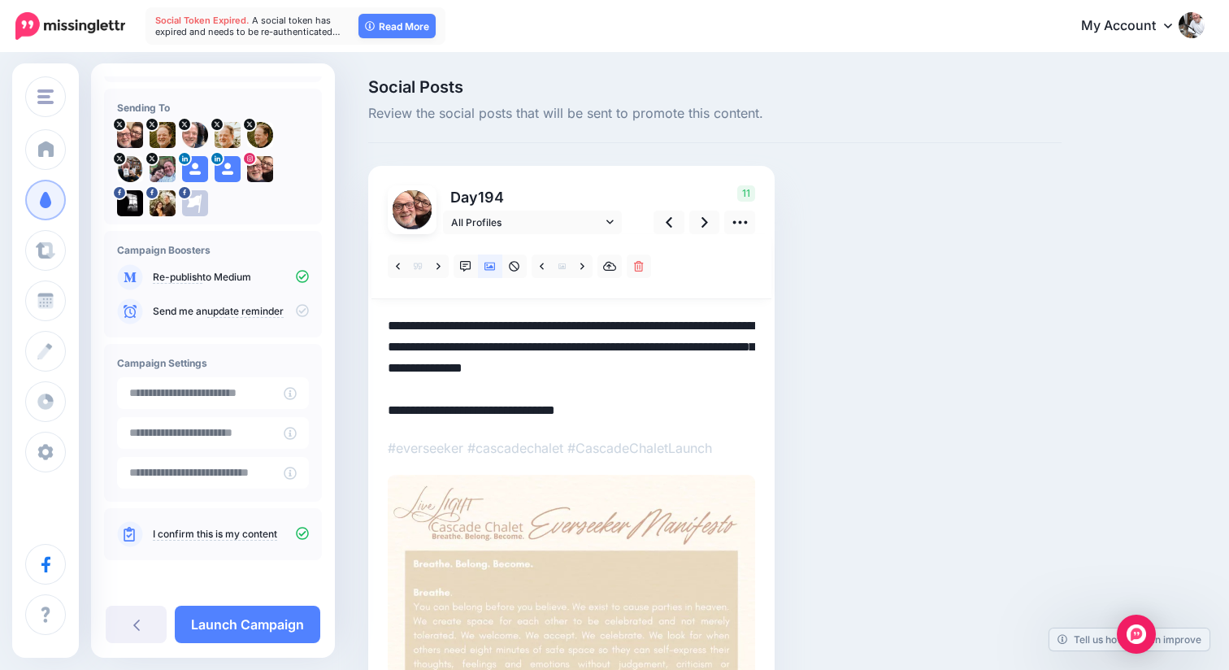
click at [605, 358] on textarea "**********" at bounding box center [571, 368] width 367 height 106
click at [436, 265] on link at bounding box center [438, 266] width 20 height 24
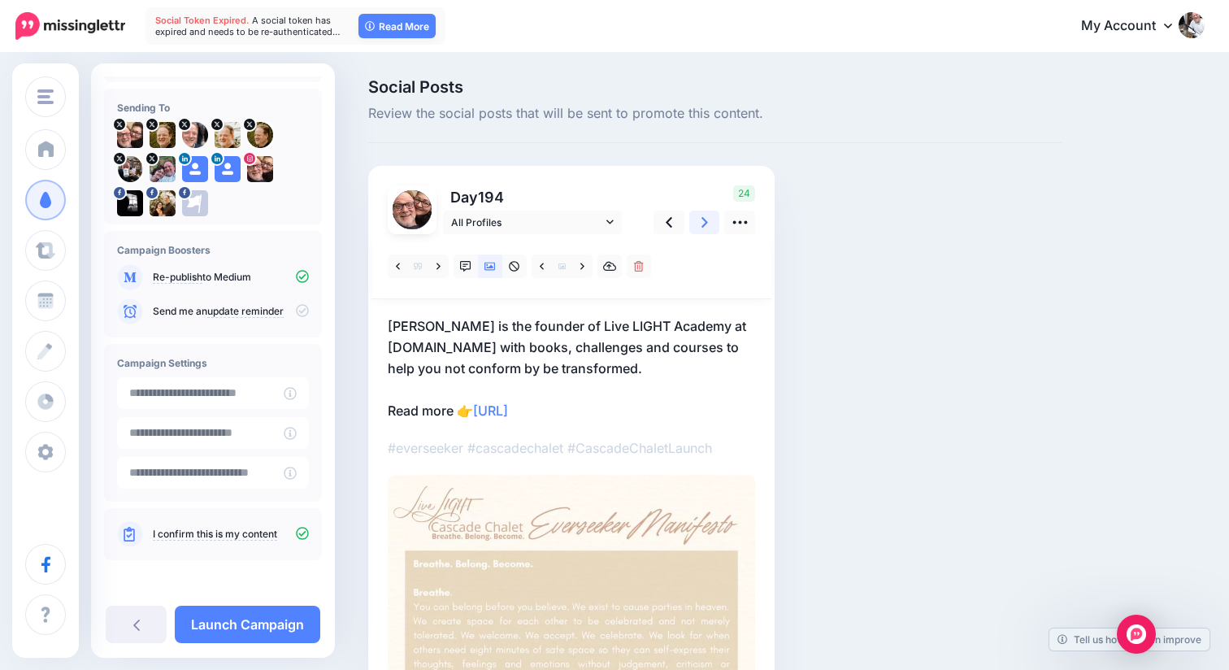
click at [704, 224] on icon at bounding box center [704, 222] width 7 height 11
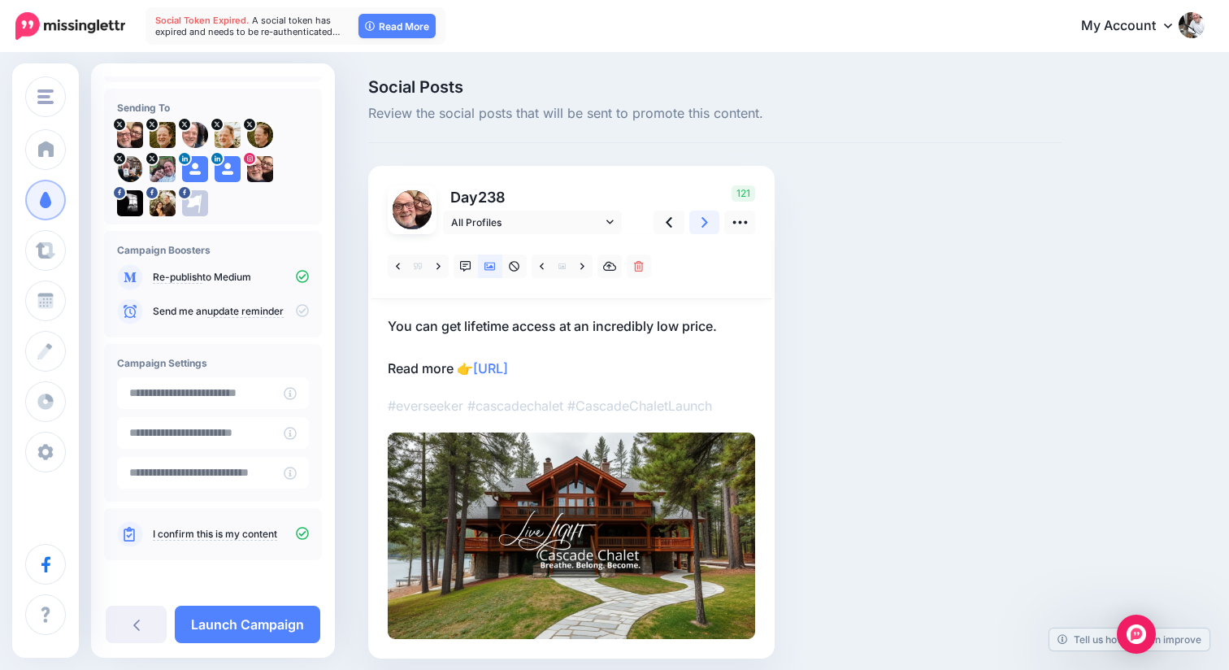
click at [704, 224] on icon at bounding box center [704, 222] width 7 height 11
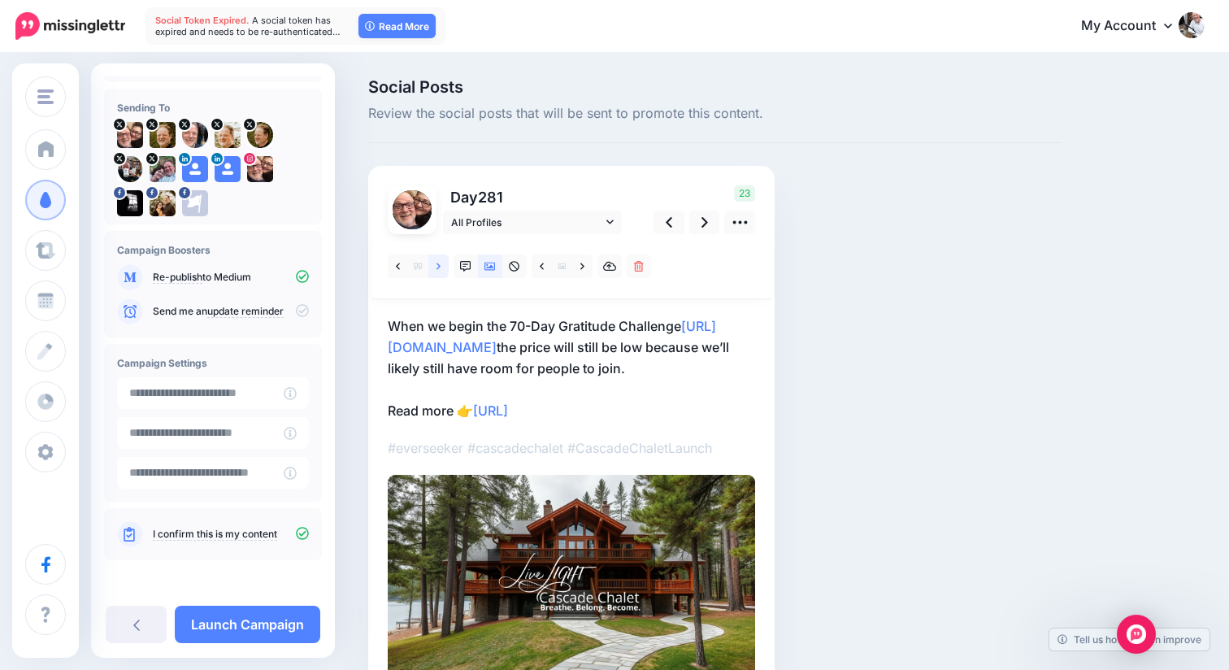
click at [438, 273] on link at bounding box center [438, 266] width 20 height 24
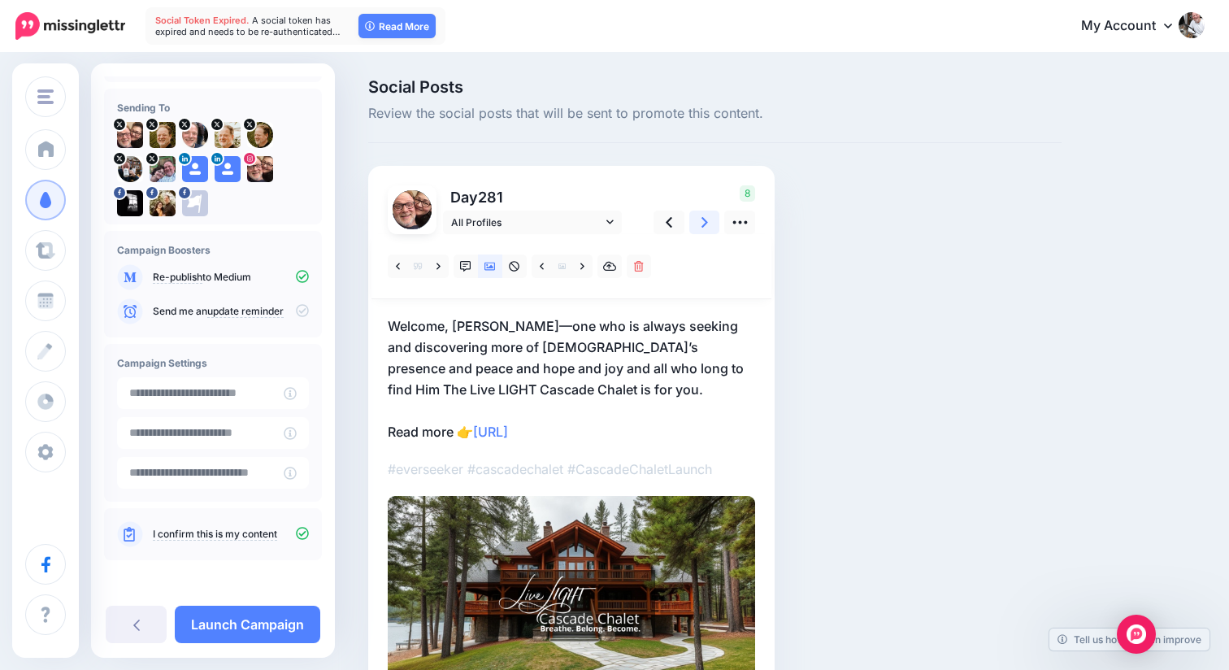
click at [703, 224] on icon at bounding box center [704, 222] width 7 height 11
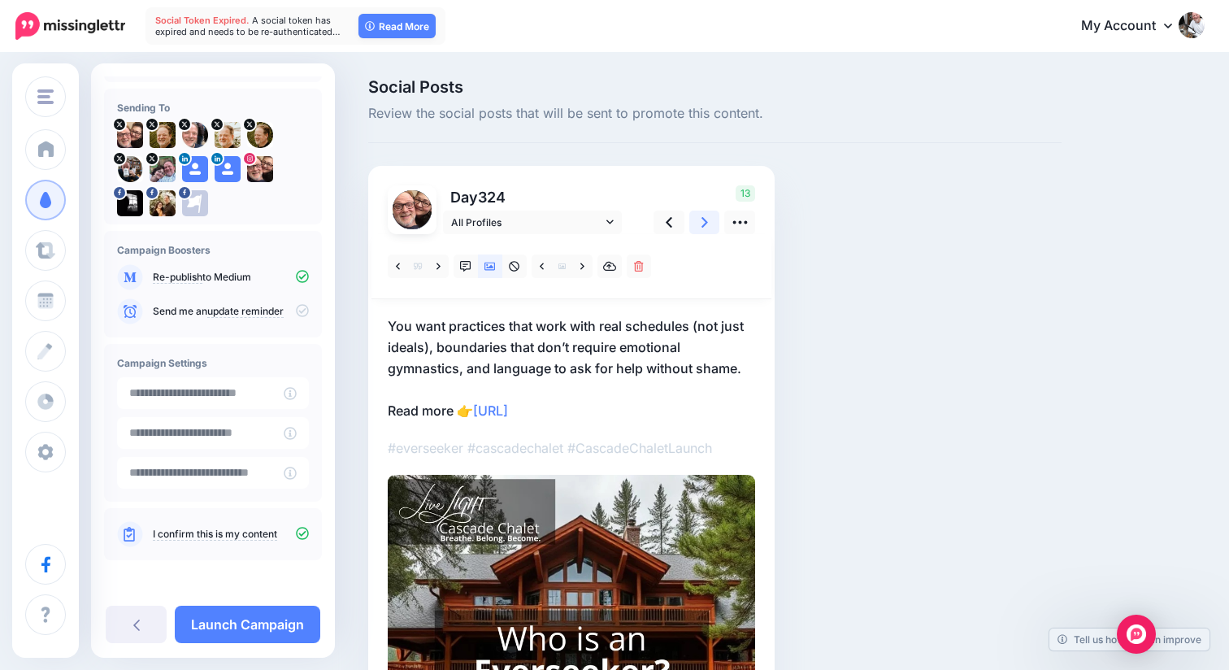
click at [703, 224] on icon at bounding box center [704, 222] width 7 height 11
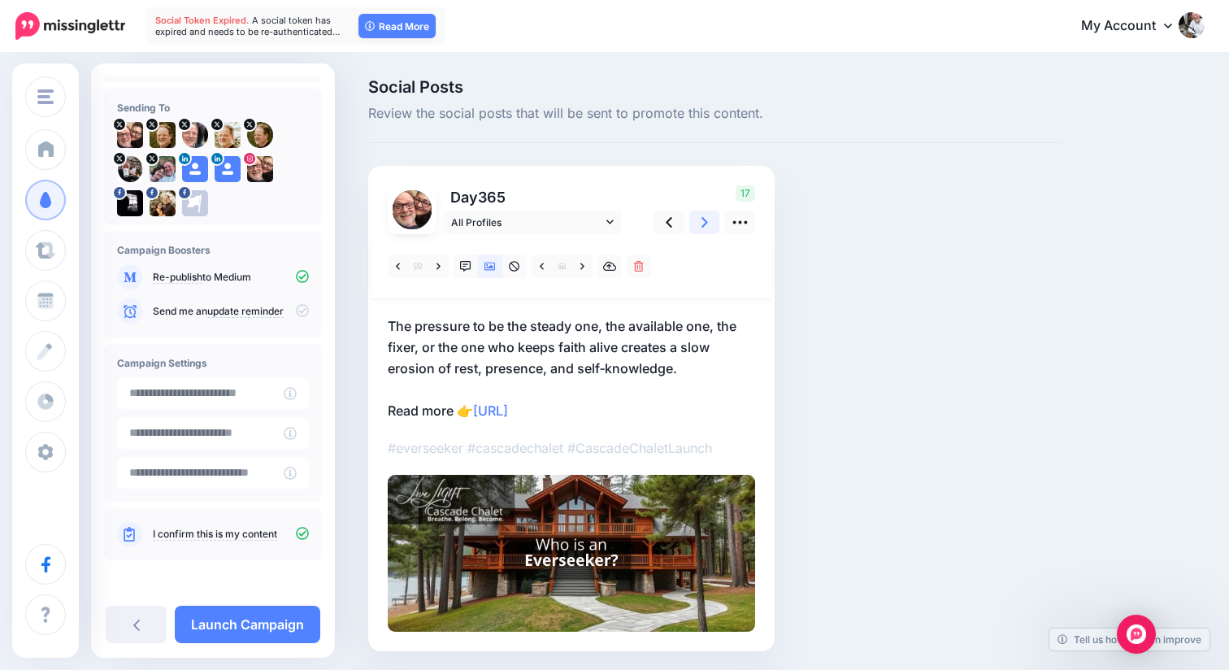
click at [703, 224] on icon at bounding box center [704, 222] width 7 height 11
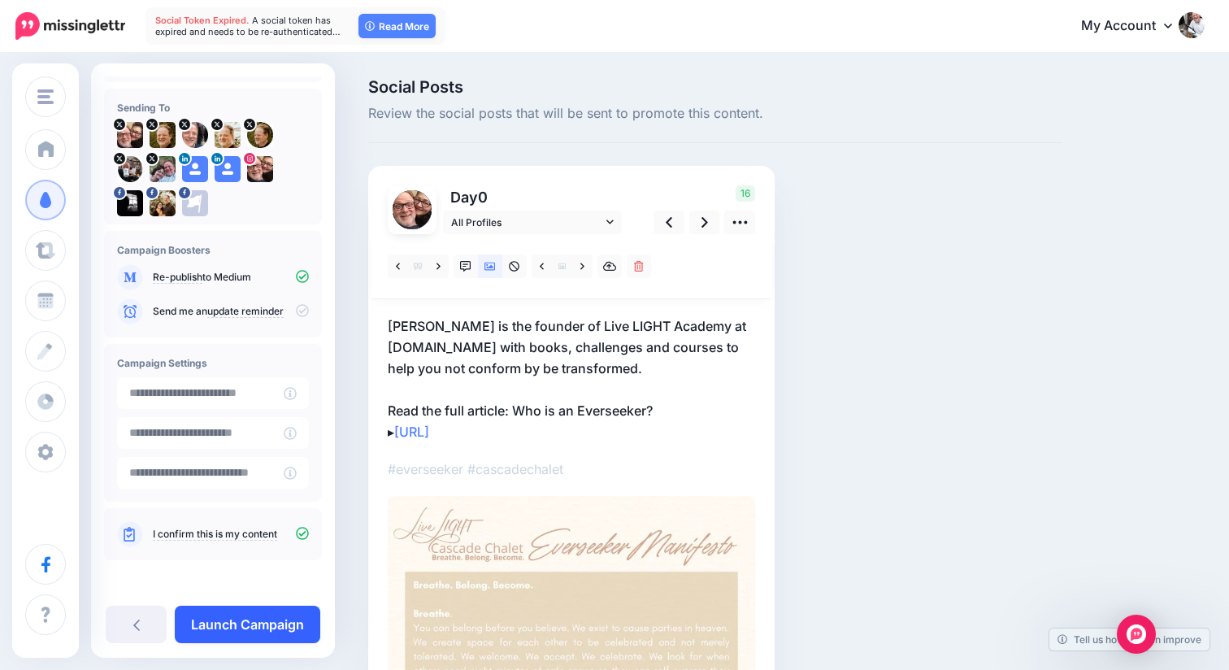
click at [223, 621] on link "Launch Campaign" at bounding box center [247, 623] width 145 height 37
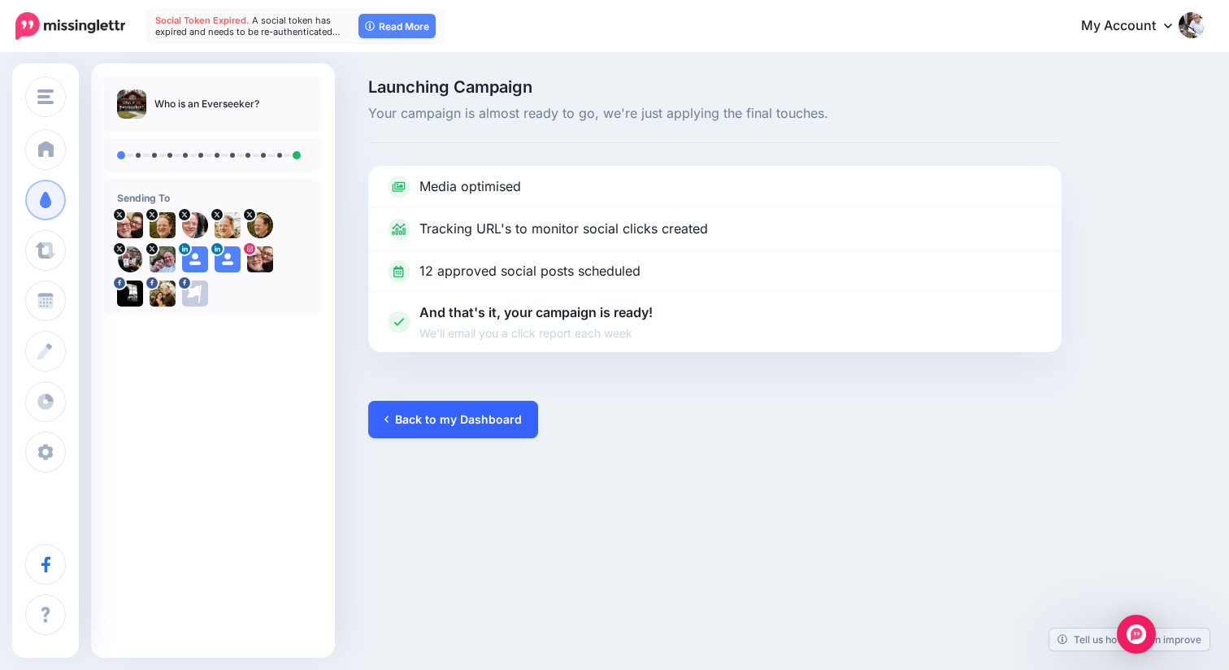
click at [435, 418] on link "Back to my Dashboard" at bounding box center [453, 419] width 170 height 37
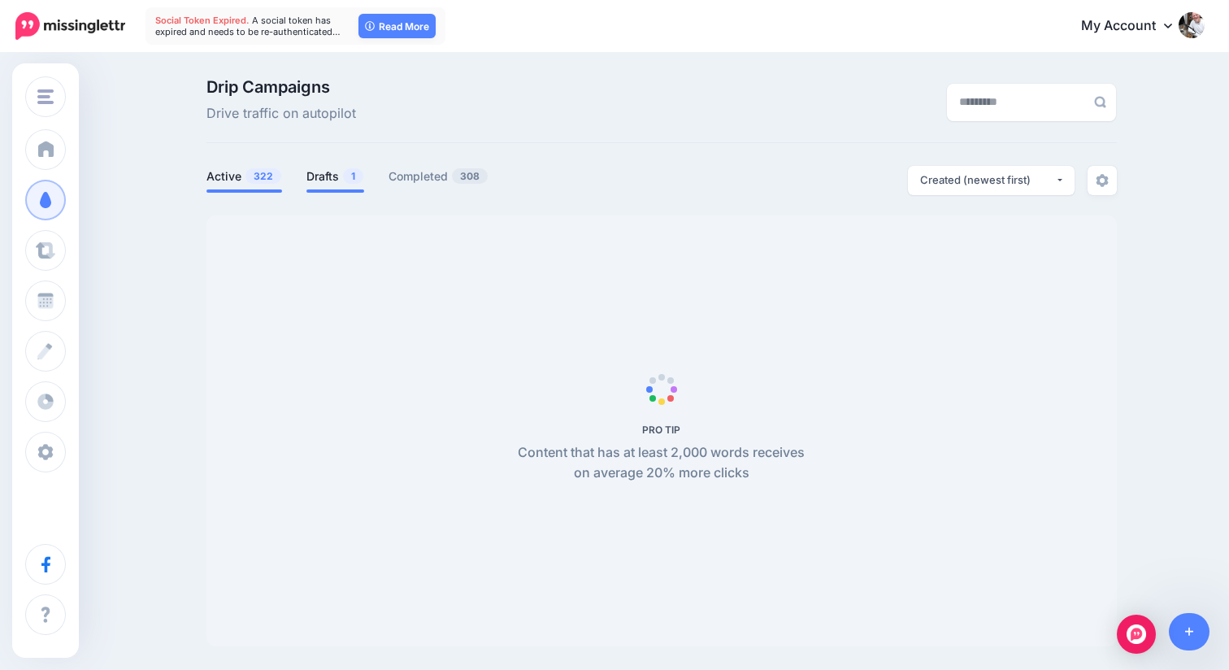
click at [329, 183] on link "Drafts 1" at bounding box center [335, 177] width 58 height 20
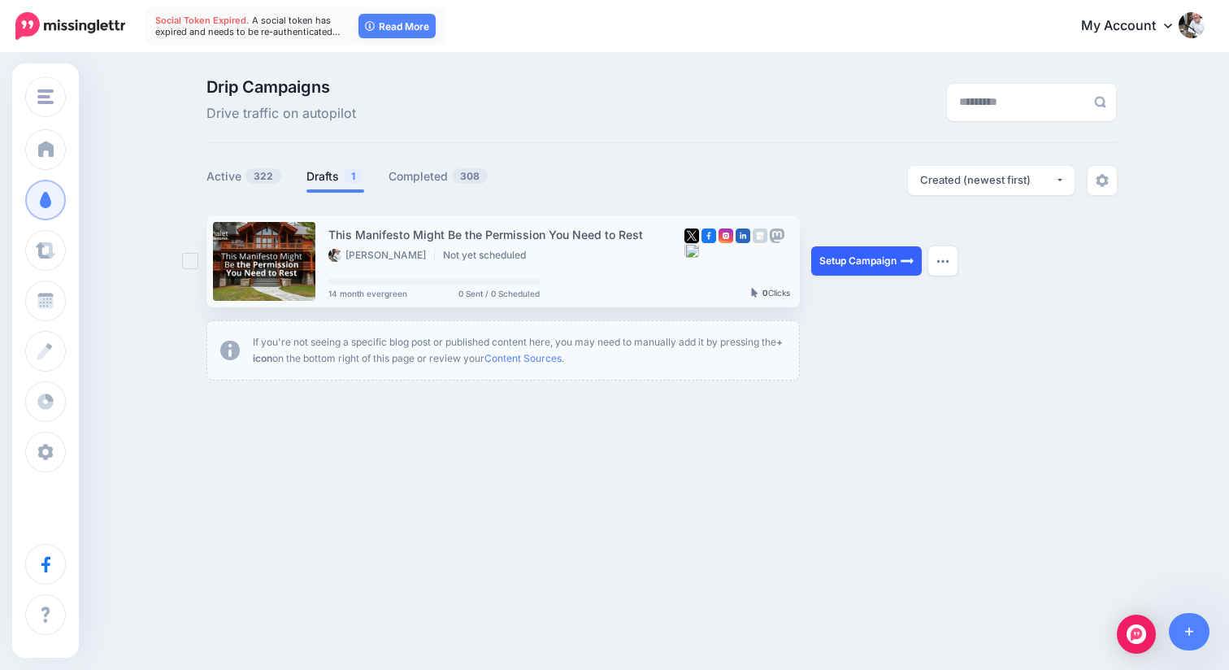
click at [839, 260] on link "Setup Campaign" at bounding box center [866, 260] width 111 height 29
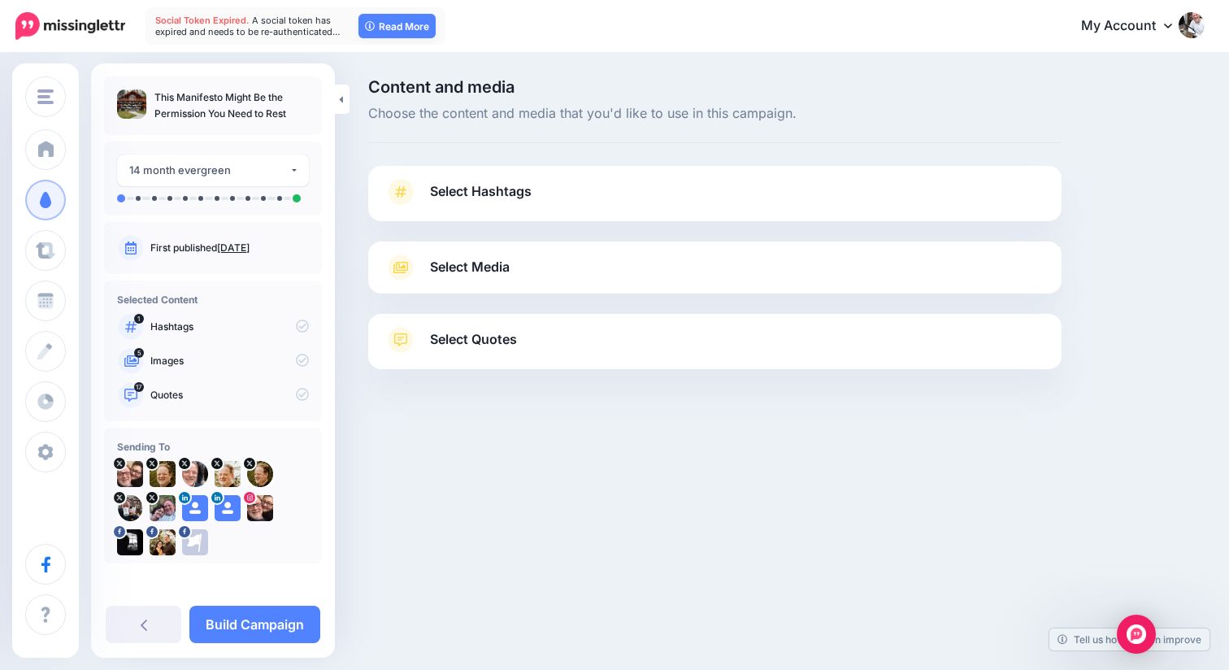
click at [506, 194] on span "Select Hashtags" at bounding box center [481, 191] width 102 height 22
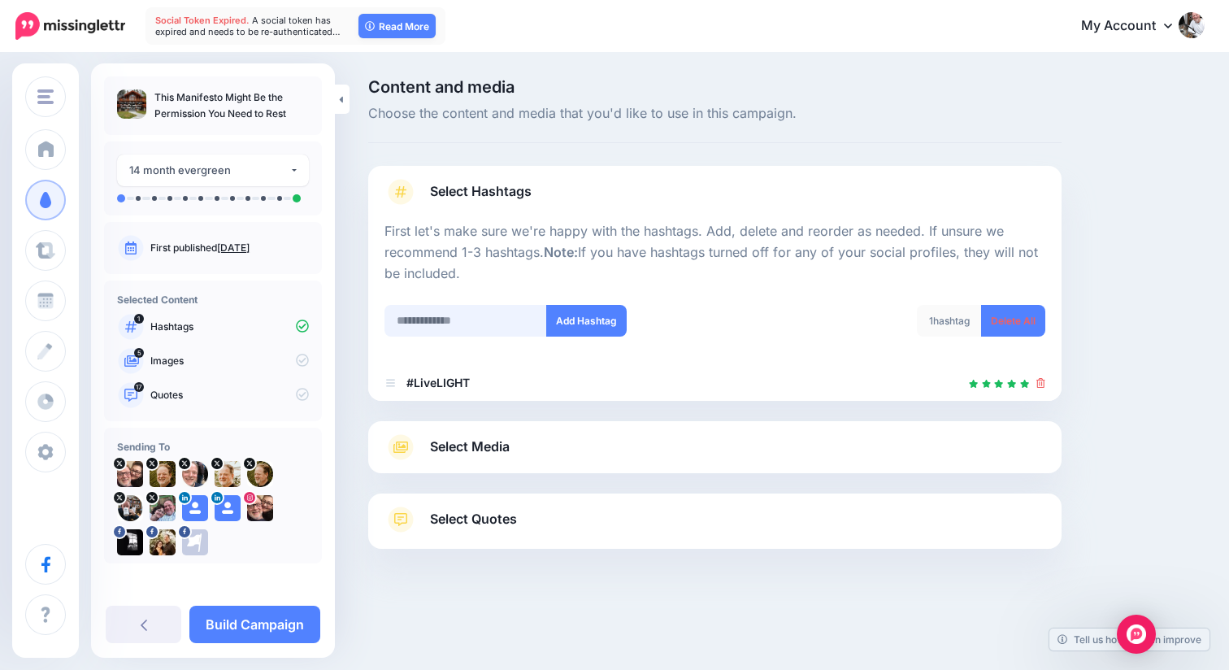
click at [489, 323] on input "text" at bounding box center [465, 321] width 163 height 32
paste input "**********"
type input "**********"
click at [607, 326] on button "Add Hashtag" at bounding box center [586, 321] width 80 height 32
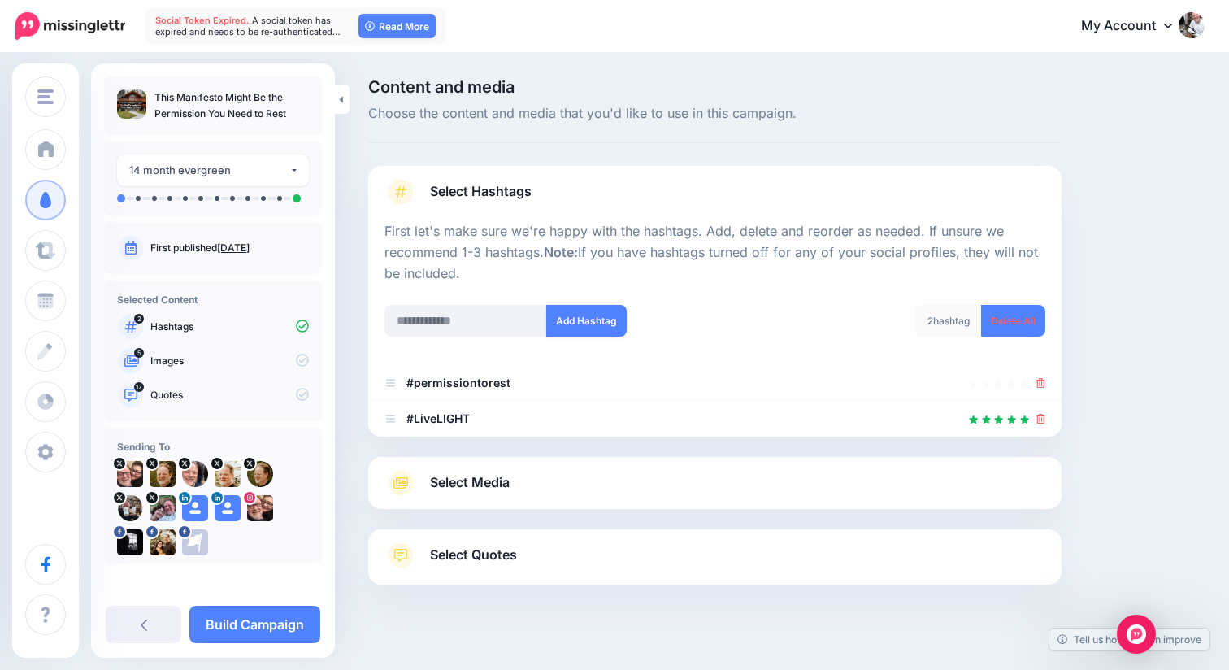
scroll to position [20, 0]
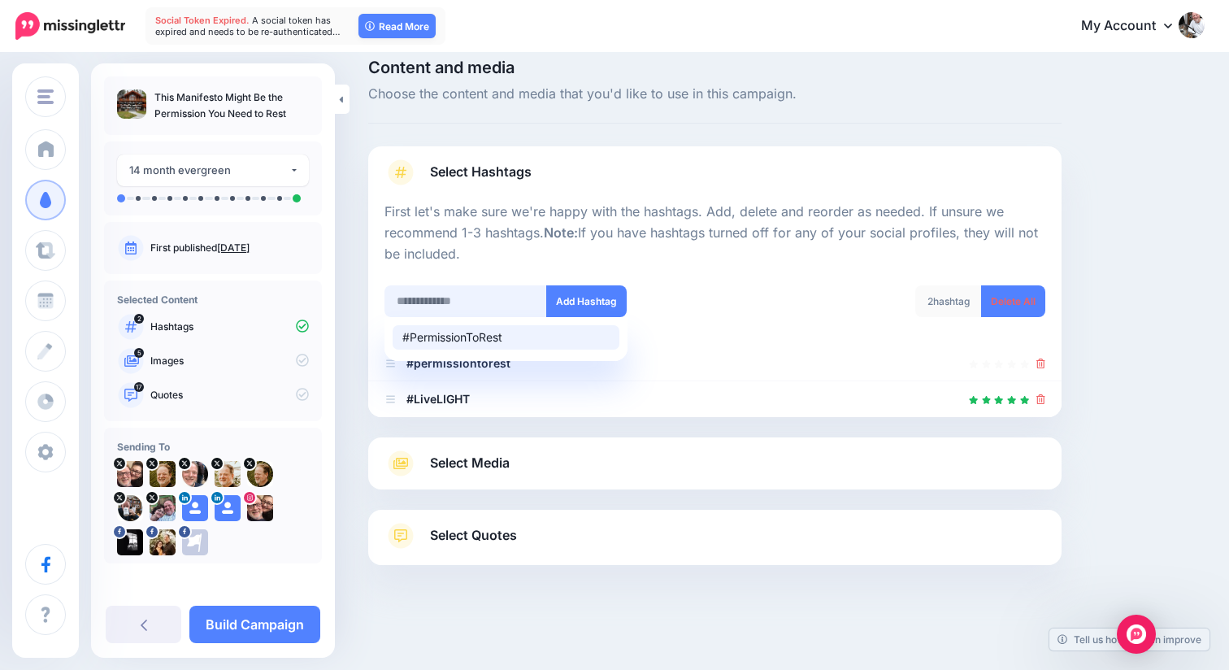
click at [475, 299] on input "text" at bounding box center [465, 301] width 163 height 32
paste input "*********"
type input "*********"
click at [591, 293] on button "Add Hashtag" at bounding box center [586, 301] width 80 height 32
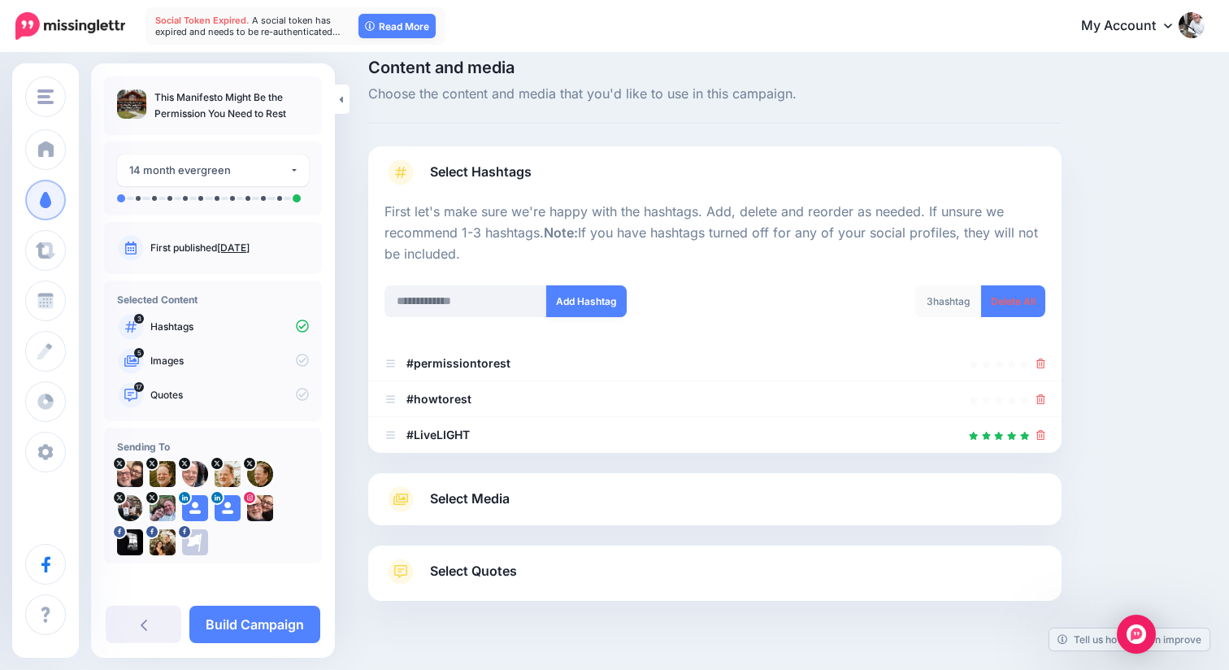
scroll to position [55, 0]
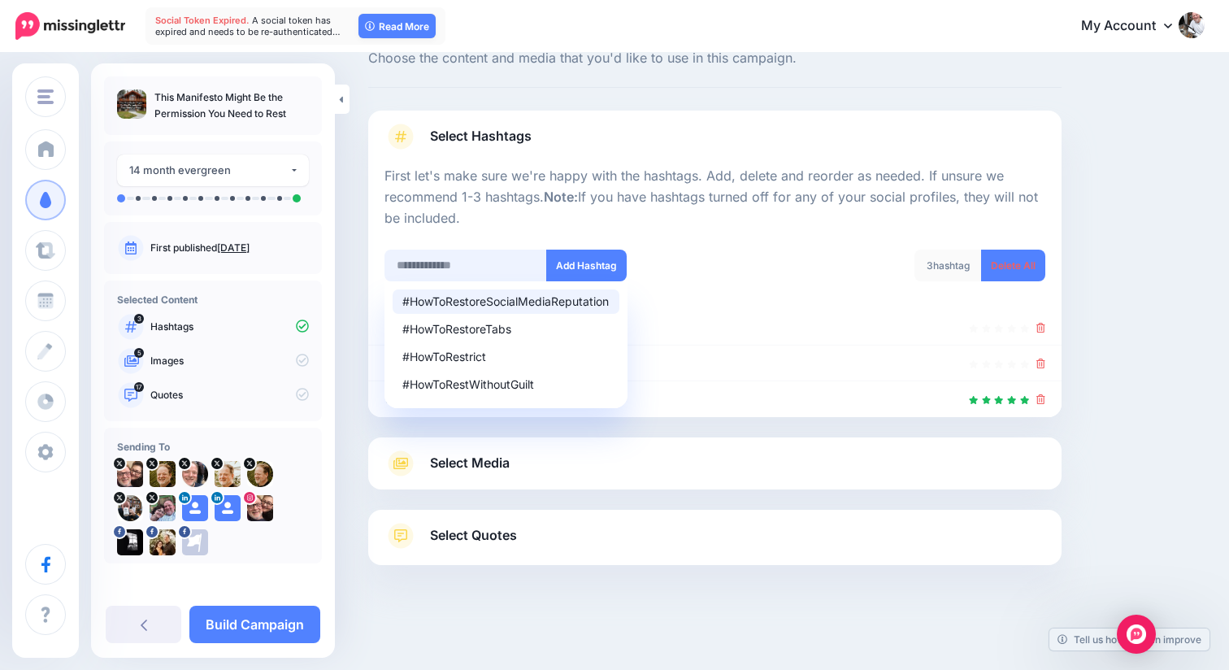
click at [472, 262] on input "text" at bounding box center [465, 265] width 163 height 32
paste input "**********"
type input "**********"
click at [591, 258] on button "Add Hashtag" at bounding box center [586, 265] width 80 height 32
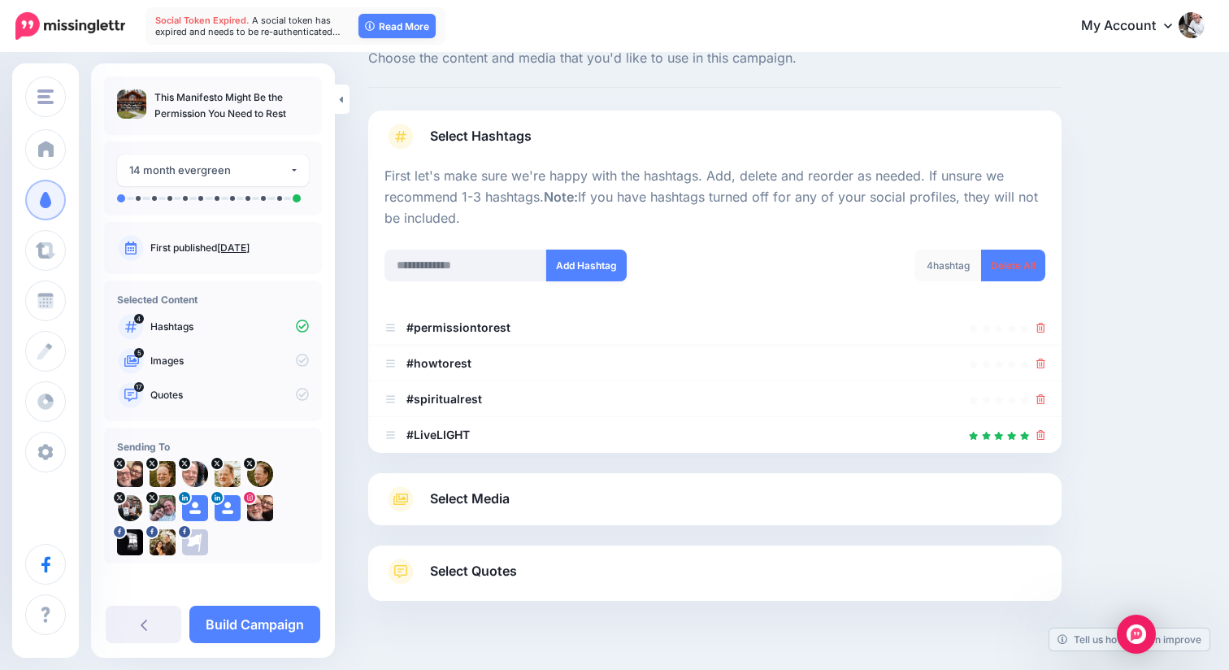
scroll to position [91, 0]
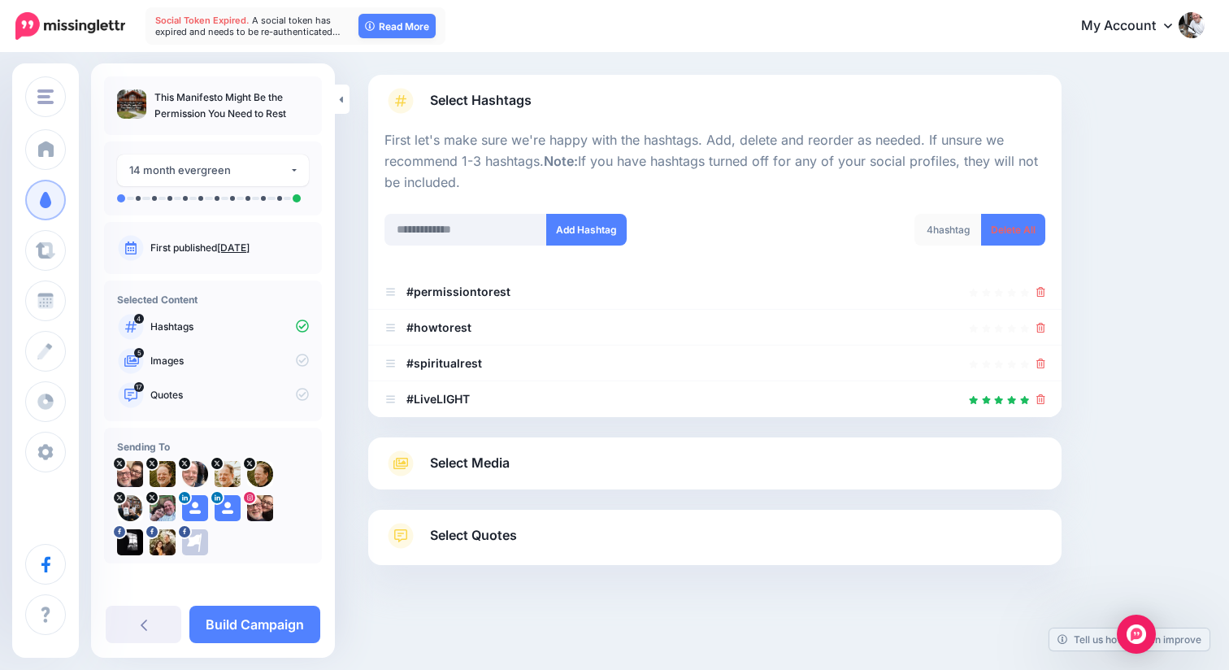
click at [461, 455] on span "Select Media" at bounding box center [470, 463] width 80 height 22
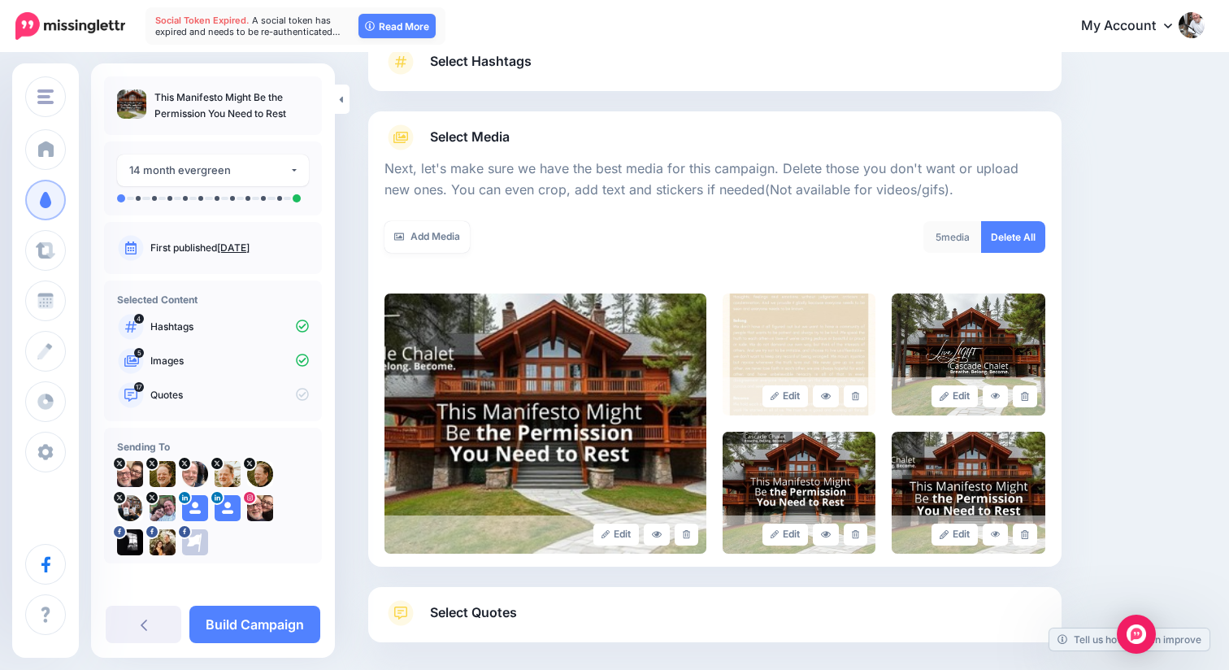
scroll to position [208, 0]
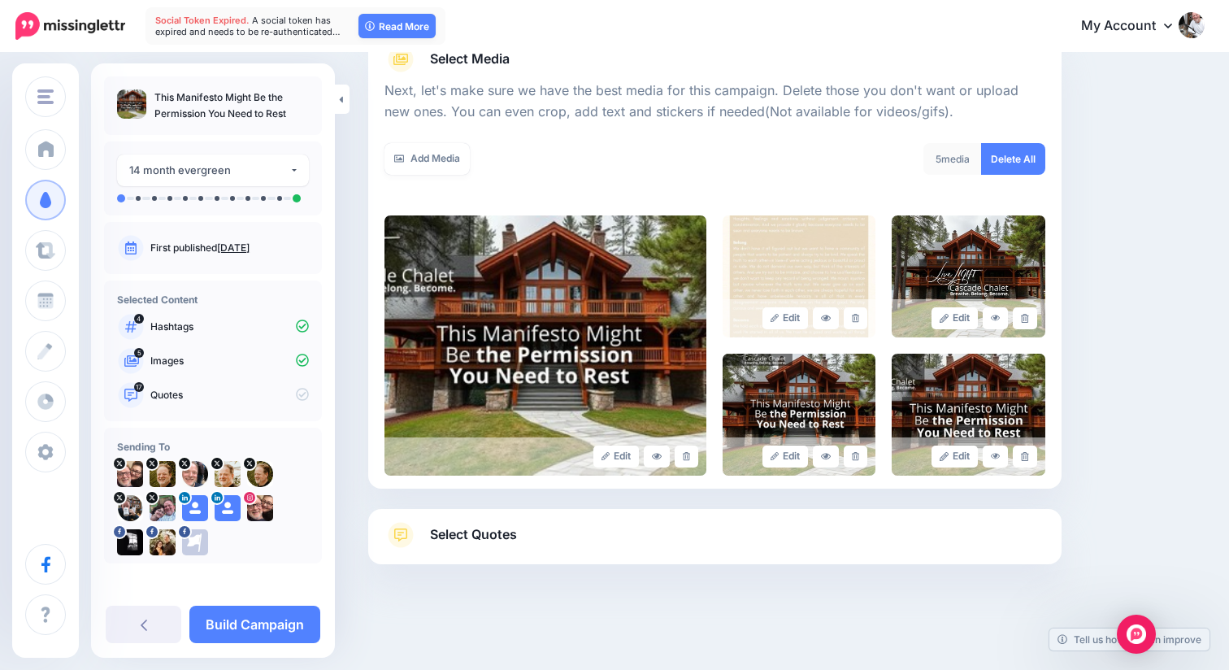
click at [500, 534] on span "Select Quotes" at bounding box center [473, 534] width 87 height 22
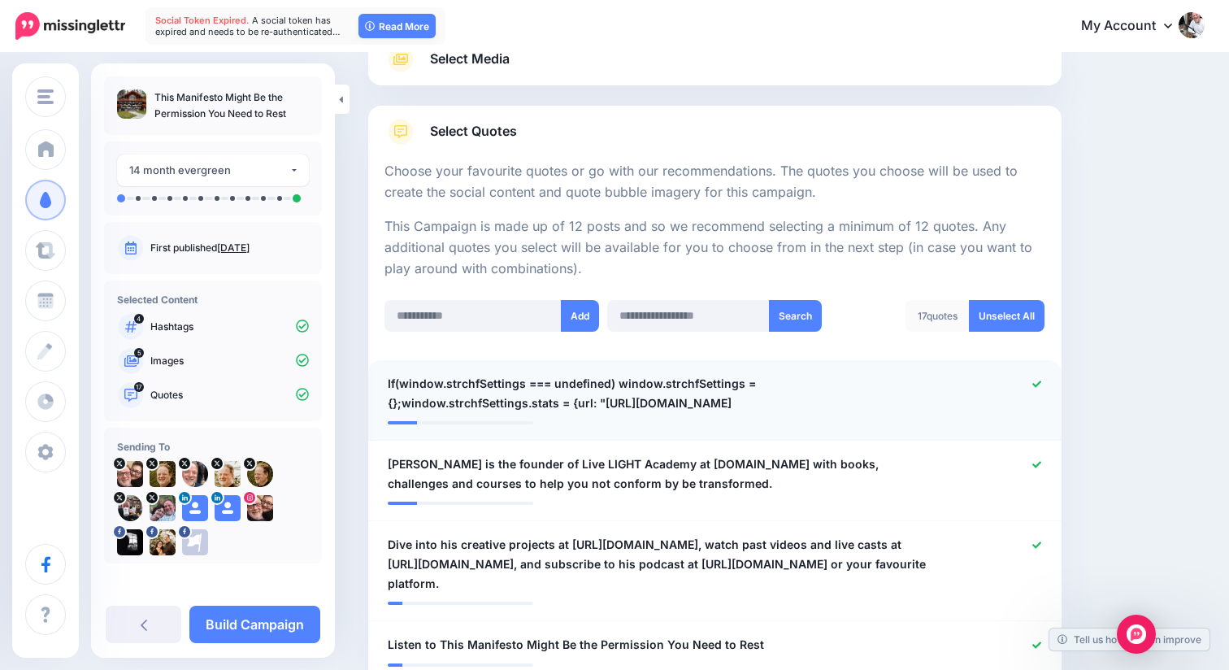
click at [1035, 384] on icon at bounding box center [1036, 383] width 9 height 7
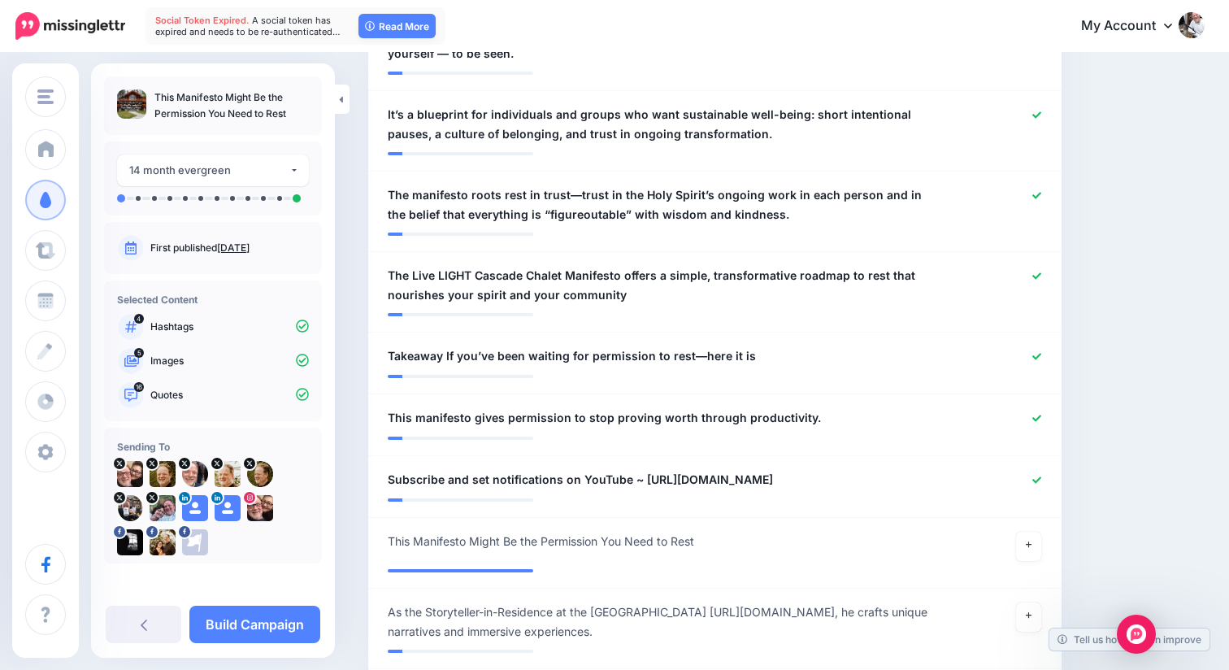
scroll to position [1333, 0]
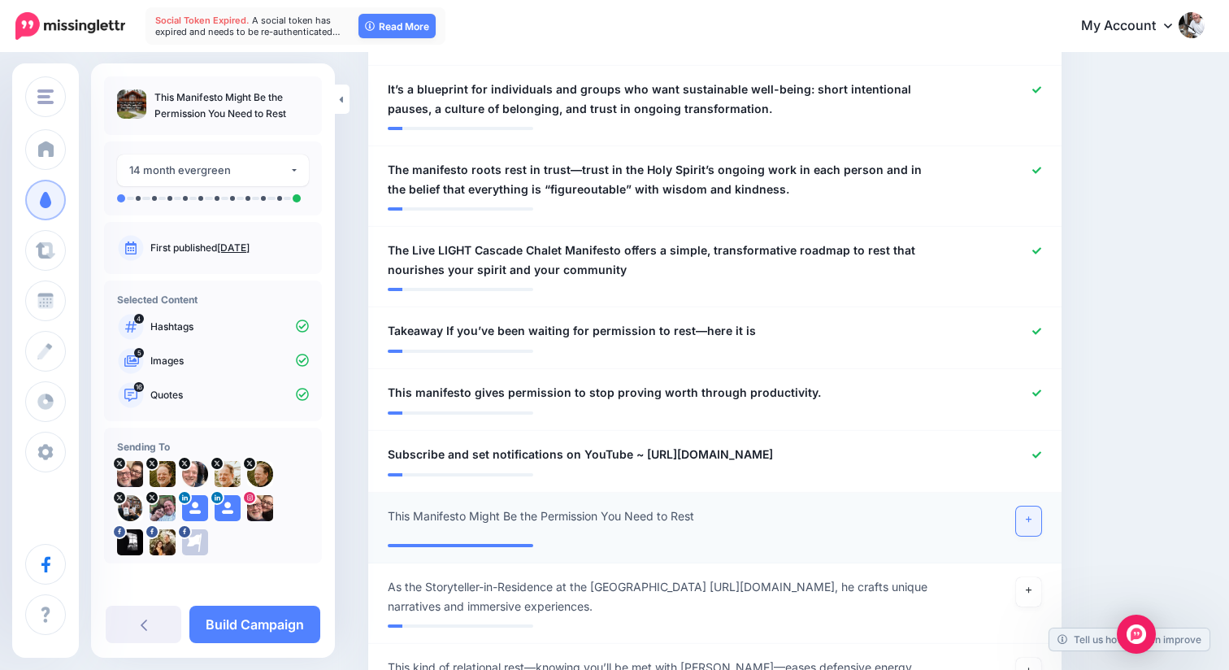
click at [1029, 525] on link at bounding box center [1029, 520] width 26 height 29
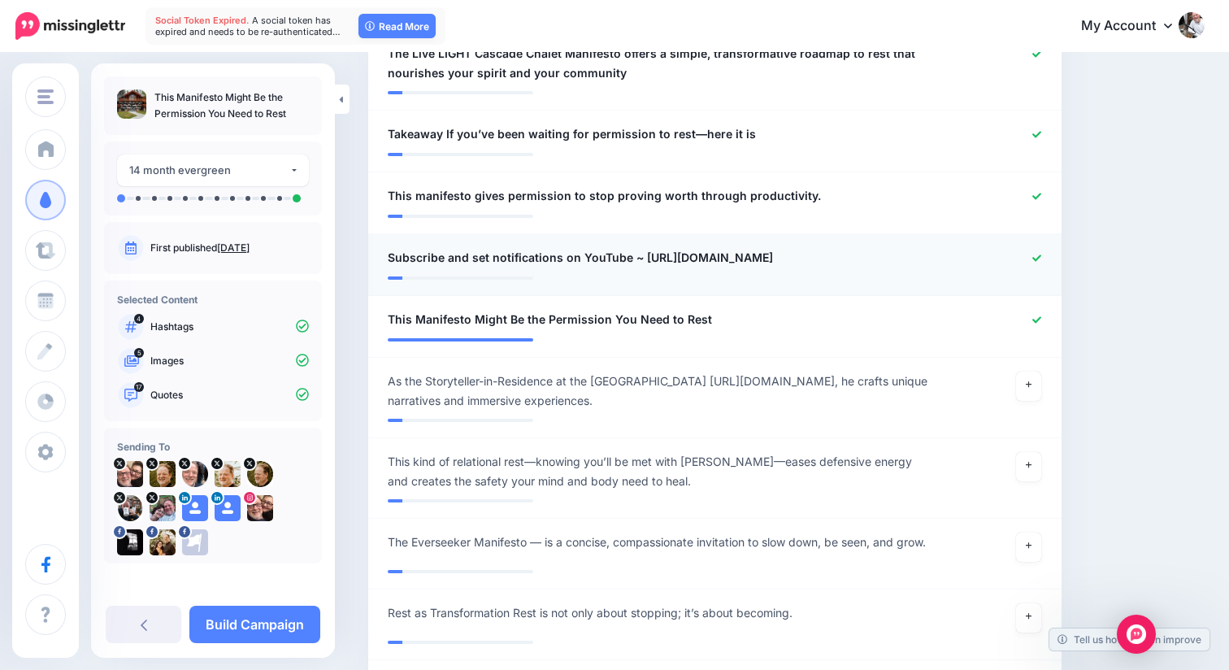
scroll to position [1531, 0]
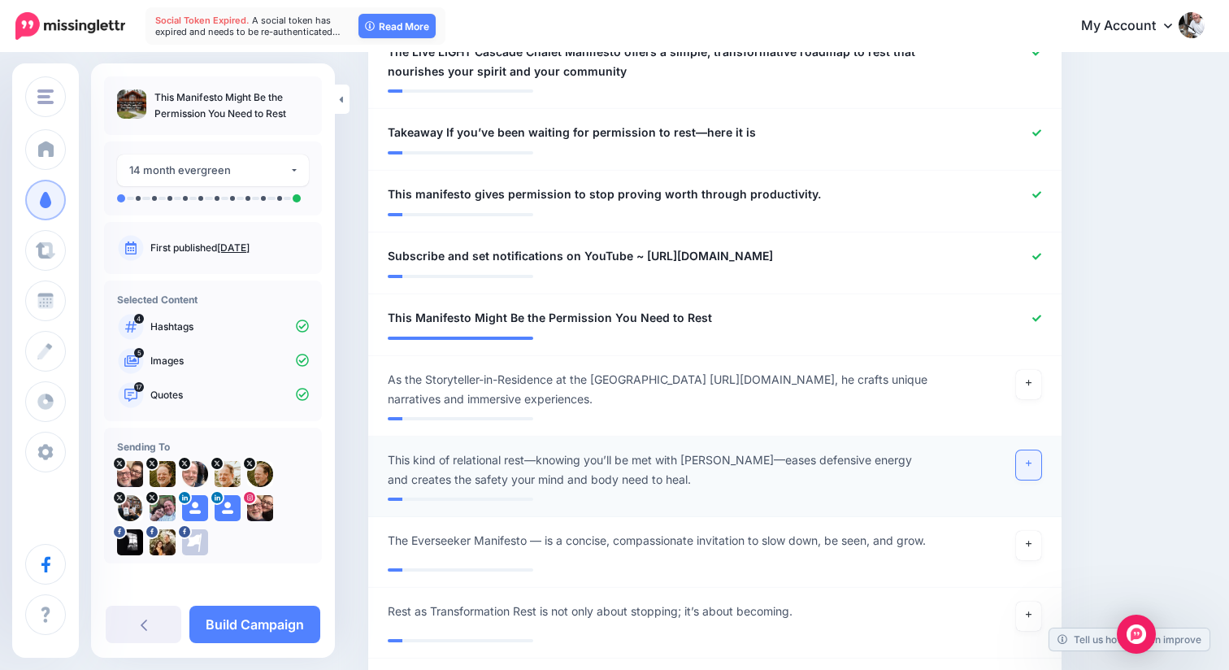
click at [1029, 473] on link at bounding box center [1029, 464] width 26 height 29
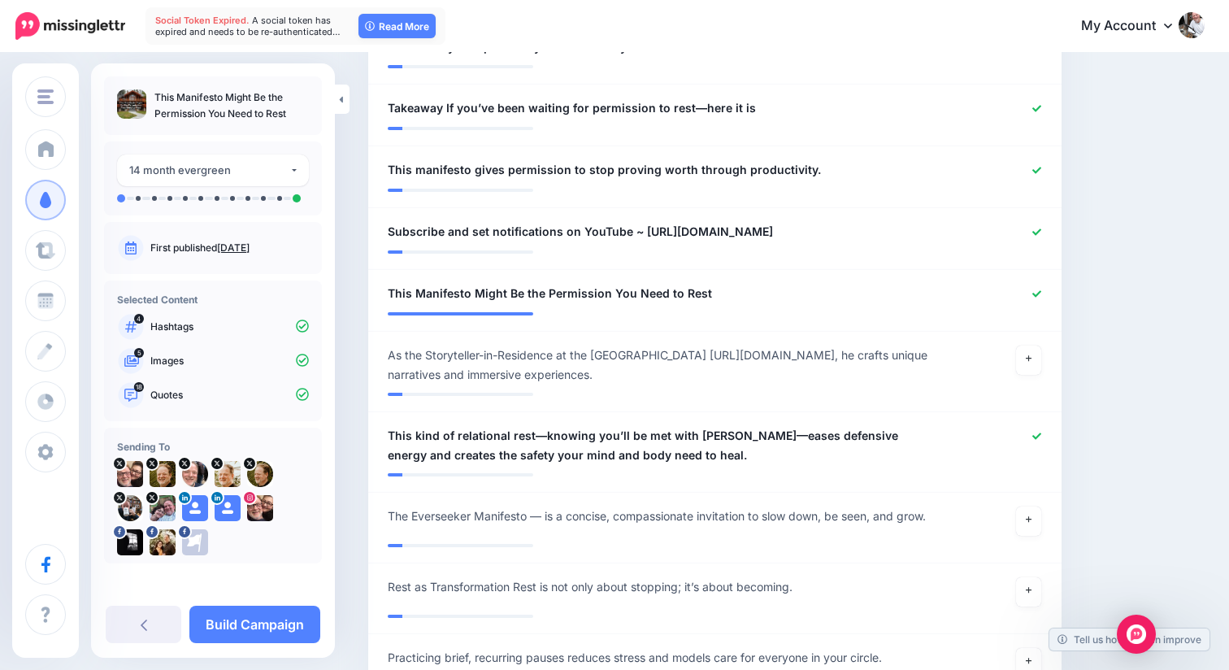
scroll to position [3, 0]
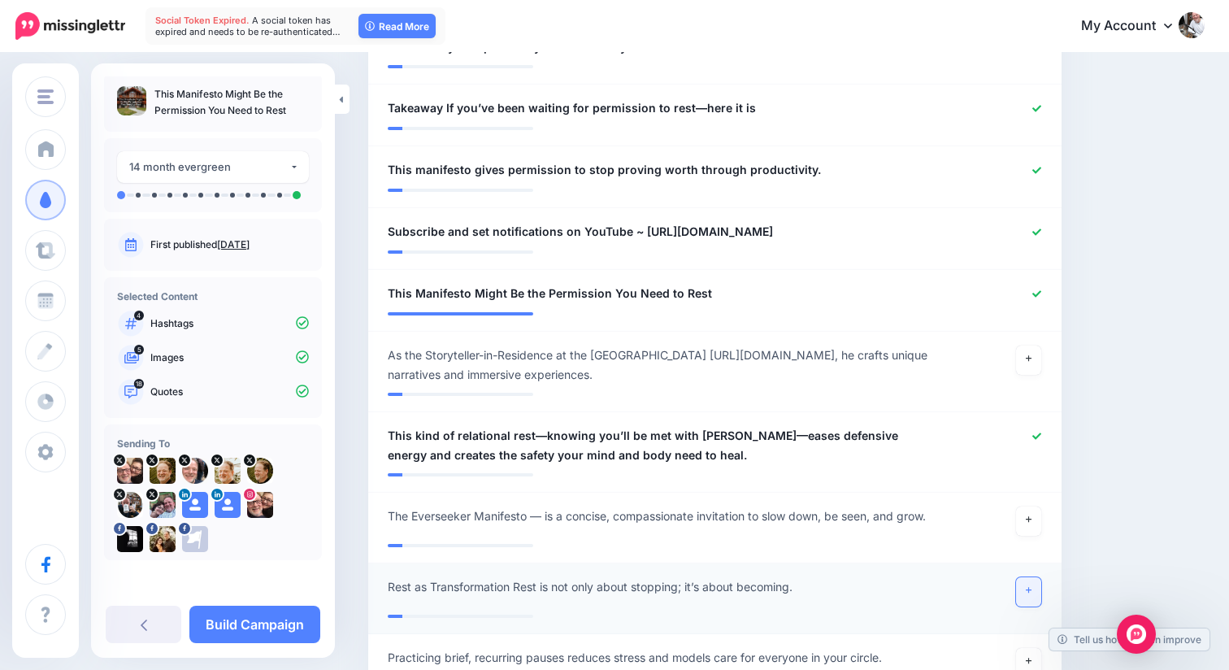
click at [1029, 595] on icon at bounding box center [1028, 590] width 7 height 9
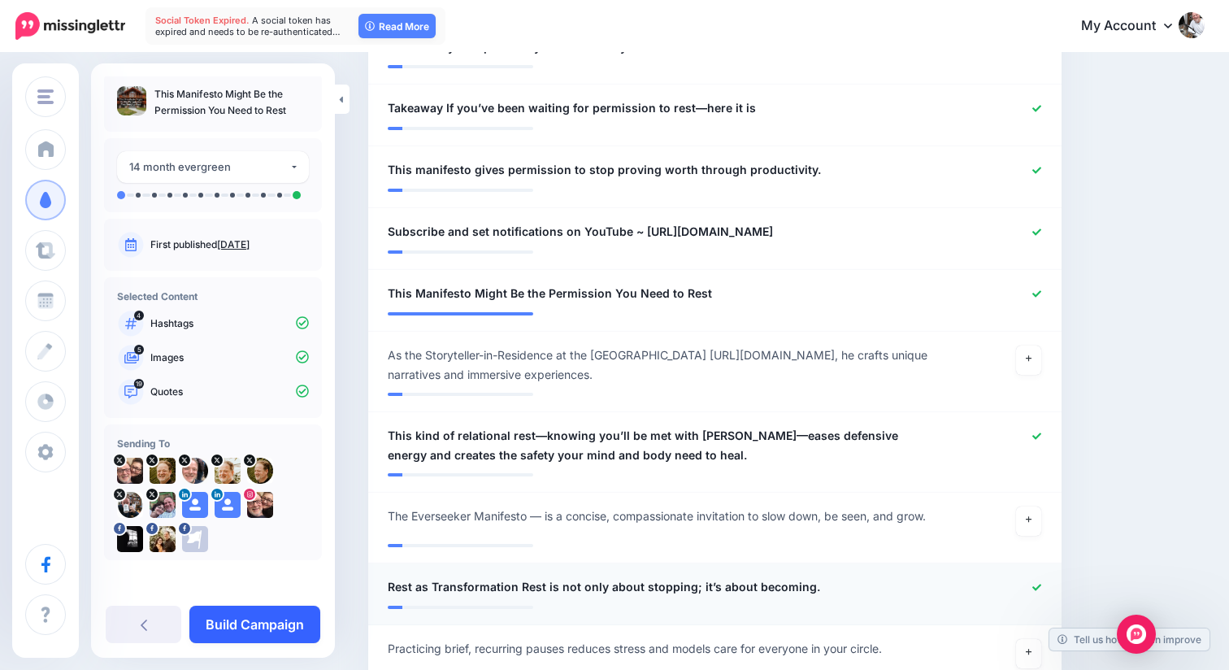
click at [269, 631] on link "Build Campaign" at bounding box center [254, 623] width 131 height 37
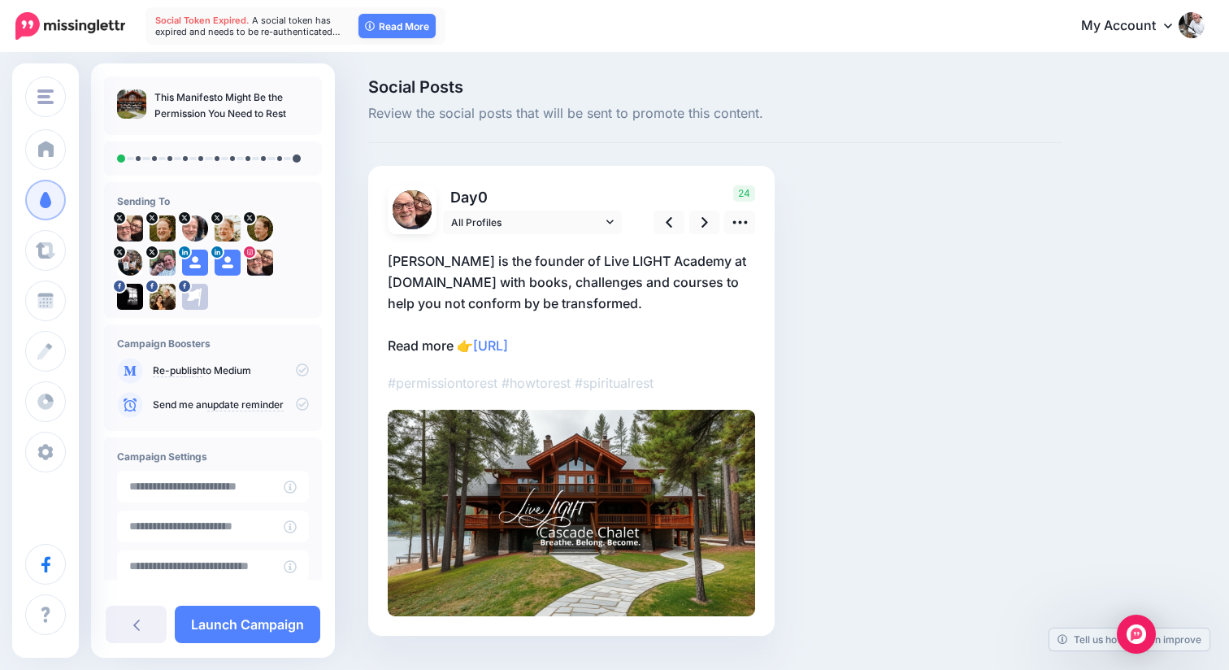
click at [297, 367] on icon at bounding box center [302, 369] width 13 height 13
click at [296, 370] on icon at bounding box center [302, 369] width 13 height 13
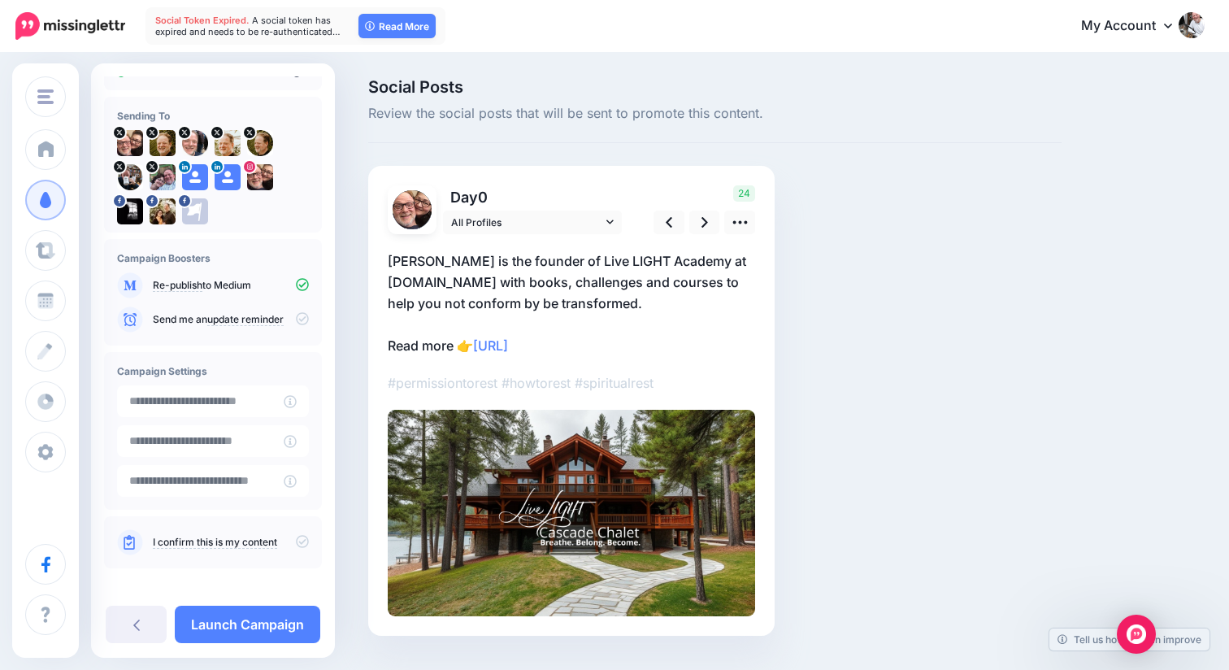
scroll to position [93, 0]
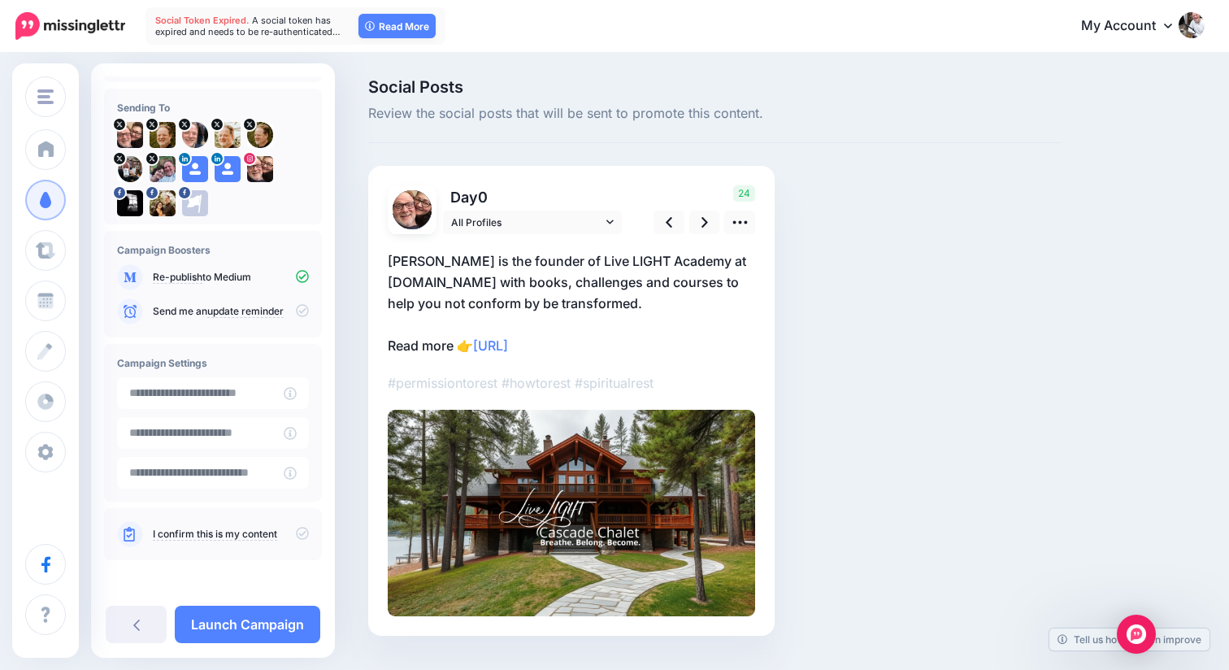
click at [296, 531] on icon at bounding box center [302, 533] width 13 height 13
click at [704, 225] on icon at bounding box center [704, 222] width 7 height 11
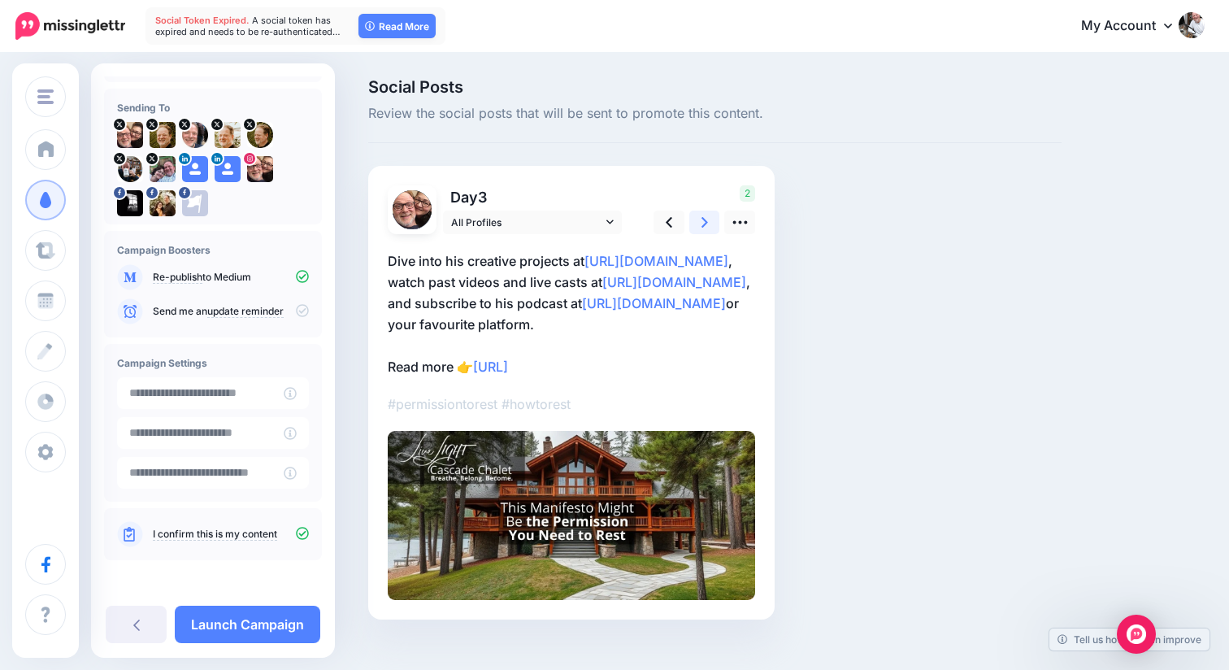
click at [704, 225] on icon at bounding box center [704, 222] width 7 height 11
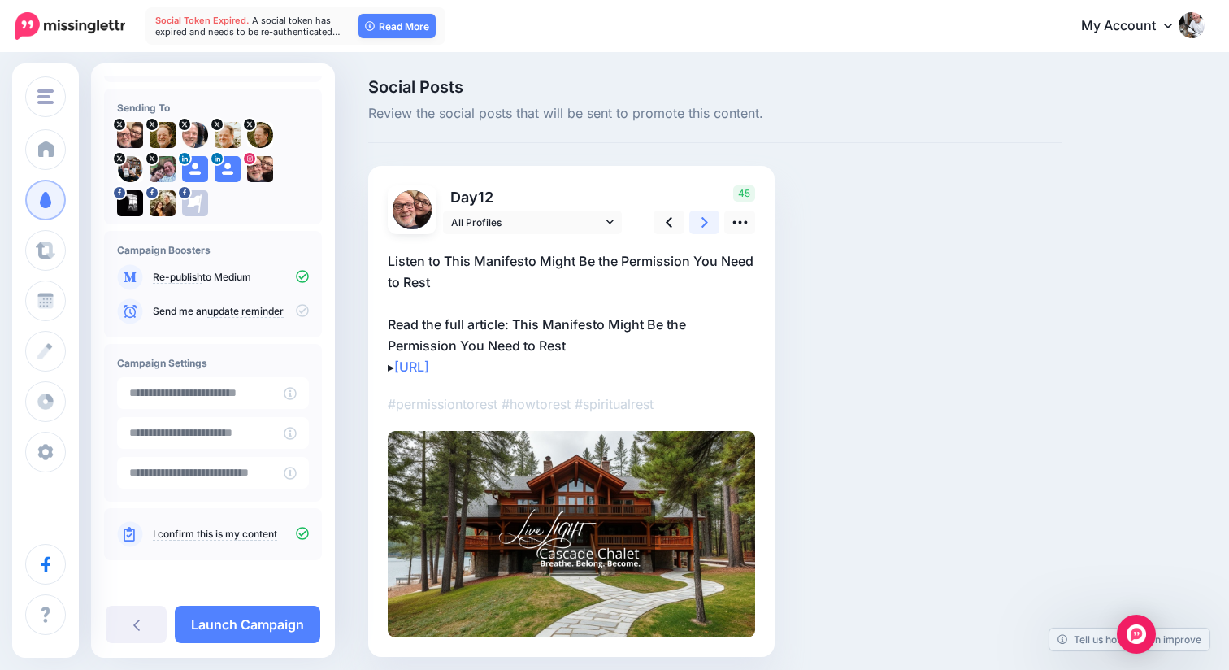
click at [704, 225] on icon at bounding box center [704, 222] width 7 height 11
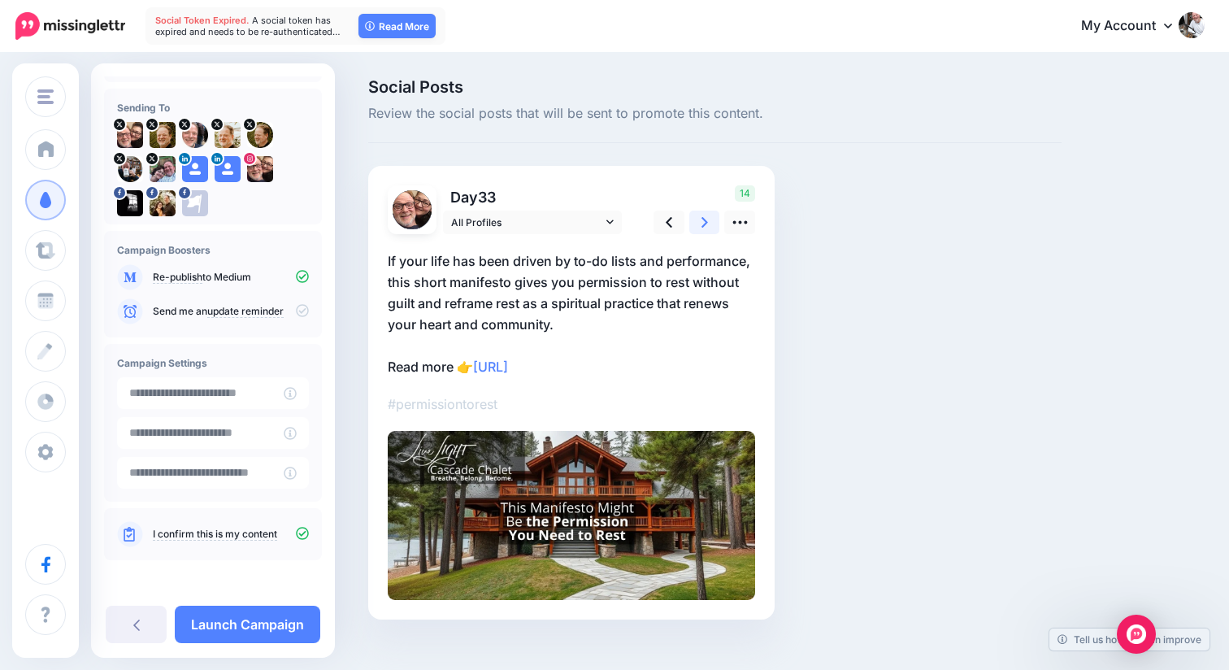
click at [704, 225] on icon at bounding box center [704, 222] width 7 height 11
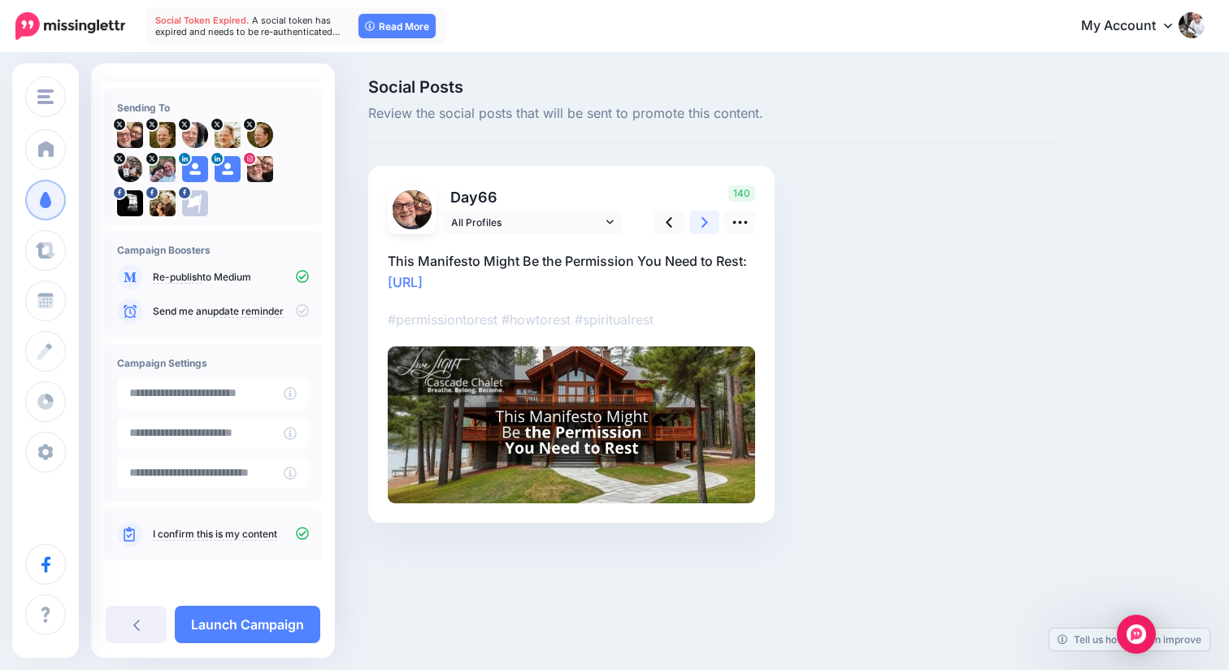
click at [703, 225] on icon at bounding box center [704, 222] width 7 height 11
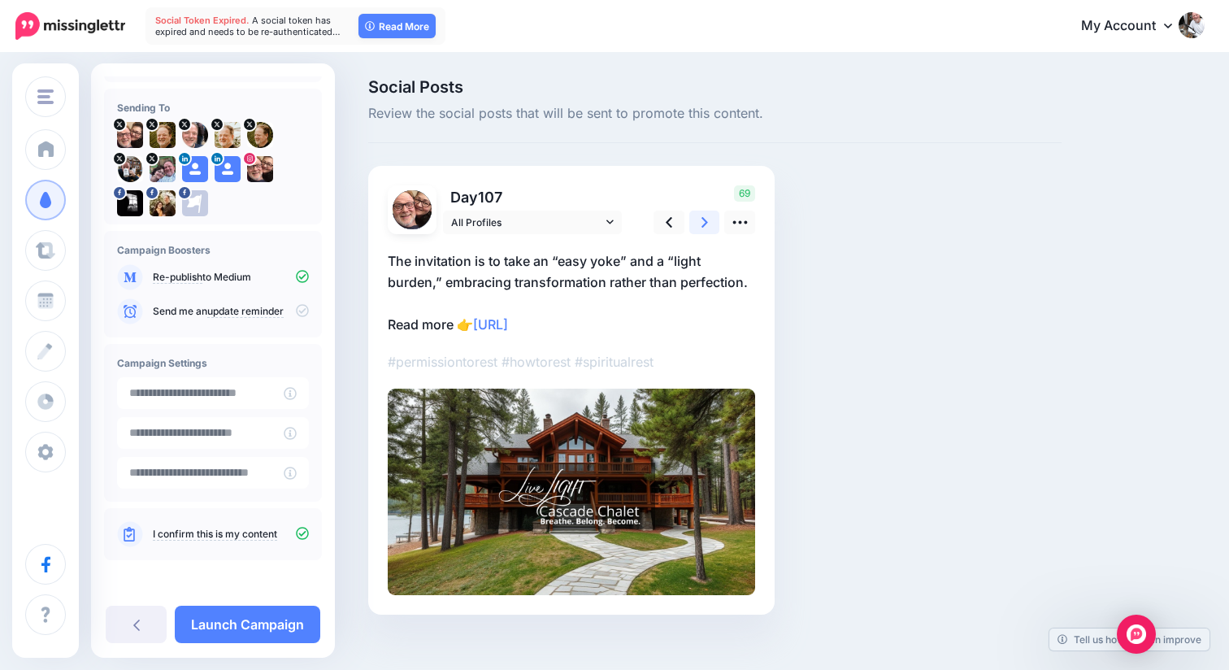
click at [703, 225] on icon at bounding box center [704, 222] width 7 height 11
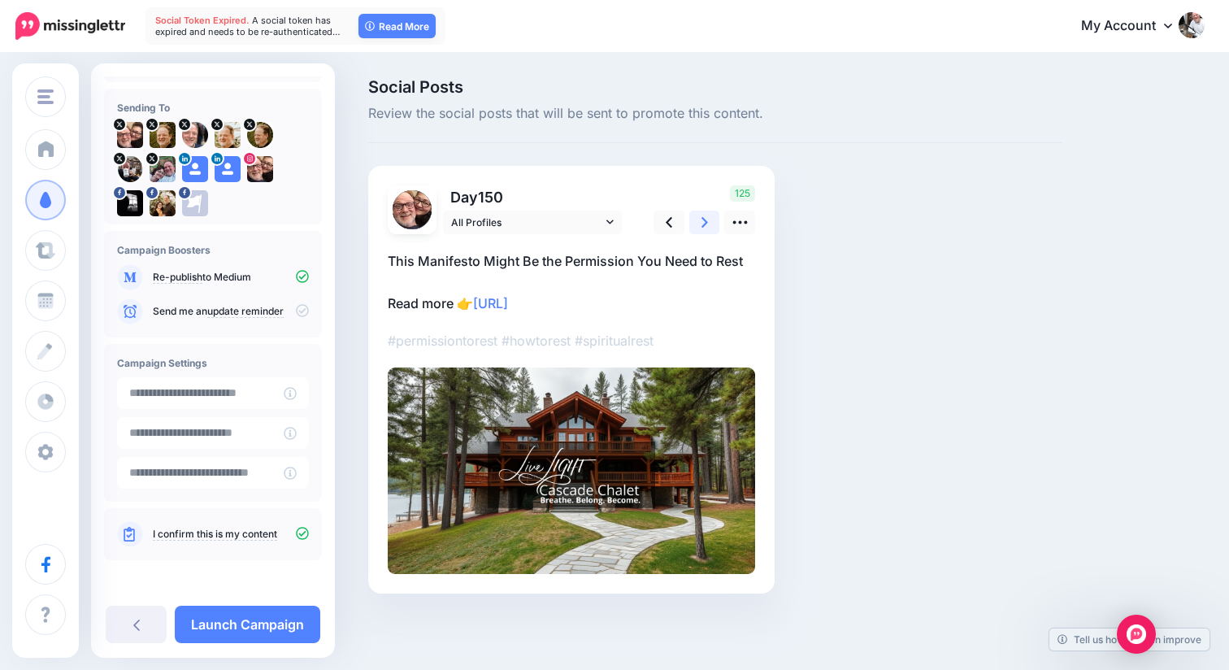
click at [703, 225] on icon at bounding box center [704, 222] width 7 height 11
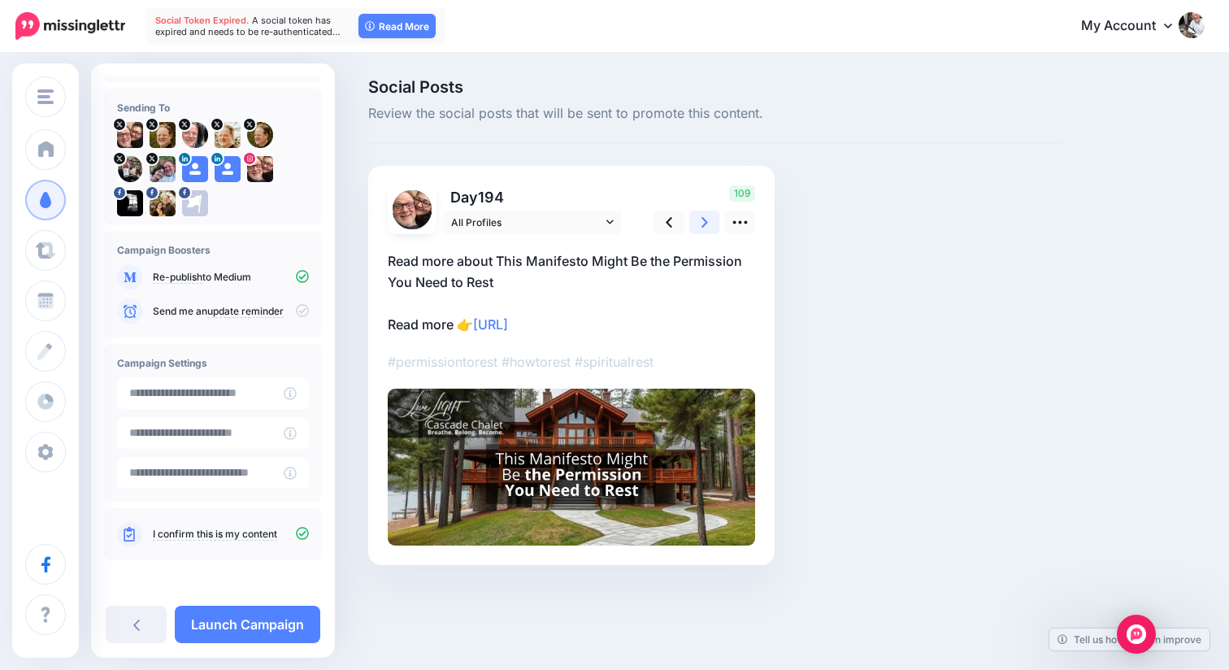
click at [703, 225] on icon at bounding box center [704, 222] width 7 height 11
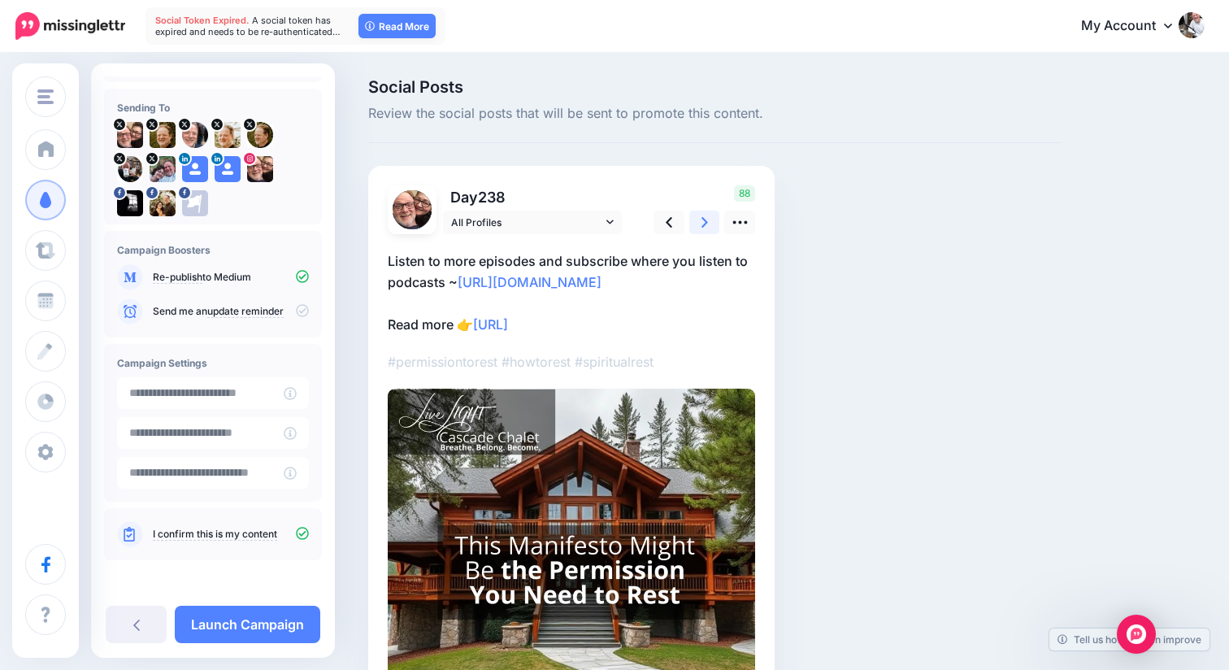
click at [703, 225] on icon at bounding box center [704, 222] width 7 height 11
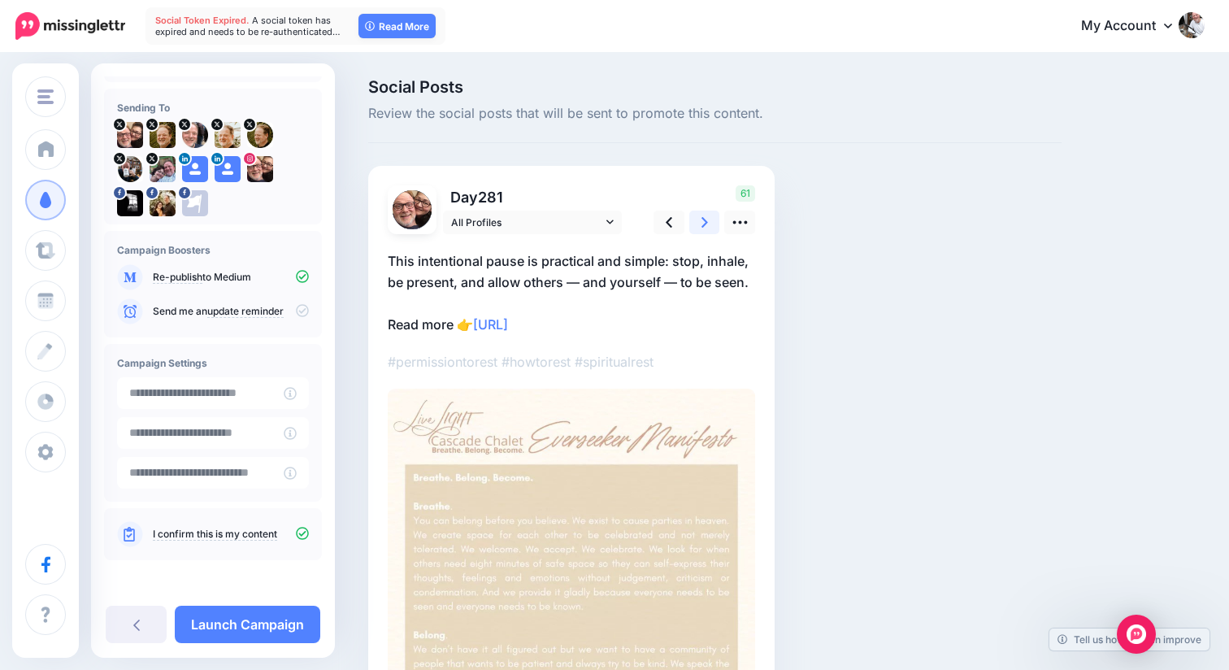
click at [703, 225] on icon at bounding box center [704, 222] width 7 height 11
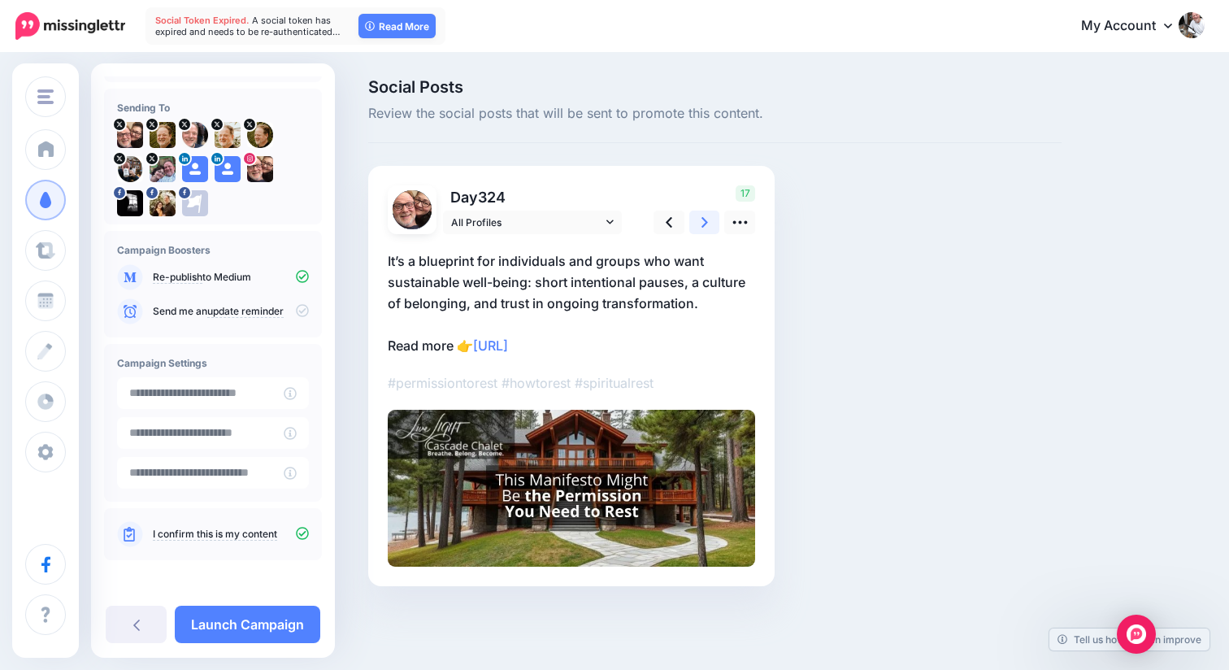
click at [703, 225] on icon at bounding box center [704, 222] width 7 height 11
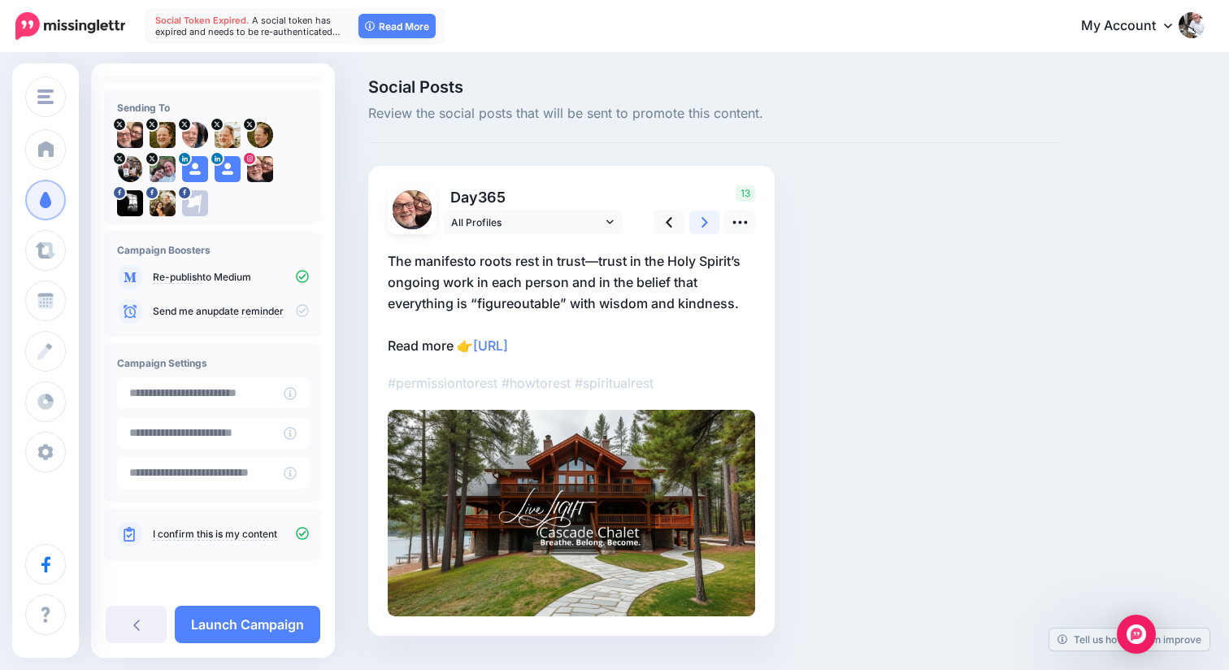
click at [703, 225] on icon at bounding box center [704, 222] width 7 height 11
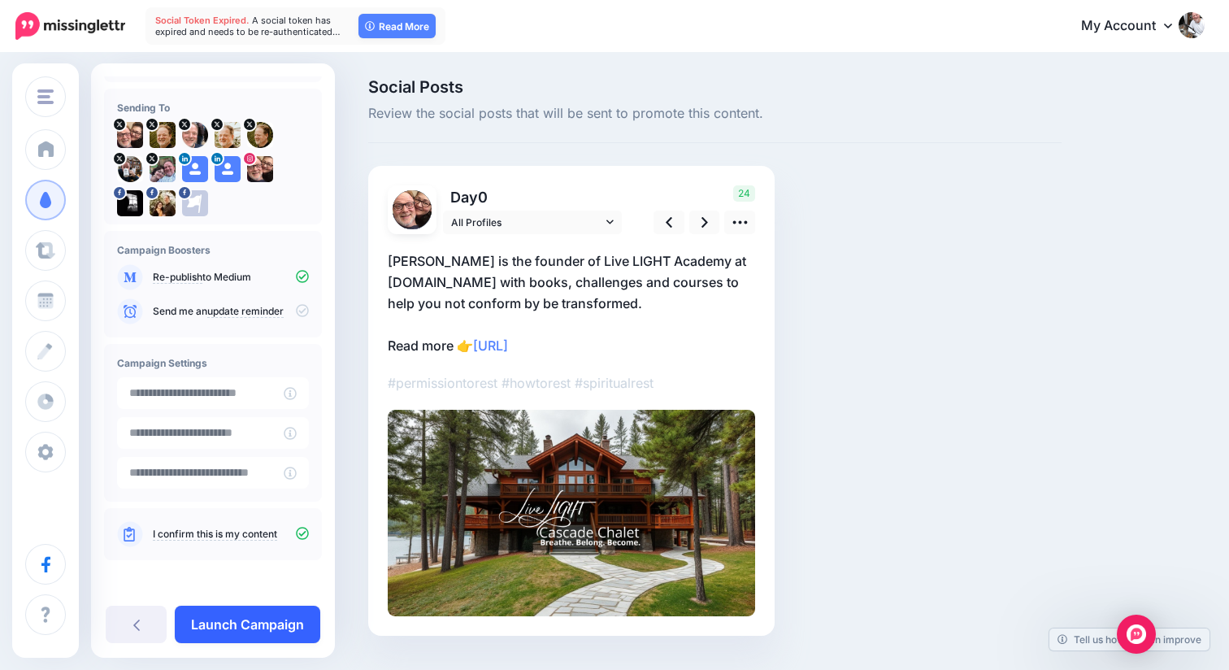
click at [227, 625] on link "Launch Campaign" at bounding box center [247, 623] width 145 height 37
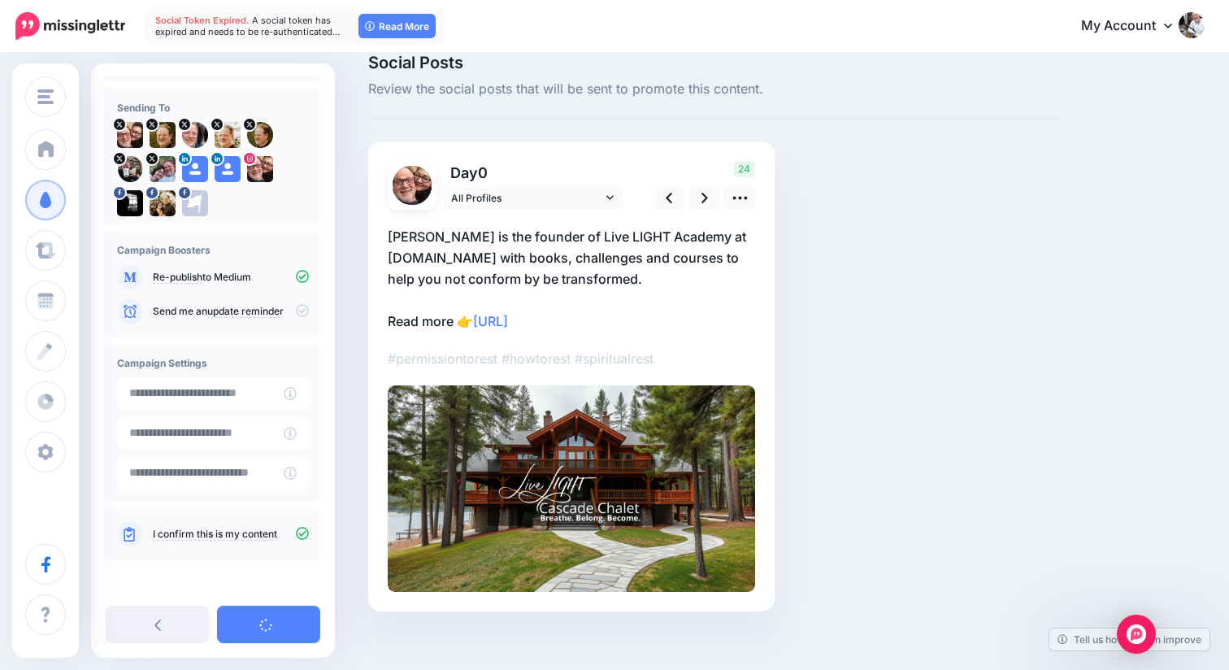
scroll to position [37, 0]
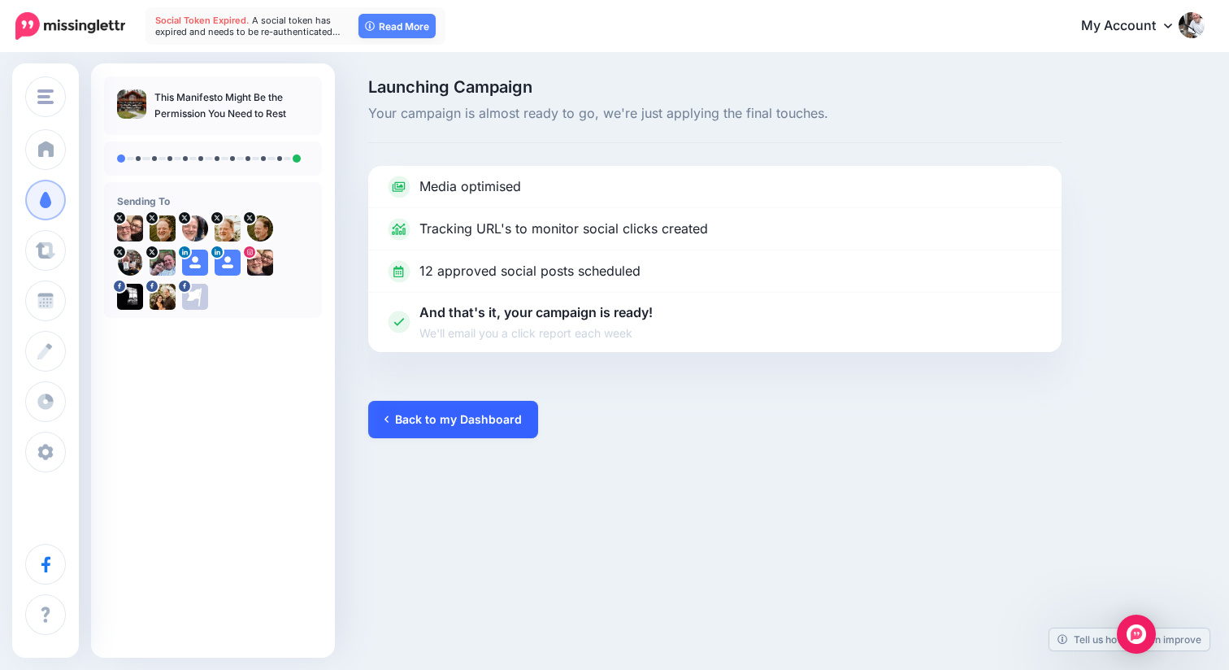
click at [431, 428] on link "Back to my Dashboard" at bounding box center [453, 419] width 170 height 37
